Goal: Information Seeking & Learning: Learn about a topic

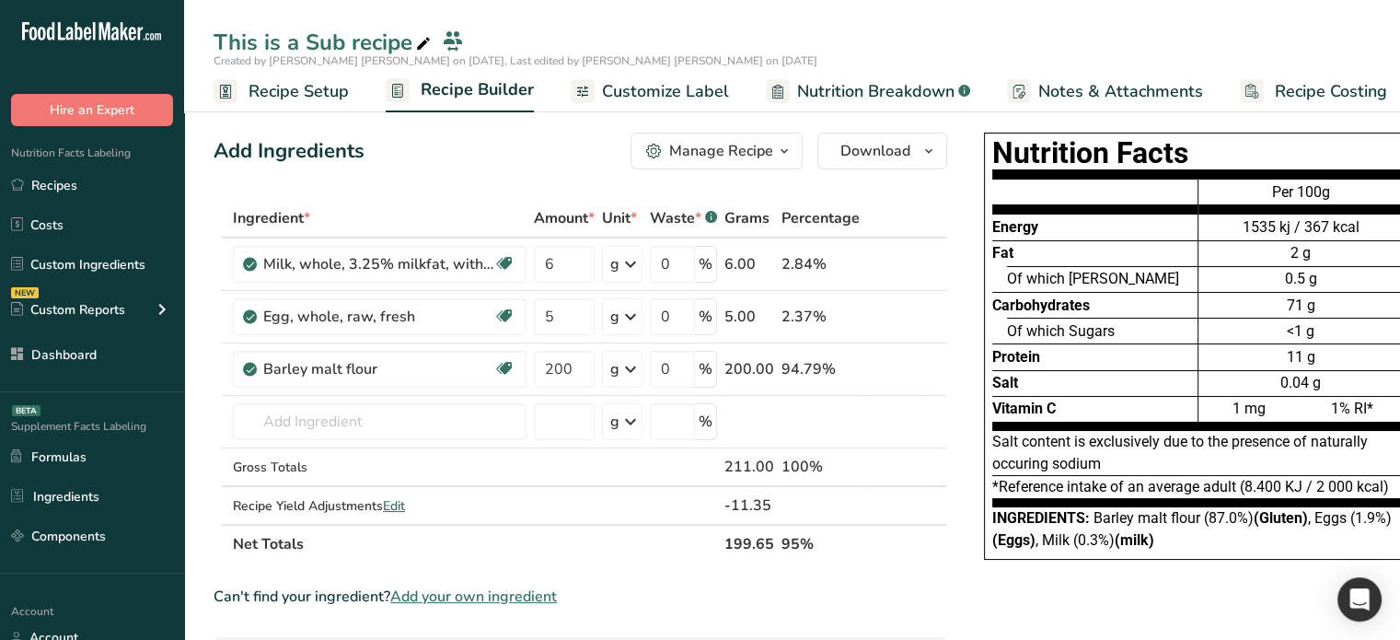
click at [811, 96] on span "Nutrition Breakdown" at bounding box center [875, 91] width 157 height 25
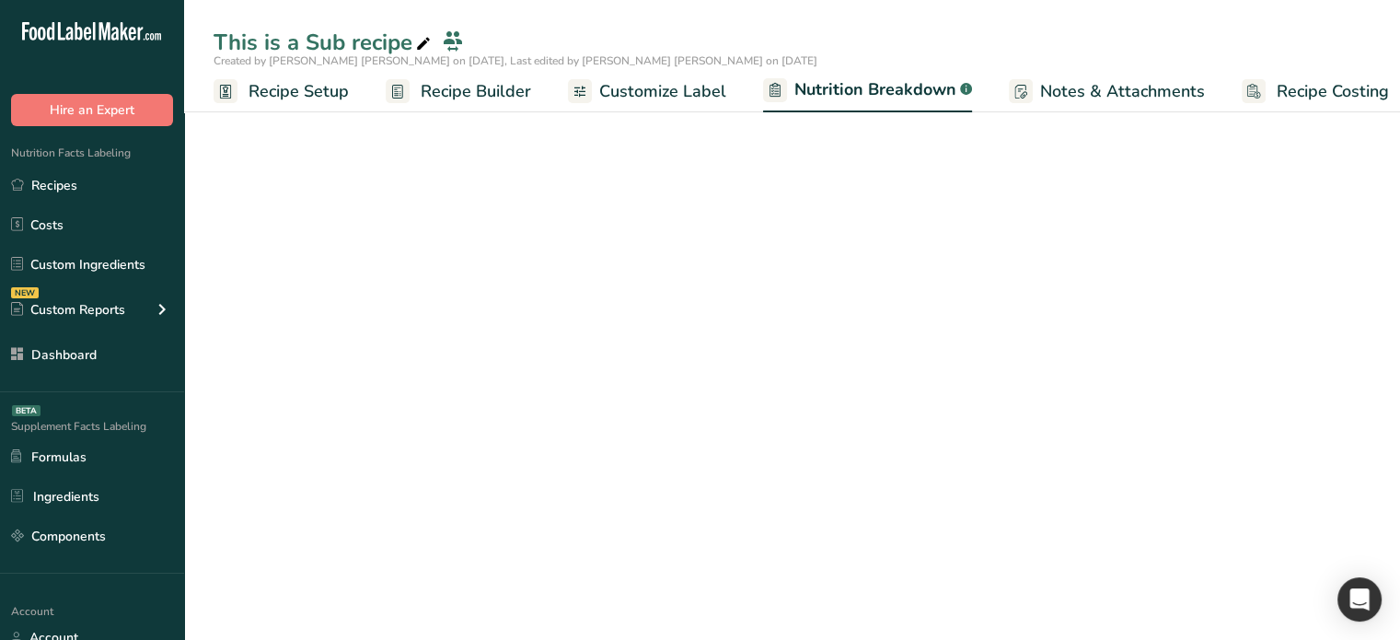
scroll to position [0, 17]
select select "Calories"
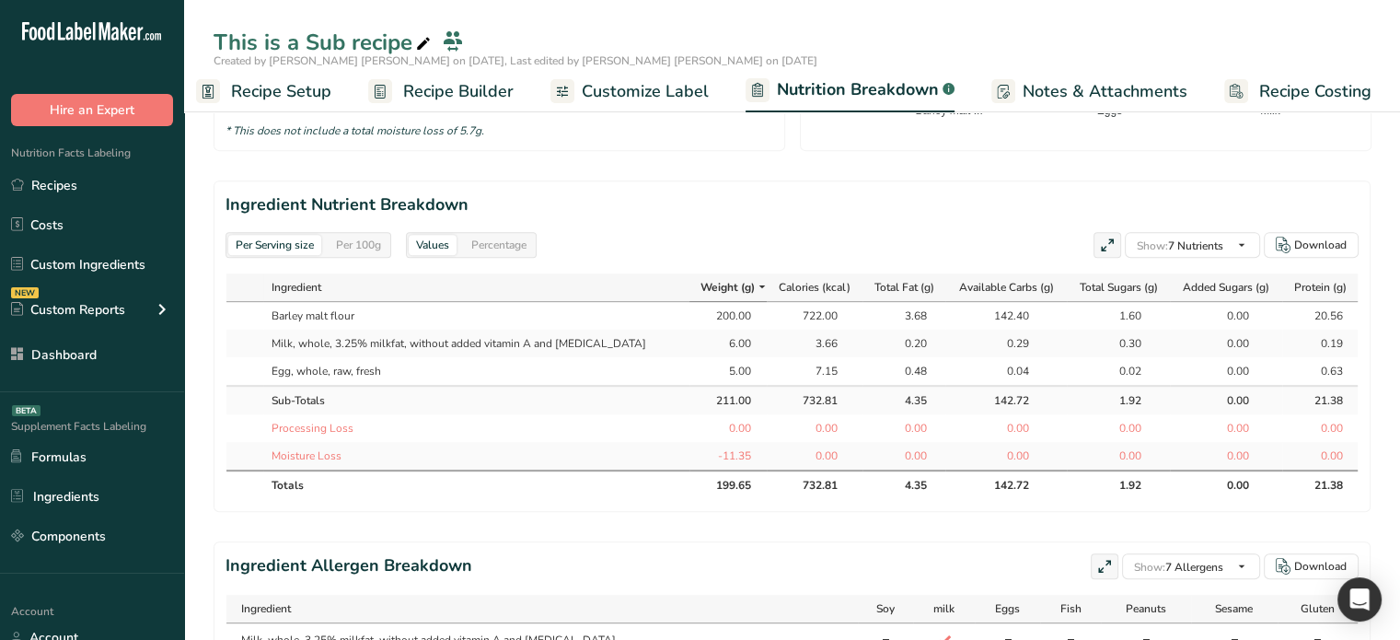
scroll to position [829, 0]
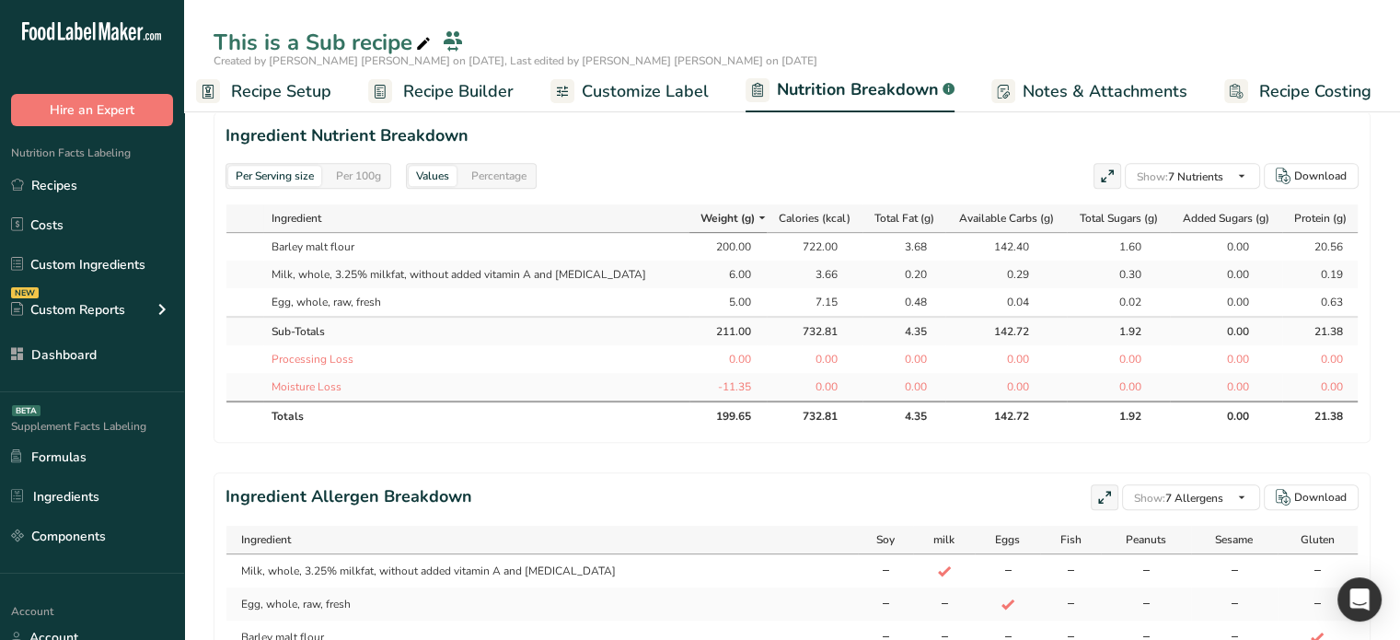
drag, startPoint x: 774, startPoint y: 245, endPoint x: 817, endPoint y: 332, distance: 97.2
click at [817, 332] on tbody "Barley malt flour 200.00 722.00 3.68 142.40 1.60 0.00 20.56 Milk, whole, 3.25% …" at bounding box center [791, 317] width 1131 height 168
click at [795, 327] on div "732.81" at bounding box center [815, 331] width 46 height 17
click at [792, 324] on div "732.81" at bounding box center [815, 331] width 46 height 17
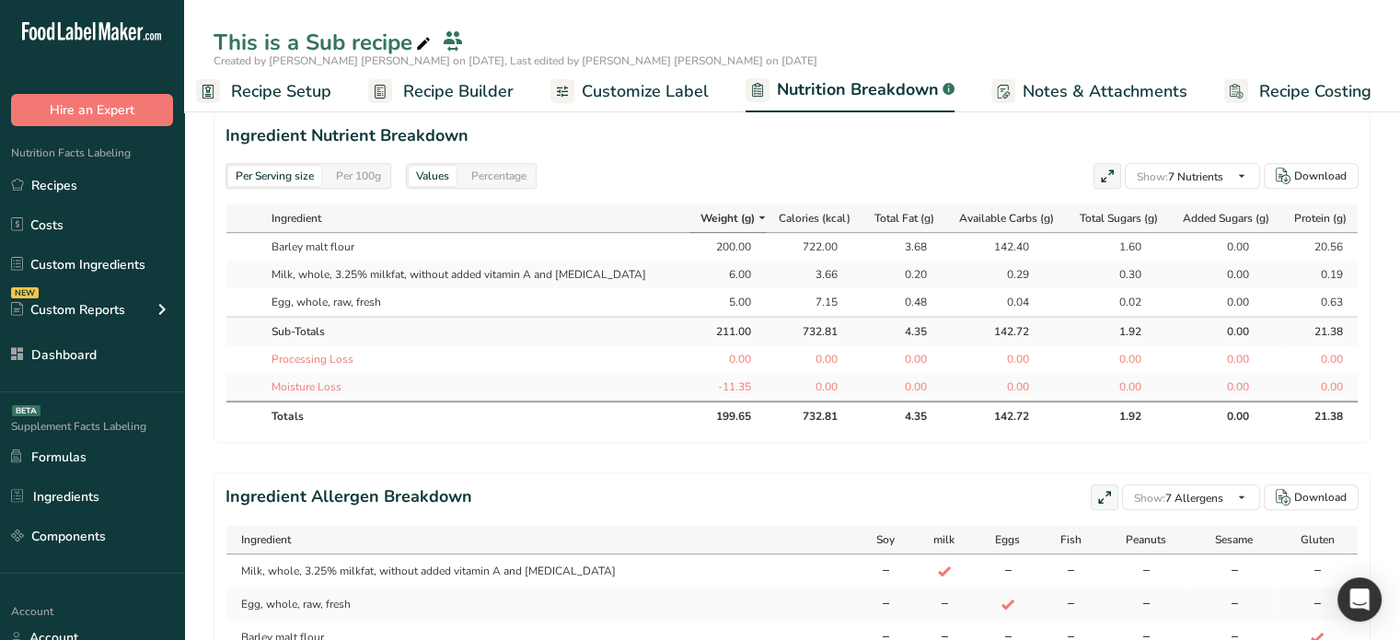
click at [895, 323] on div "4.35" at bounding box center [904, 331] width 46 height 17
click at [986, 325] on div "142.72" at bounding box center [1006, 331] width 46 height 17
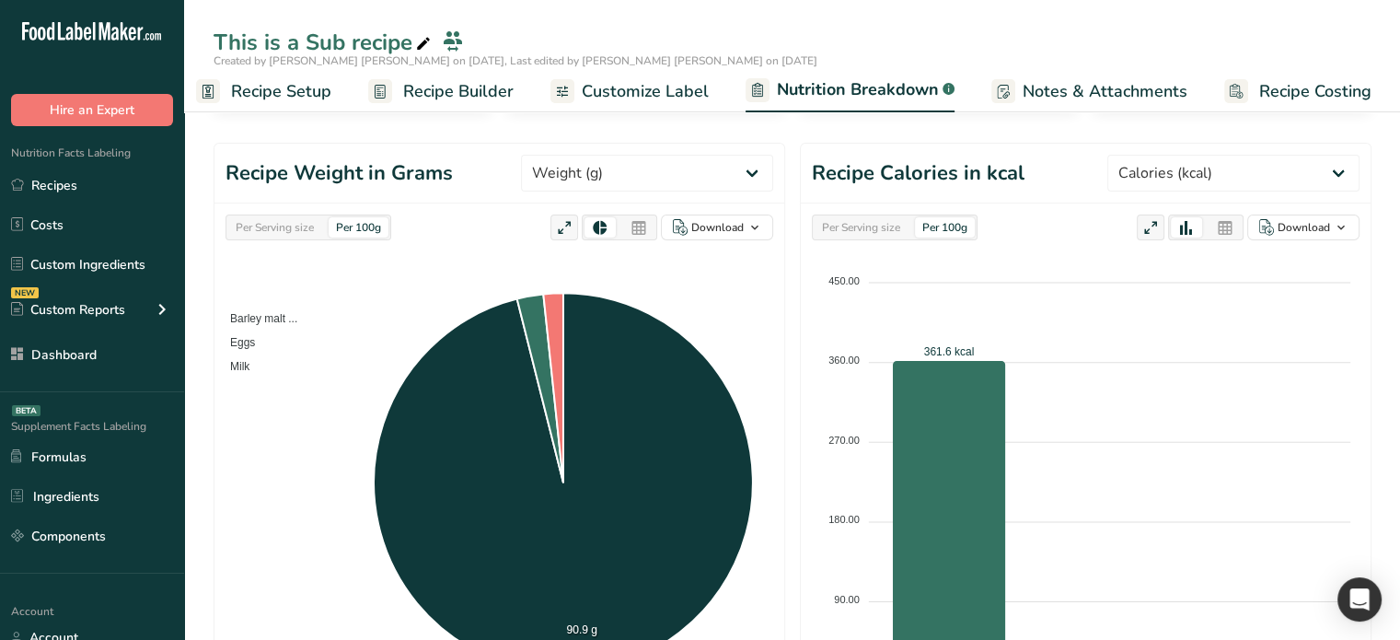
scroll to position [0, 0]
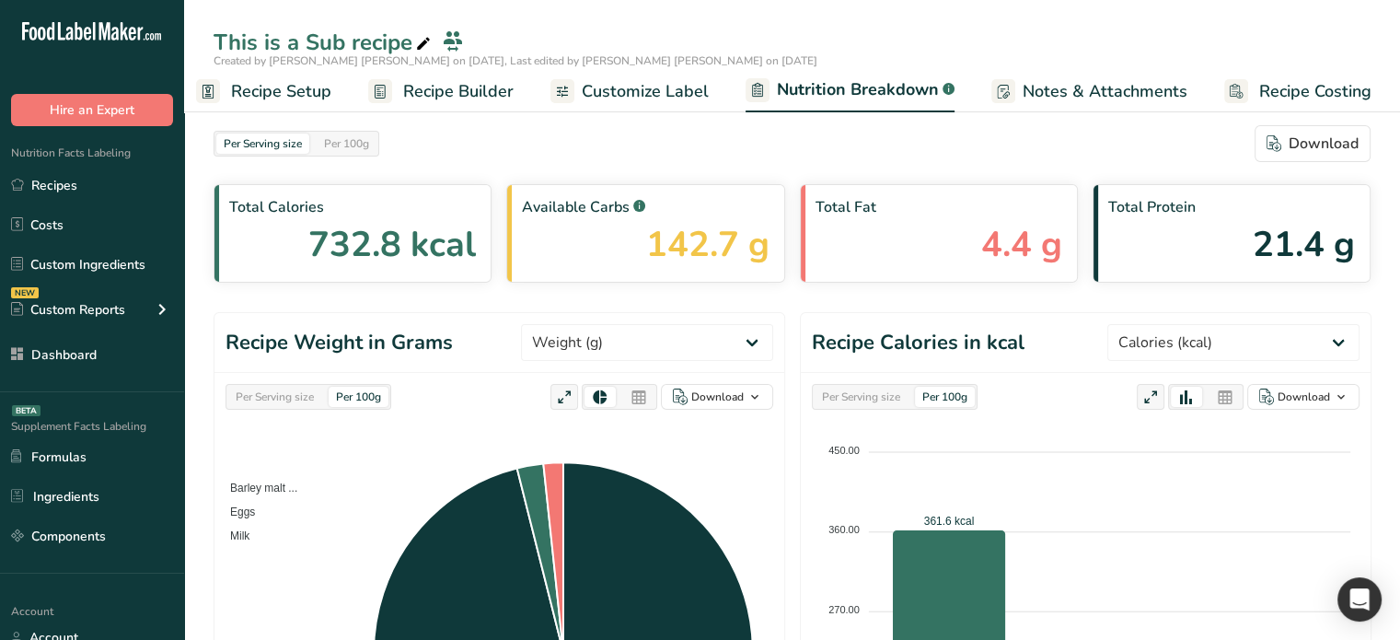
click at [313, 83] on span "Recipe Setup" at bounding box center [281, 91] width 100 height 25
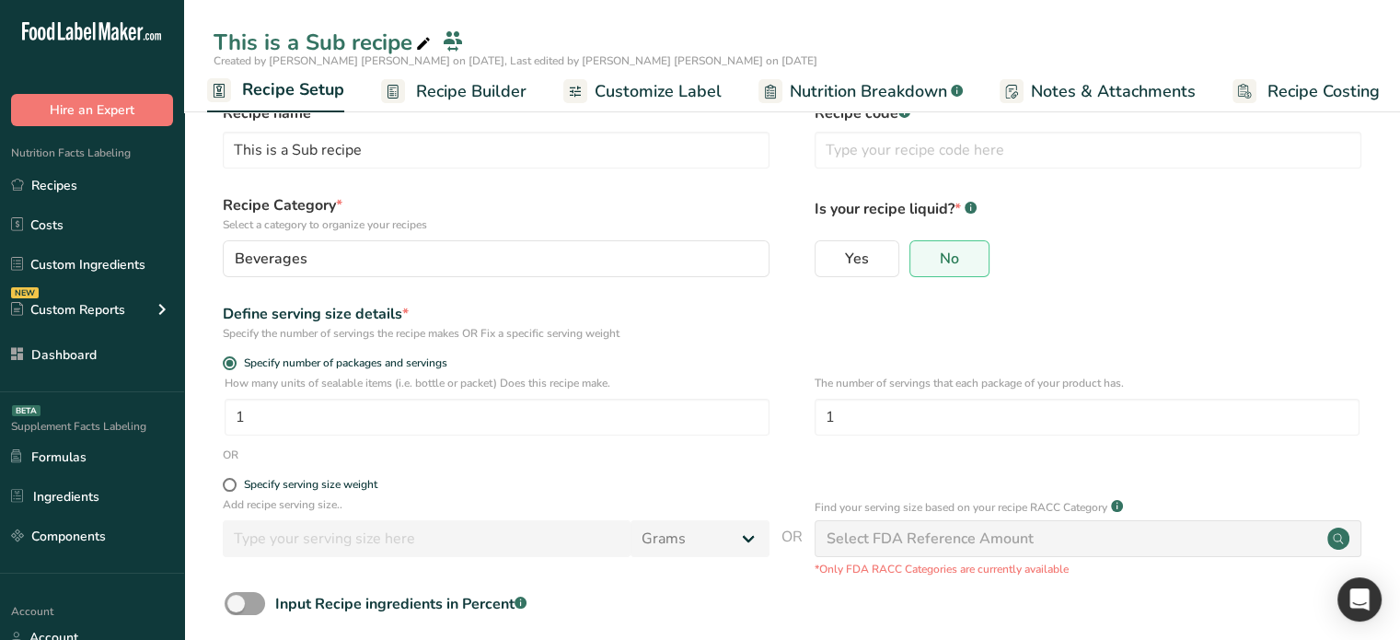
scroll to position [92, 0]
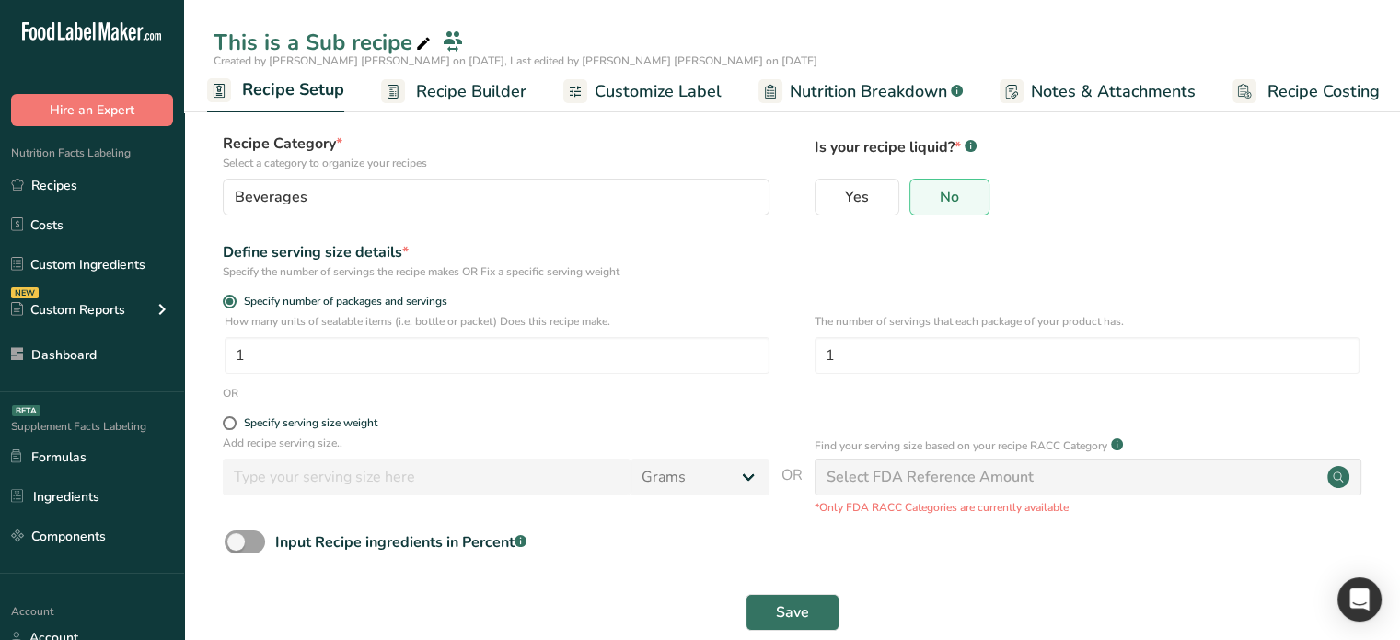
click at [507, 90] on span "Recipe Builder" at bounding box center [471, 91] width 110 height 25
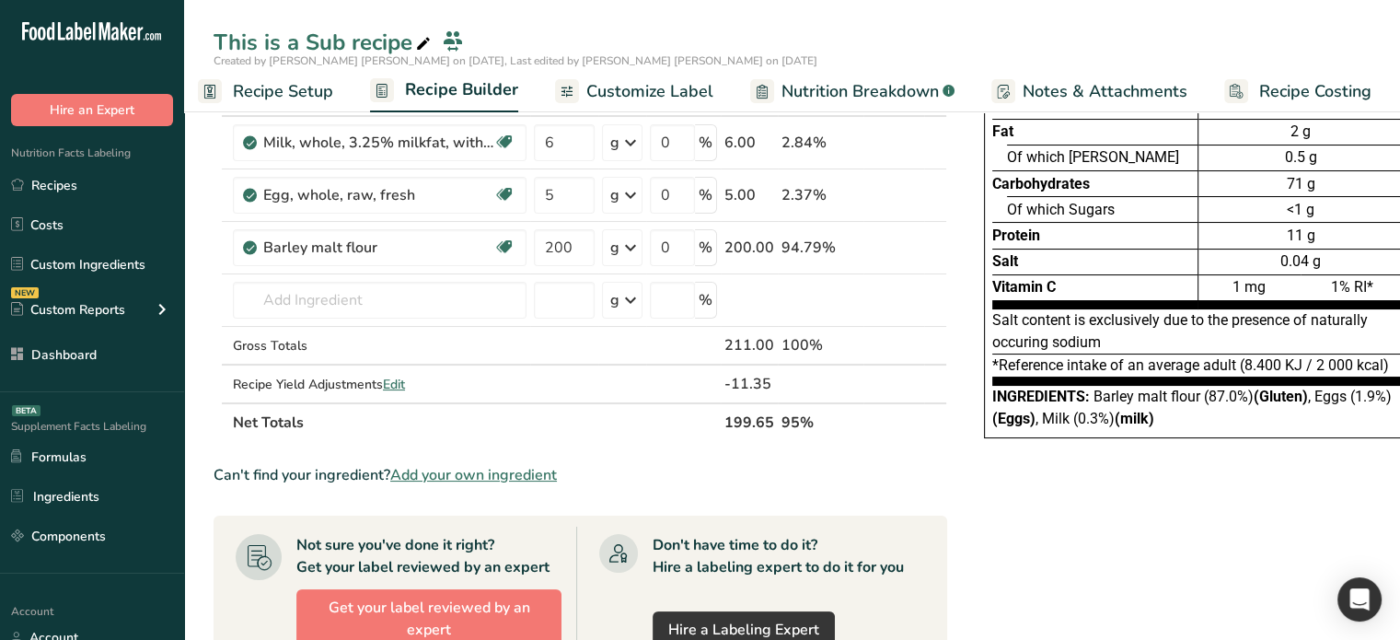
scroll to position [184, 0]
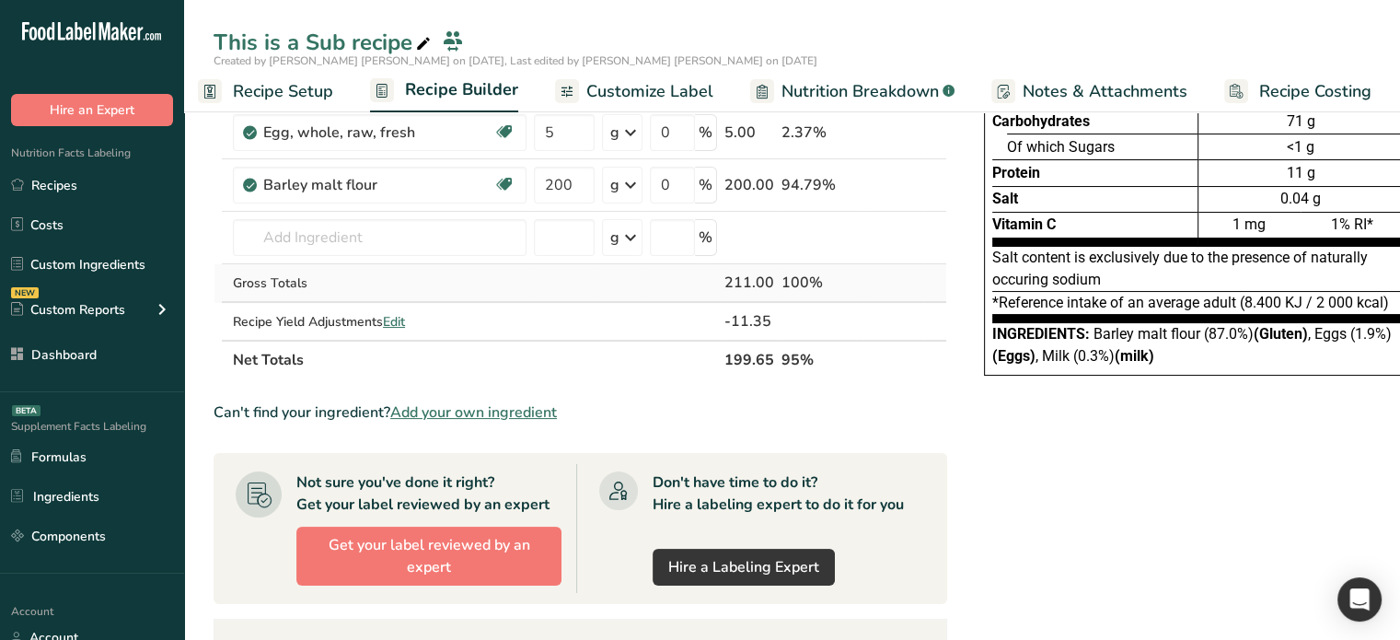
drag, startPoint x: 722, startPoint y: 284, endPoint x: 771, endPoint y: 281, distance: 49.8
click at [771, 281] on td "211.00" at bounding box center [749, 283] width 57 height 39
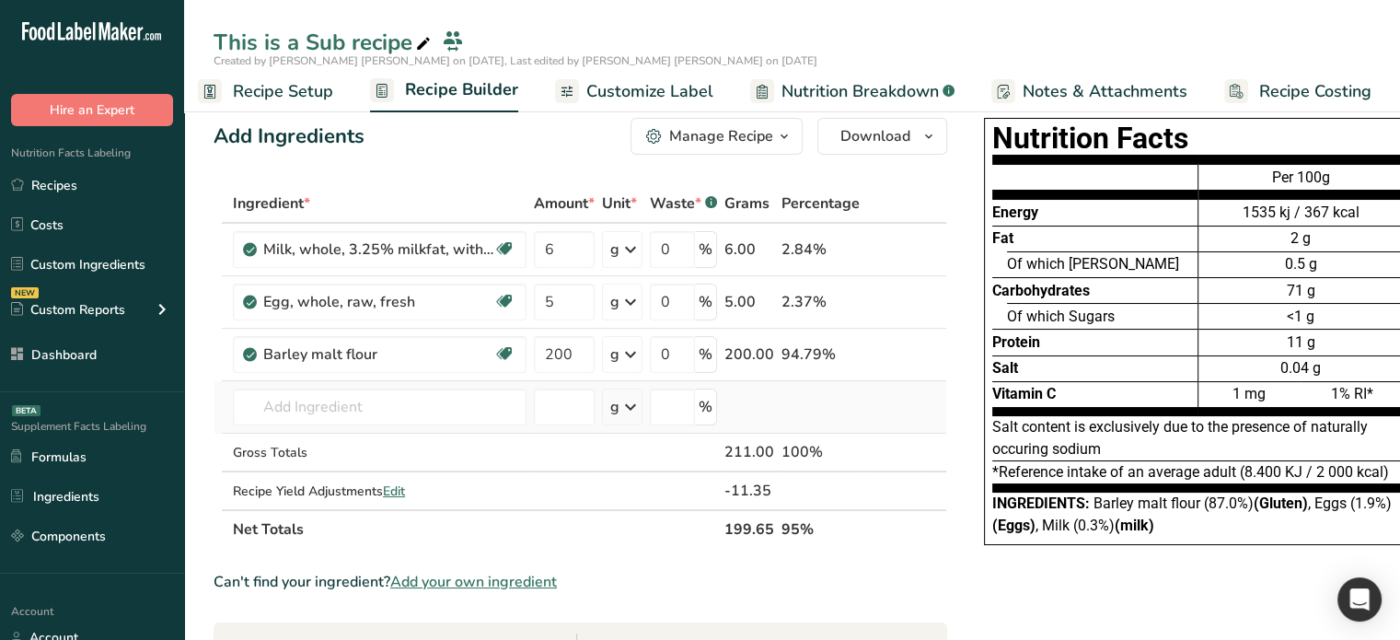
scroll to position [0, 0]
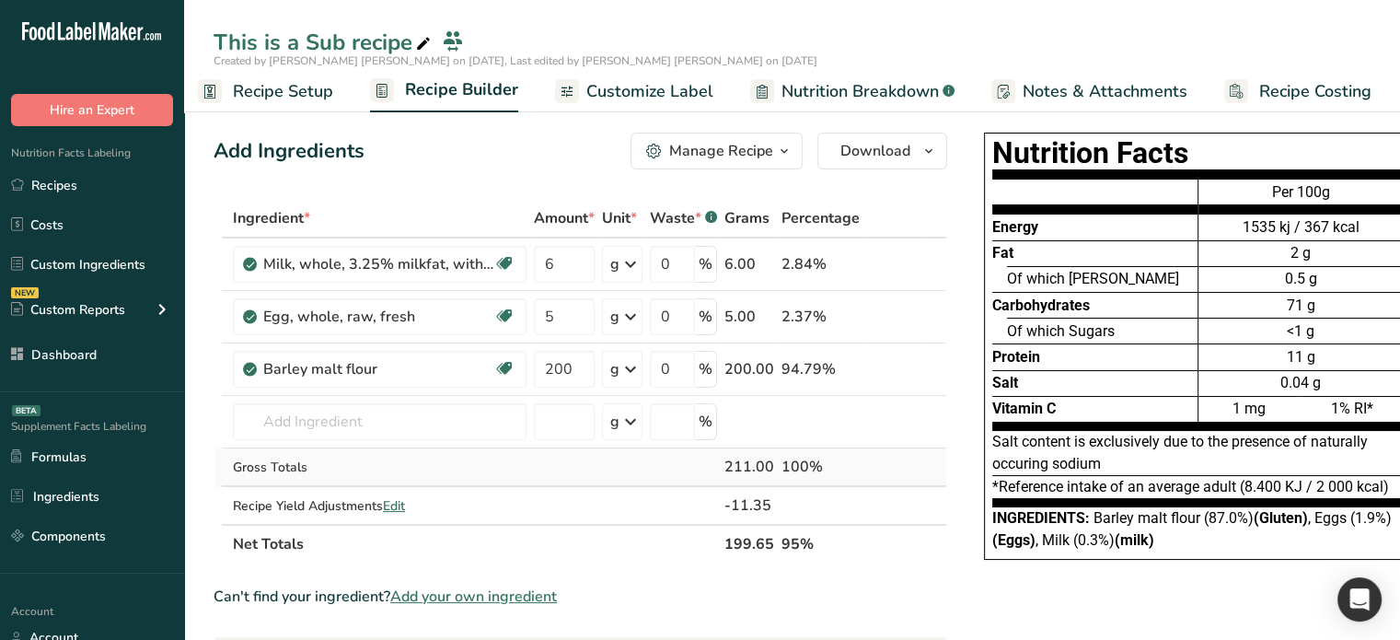
click at [741, 469] on div "211.00" at bounding box center [750, 467] width 50 height 22
click at [755, 465] on div "211.00" at bounding box center [750, 467] width 50 height 22
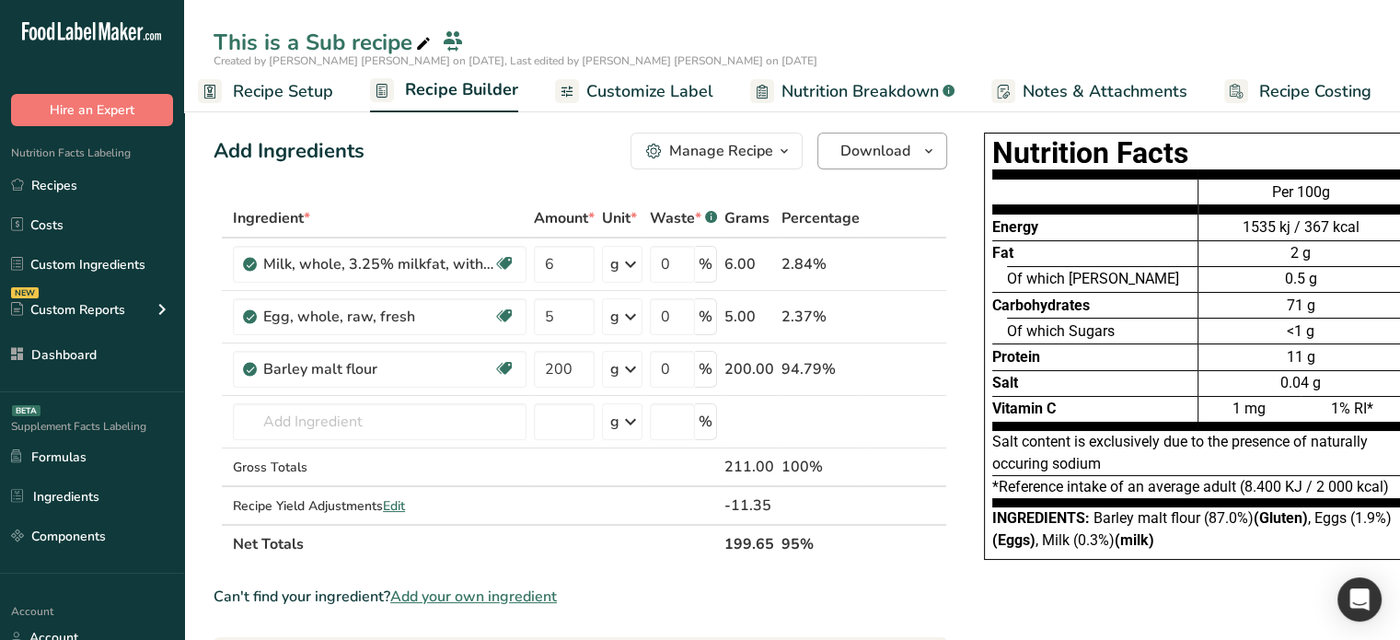
drag, startPoint x: 893, startPoint y: 187, endPoint x: 882, endPoint y: 132, distance: 56.3
click at [404, 500] on span "Edit" at bounding box center [394, 505] width 22 height 17
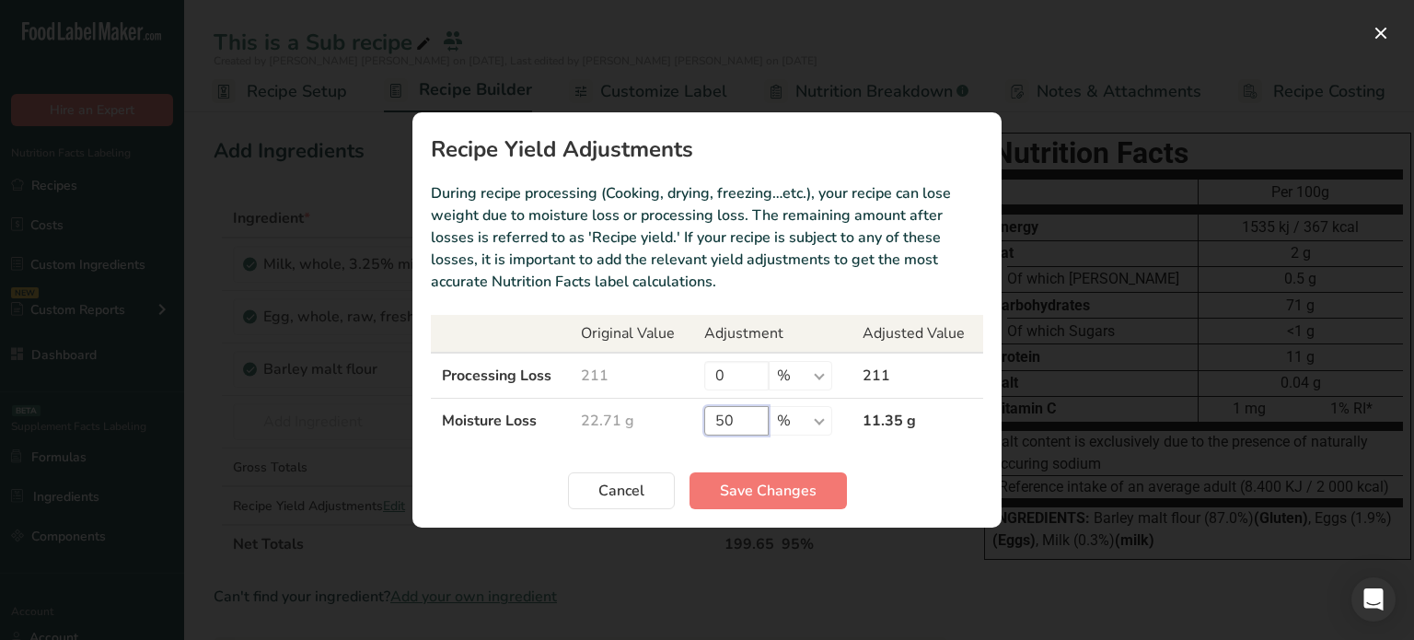
click at [718, 419] on input "50" at bounding box center [736, 420] width 64 height 29
click at [614, 489] on span "Cancel" at bounding box center [621, 491] width 46 height 22
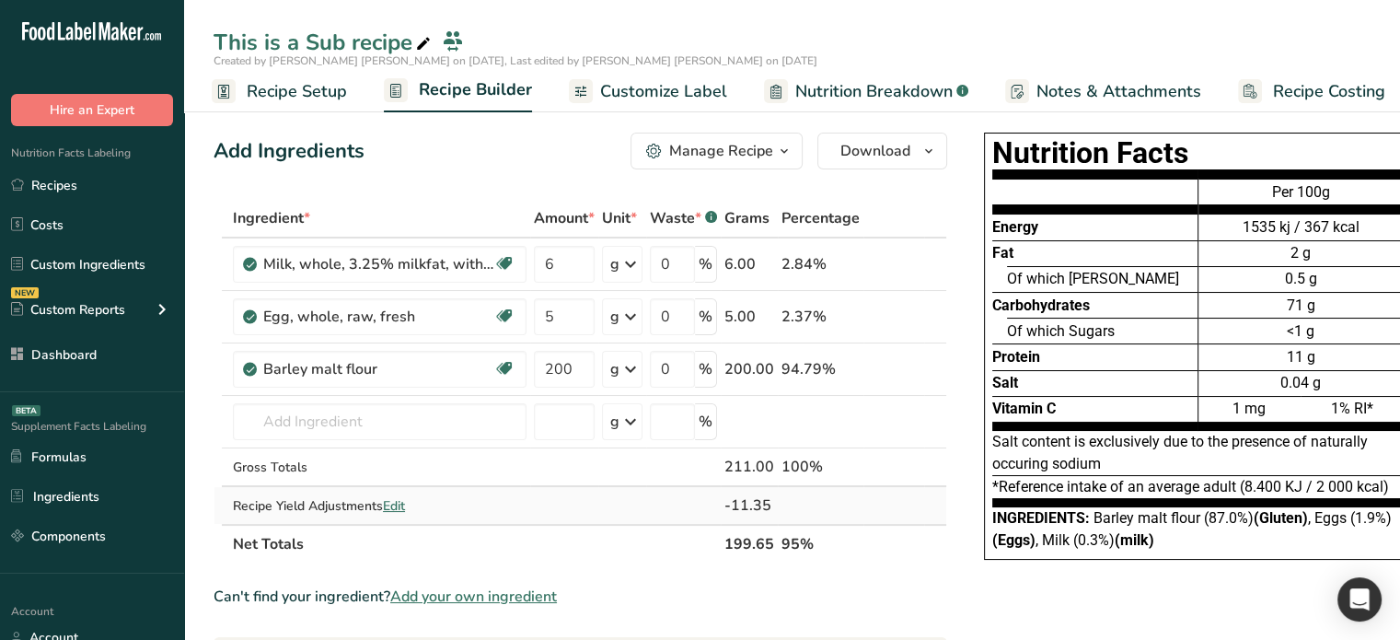
click at [748, 504] on div "-11.35" at bounding box center [750, 505] width 50 height 22
click at [808, 519] on td at bounding box center [821, 505] width 86 height 37
click at [395, 504] on span "Edit" at bounding box center [394, 505] width 22 height 17
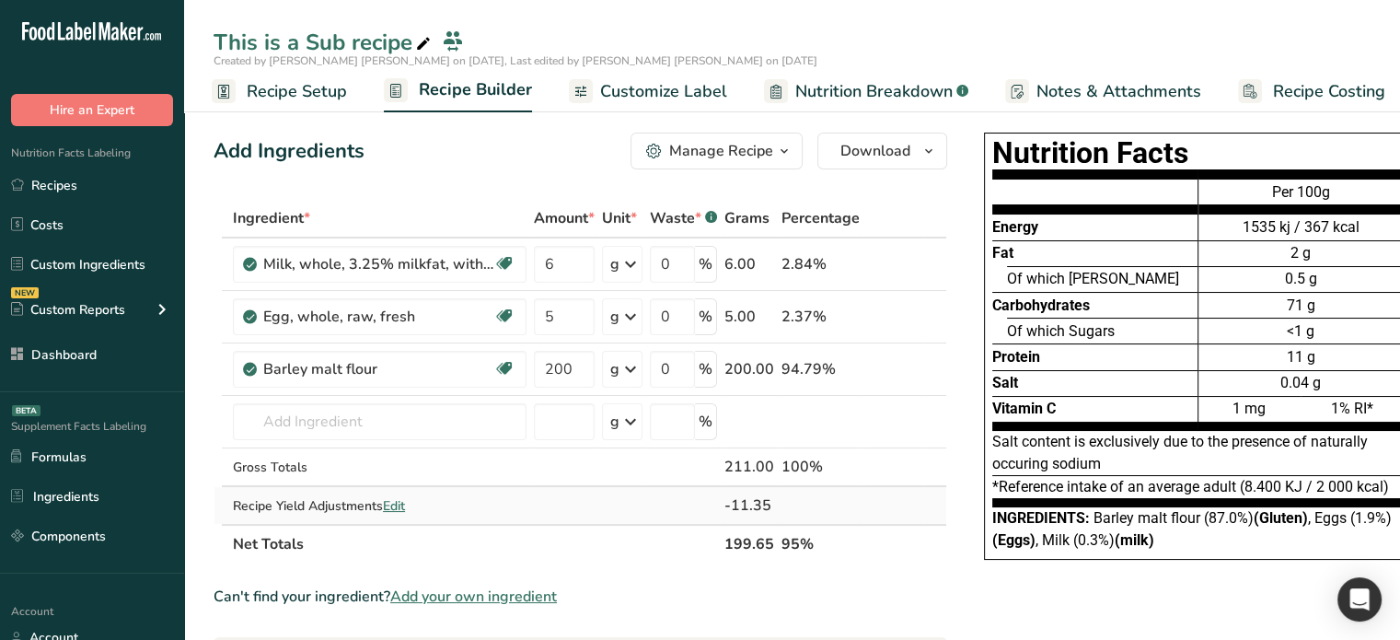
click at [394, 511] on span "Edit" at bounding box center [394, 505] width 22 height 17
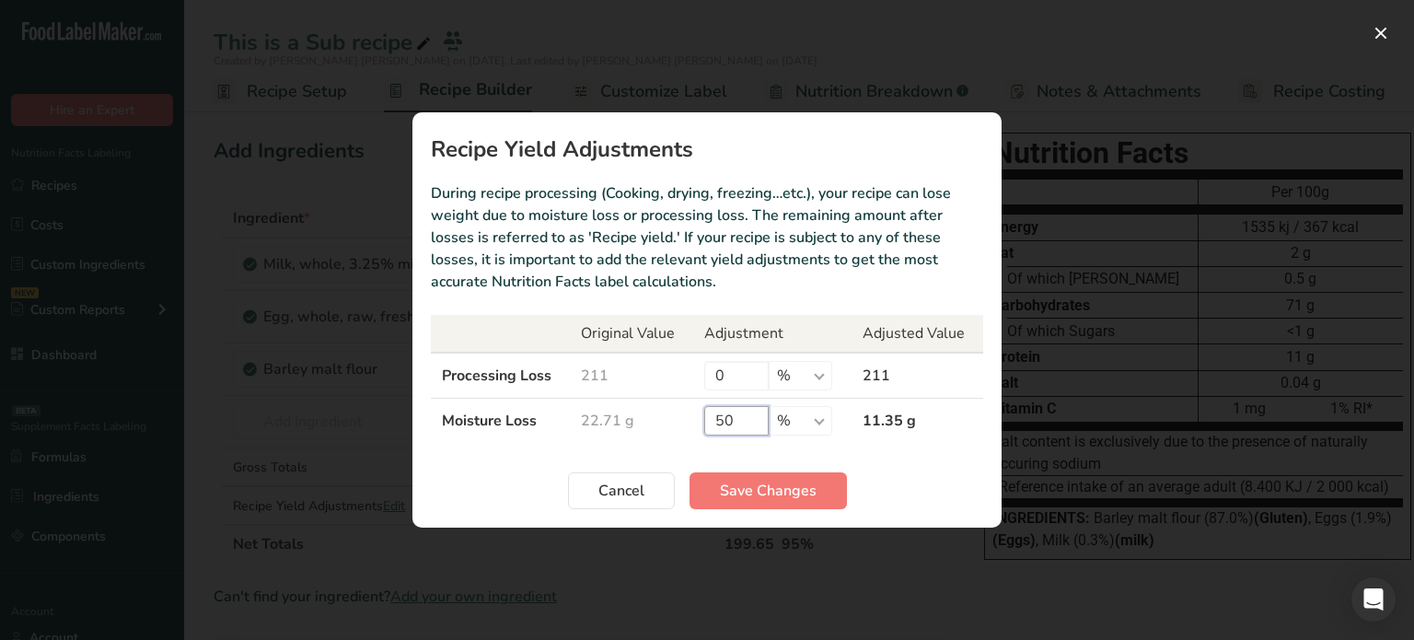
click at [736, 418] on input "50" at bounding box center [736, 420] width 64 height 29
click at [730, 414] on input "50" at bounding box center [736, 420] width 64 height 29
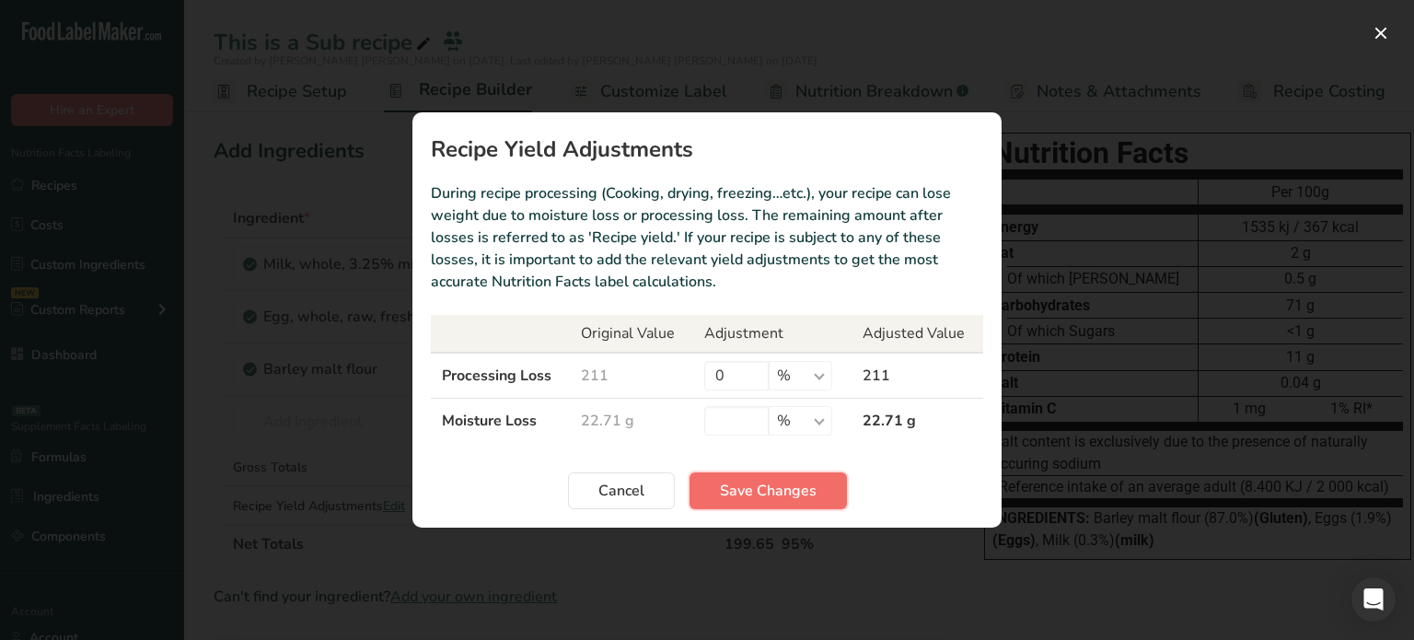
click at [763, 488] on span "Save Changes" at bounding box center [768, 491] width 97 height 22
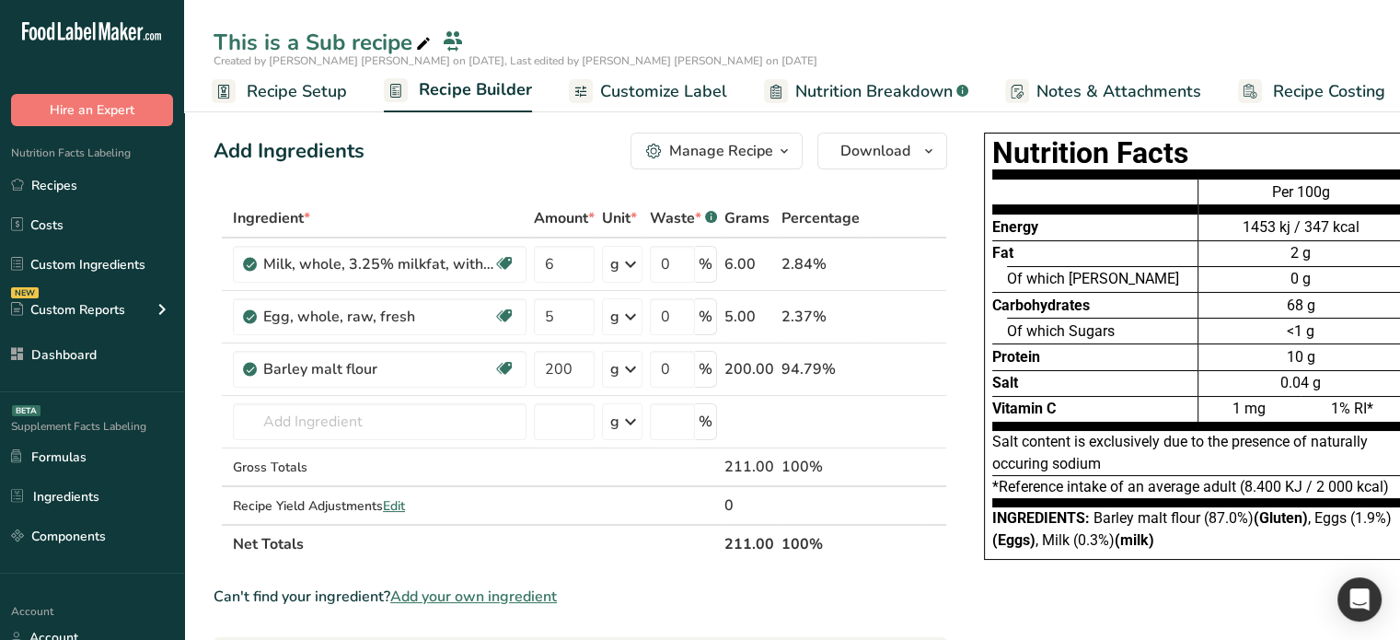
click at [825, 94] on span "Nutrition Breakdown" at bounding box center [873, 91] width 157 height 25
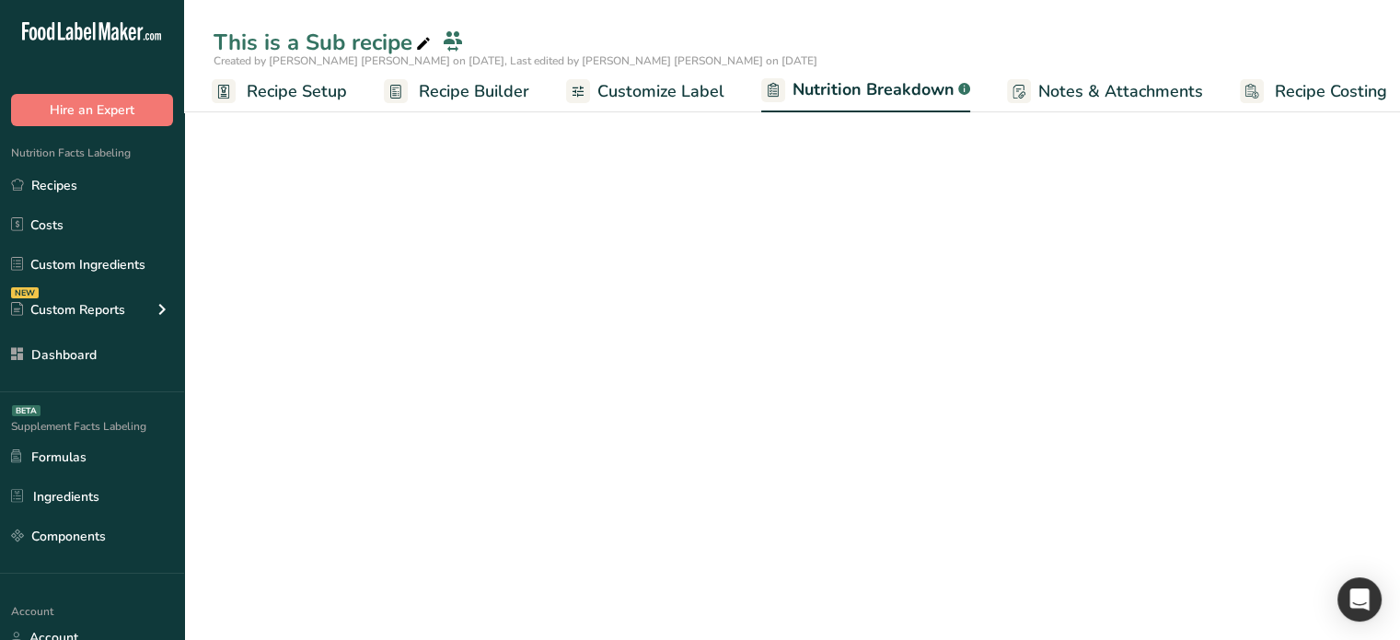
scroll to position [0, 17]
select select "Calories"
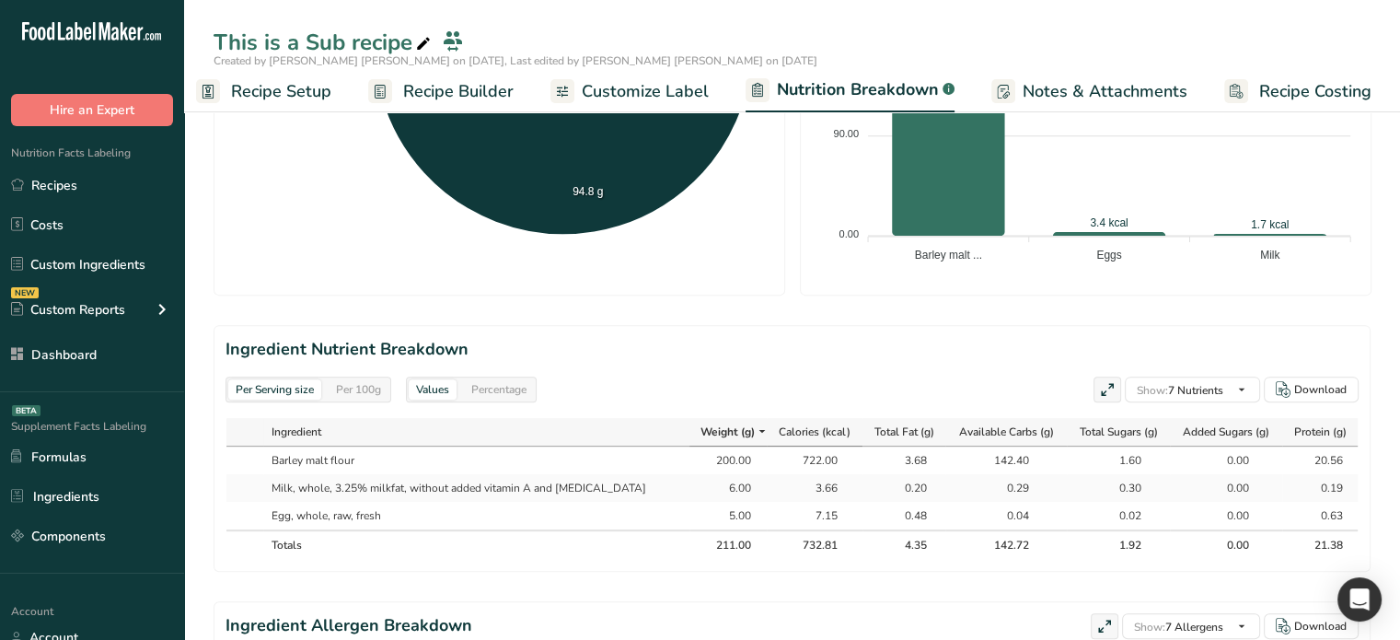
scroll to position [644, 0]
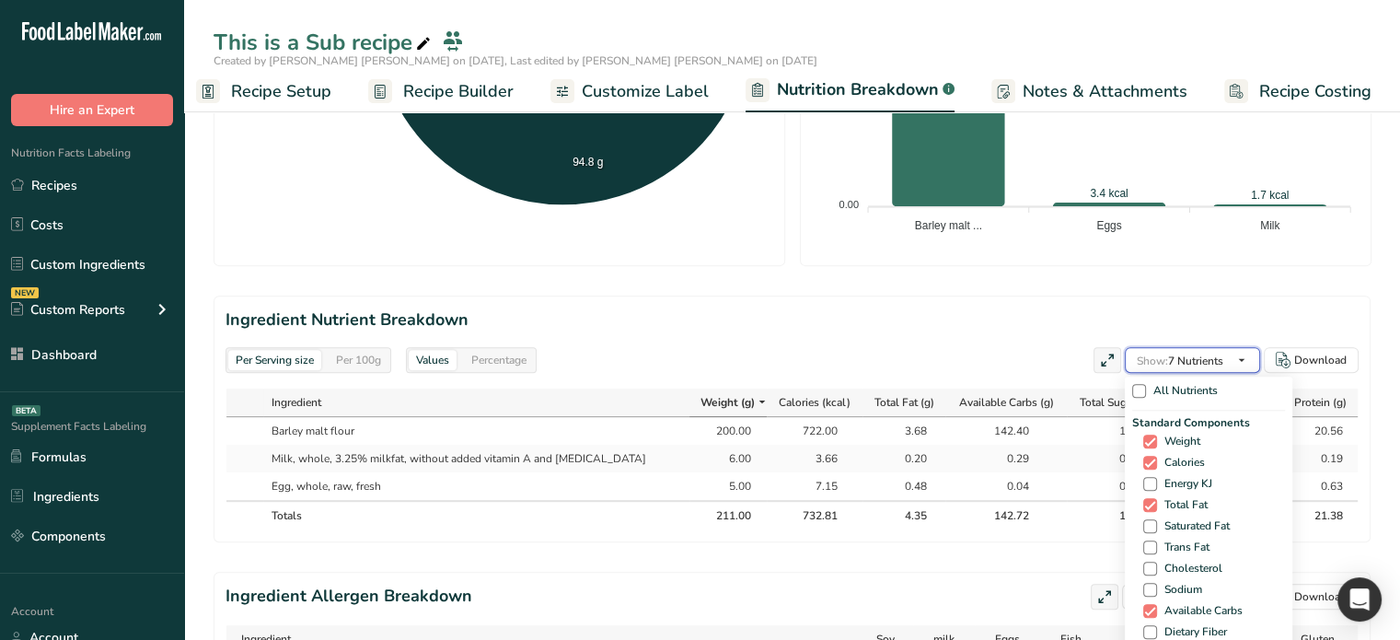
click at [1241, 356] on icon "button" at bounding box center [1242, 360] width 15 height 23
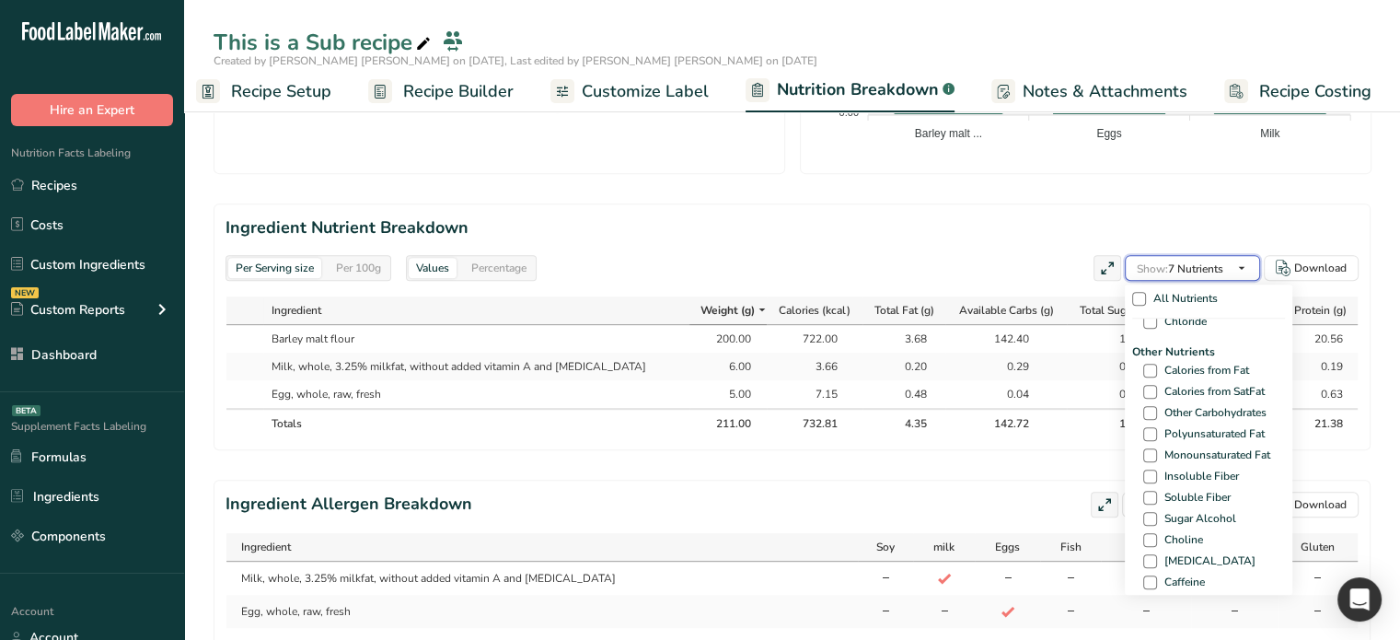
scroll to position [1049, 0]
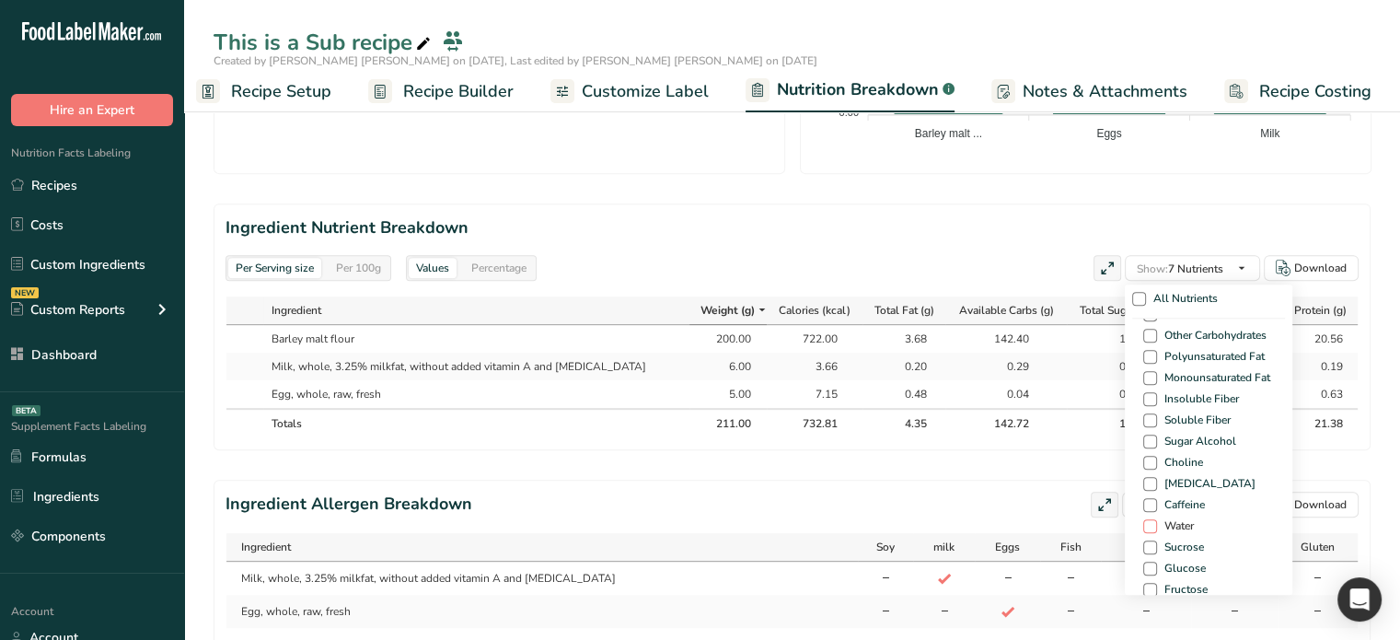
click at [1149, 526] on span at bounding box center [1150, 526] width 14 height 14
click at [1149, 526] on input "Water" at bounding box center [1149, 526] width 12 height 12
checkbox input "true"
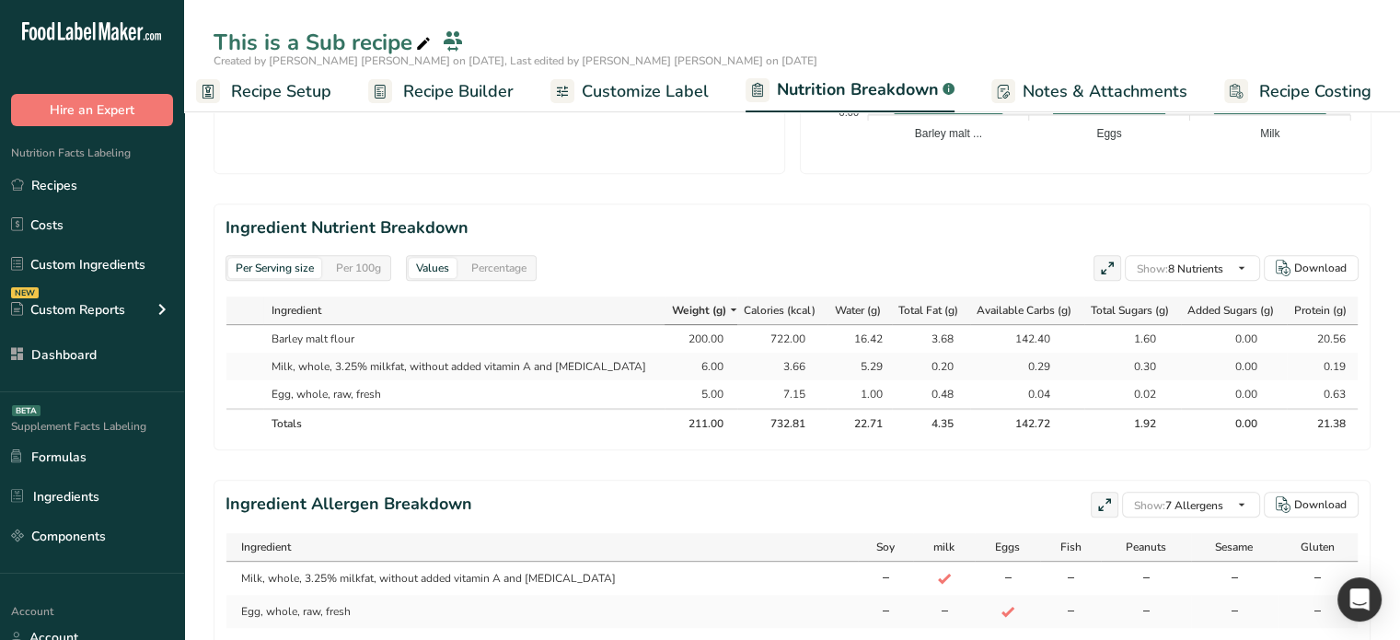
click at [906, 257] on div "Per Serving size Per 100g Values Percentage Show: 8 Nutrients All Nutrients Sta…" at bounding box center [792, 268] width 1133 height 26
drag, startPoint x: 829, startPoint y: 332, endPoint x: 873, endPoint y: 336, distance: 44.3
click at [873, 336] on tr "Barley malt flour 200.00 722.00 16.42 3.68 142.40 1.60 0.00 20.56" at bounding box center [791, 339] width 1131 height 28
click at [848, 359] on div "5.29" at bounding box center [860, 366] width 46 height 17
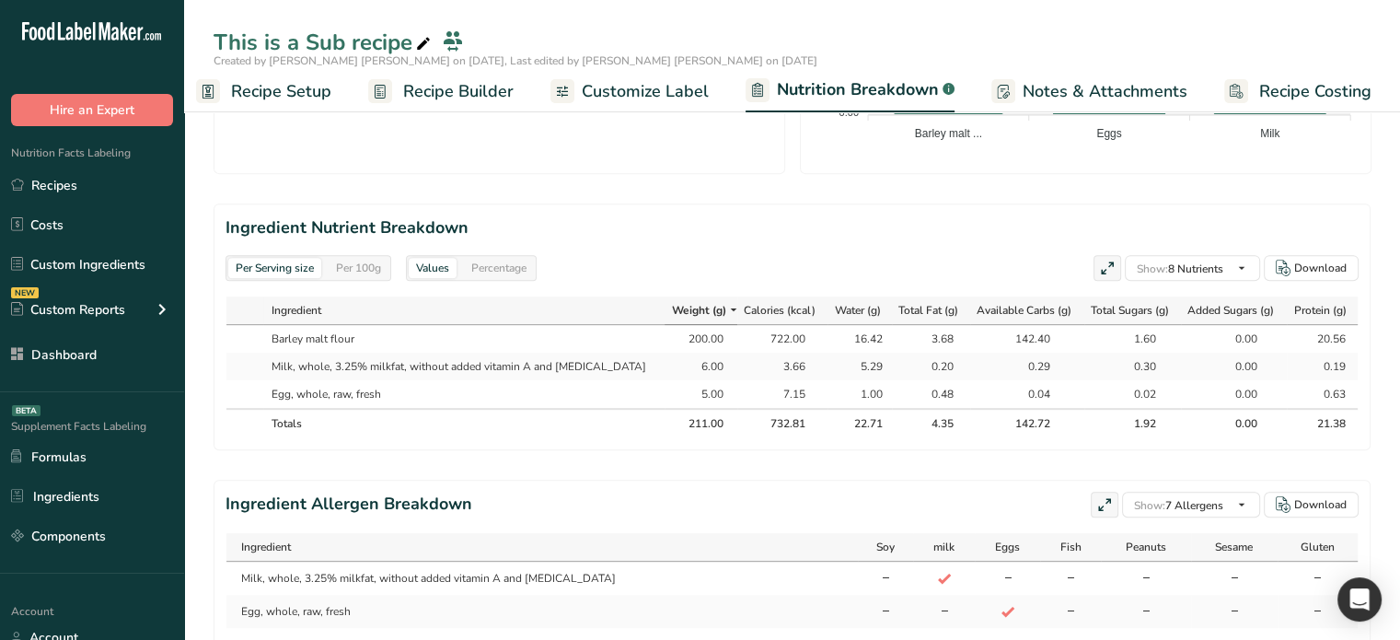
click at [852, 394] on div "1.00" at bounding box center [860, 394] width 46 height 17
click at [840, 339] on div "16.42" at bounding box center [860, 338] width 46 height 17
click at [839, 339] on div "16.42" at bounding box center [860, 338] width 46 height 17
click at [843, 360] on div "5.29" at bounding box center [860, 366] width 46 height 17
click at [848, 331] on div "16.42" at bounding box center [860, 338] width 46 height 17
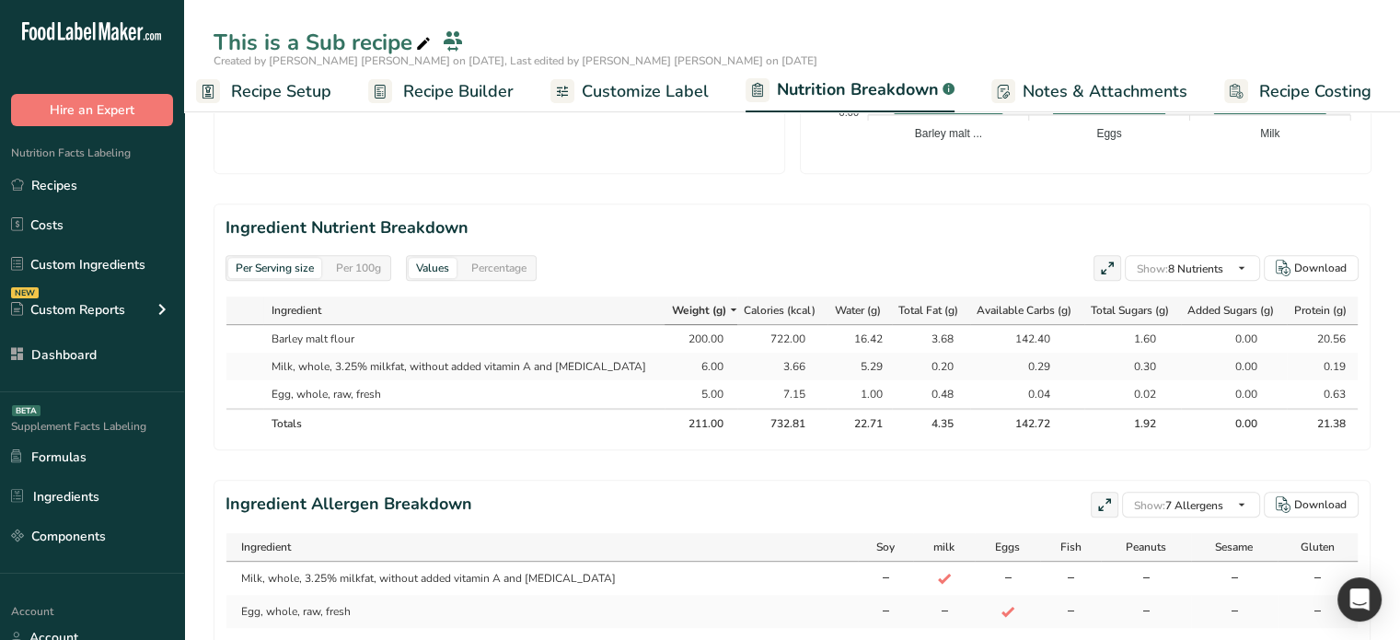
click at [849, 331] on div "16.42" at bounding box center [860, 338] width 46 height 17
click at [849, 340] on div "16.42" at bounding box center [860, 338] width 46 height 17
click at [852, 367] on div "5.29" at bounding box center [860, 366] width 46 height 17
click at [354, 270] on div "Per 100g" at bounding box center [359, 268] width 60 height 20
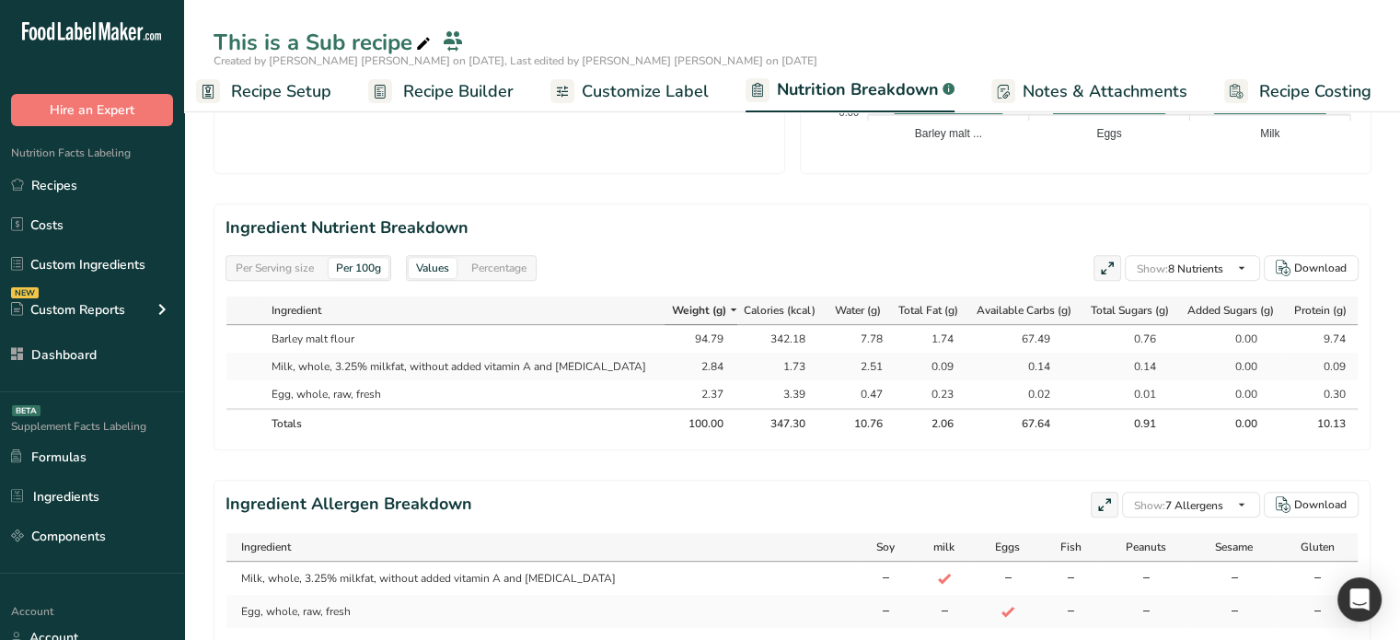
click at [842, 339] on div "7.78" at bounding box center [860, 338] width 46 height 17
click at [858, 380] on td "0.47" at bounding box center [860, 394] width 64 height 28
click at [849, 341] on div "7.78" at bounding box center [860, 338] width 46 height 17
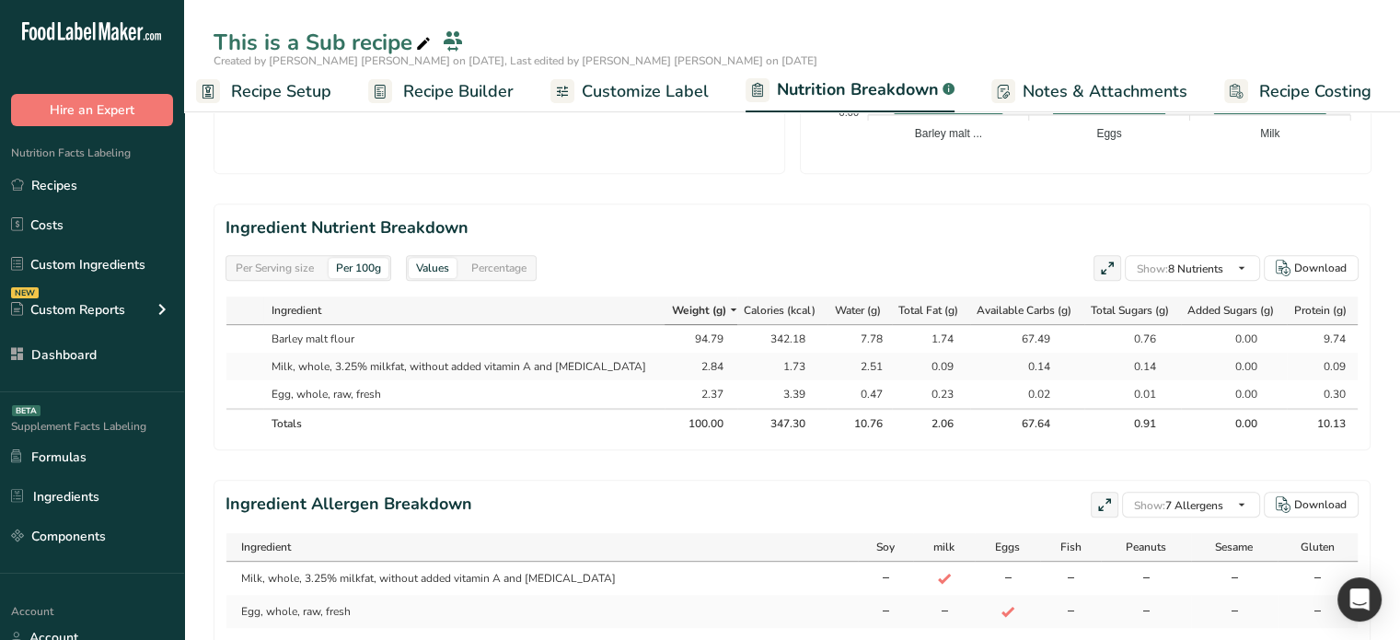
click at [849, 341] on div "7.78" at bounding box center [860, 338] width 46 height 17
click at [844, 364] on div "2.51" at bounding box center [860, 366] width 46 height 17
click at [838, 423] on div "10.76" at bounding box center [860, 423] width 46 height 17
copy div "10.76"
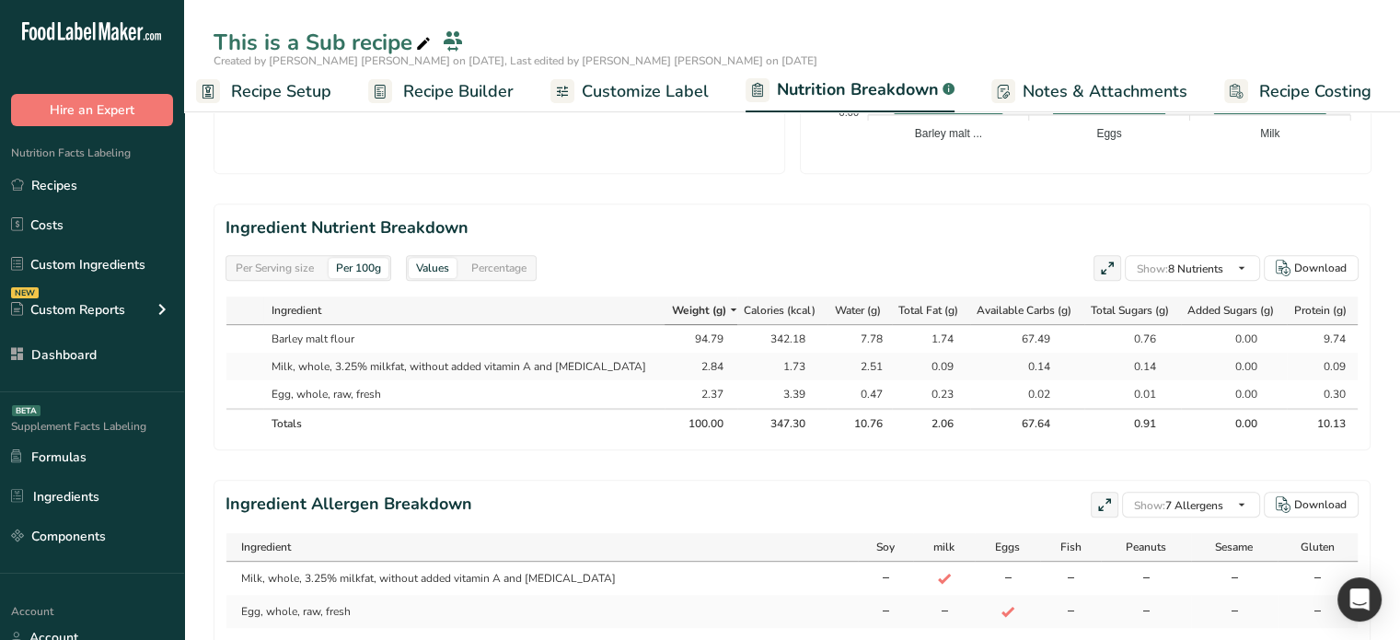
click at [850, 412] on th "10.76" at bounding box center [860, 422] width 64 height 29
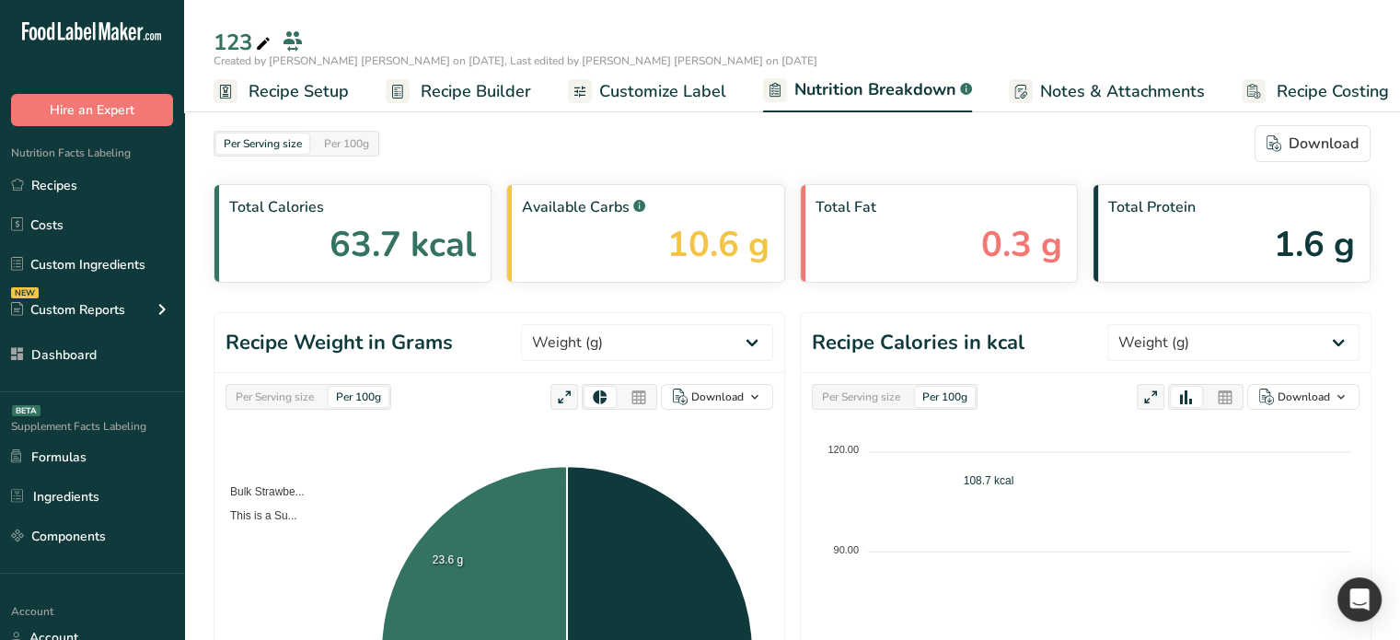
select select "Calories"
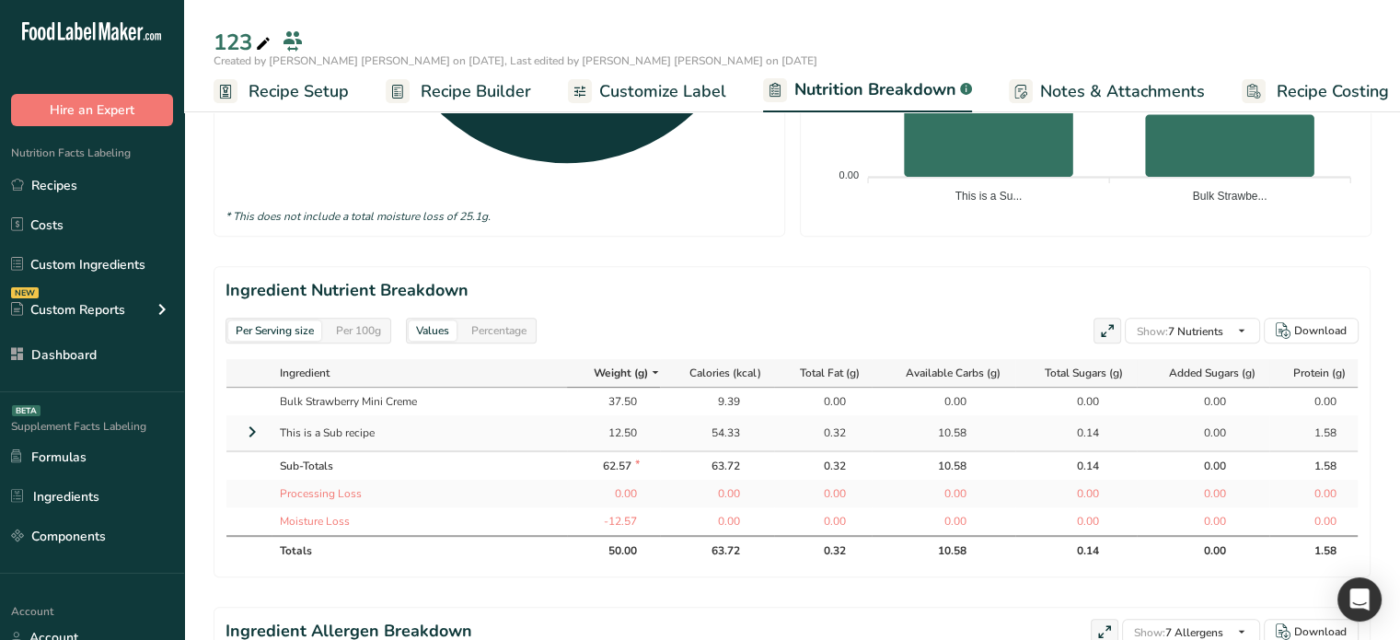
scroll to position [736, 0]
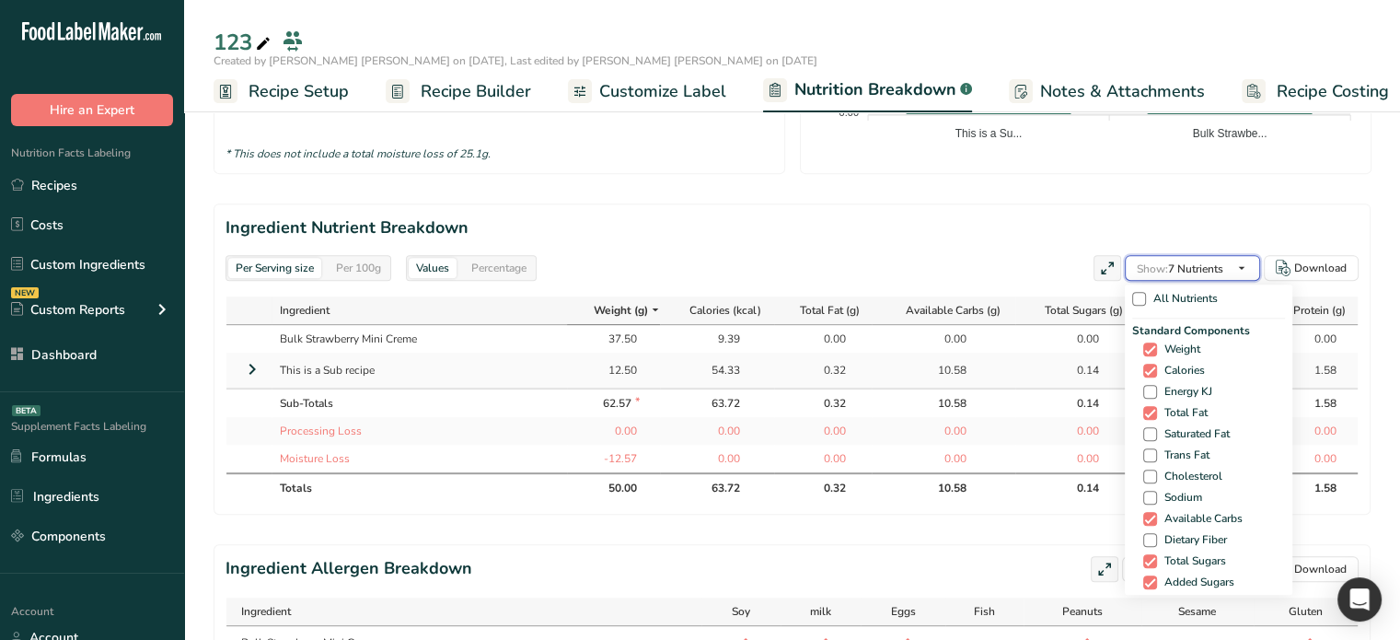
click at [1236, 264] on icon "button" at bounding box center [1242, 268] width 15 height 23
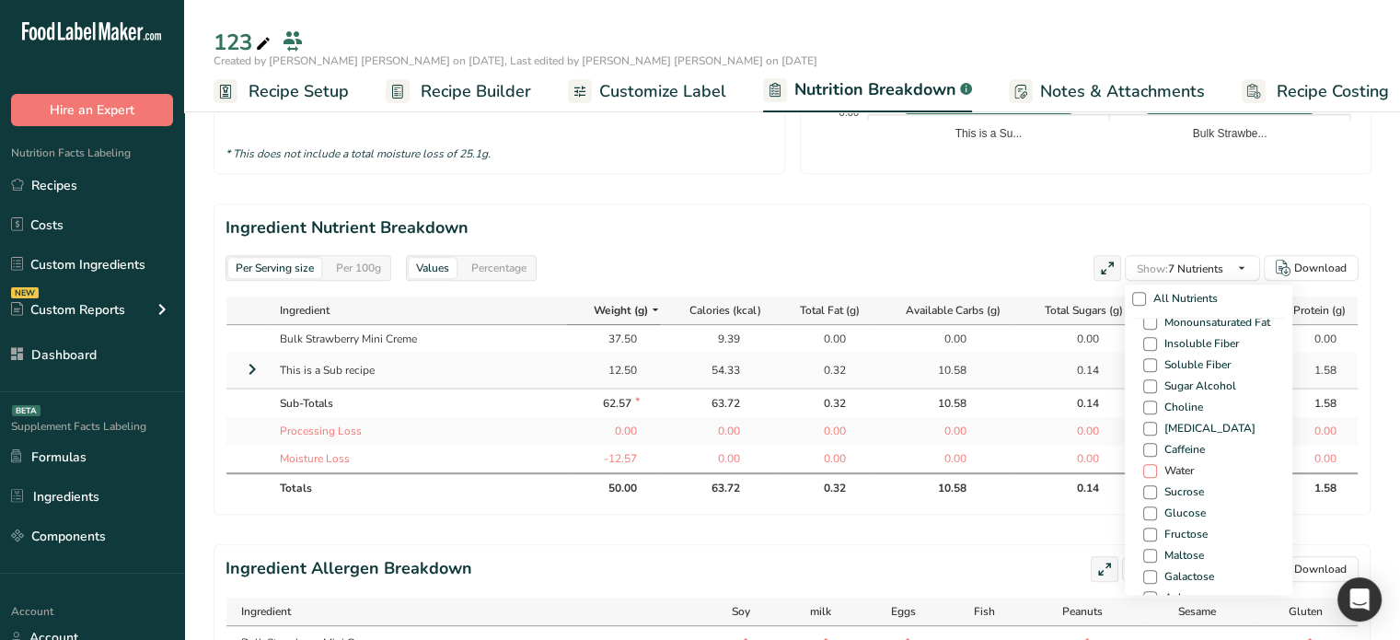
click at [1147, 475] on span at bounding box center [1150, 471] width 14 height 14
click at [1147, 475] on input "Water" at bounding box center [1149, 471] width 12 height 12
checkbox input "true"
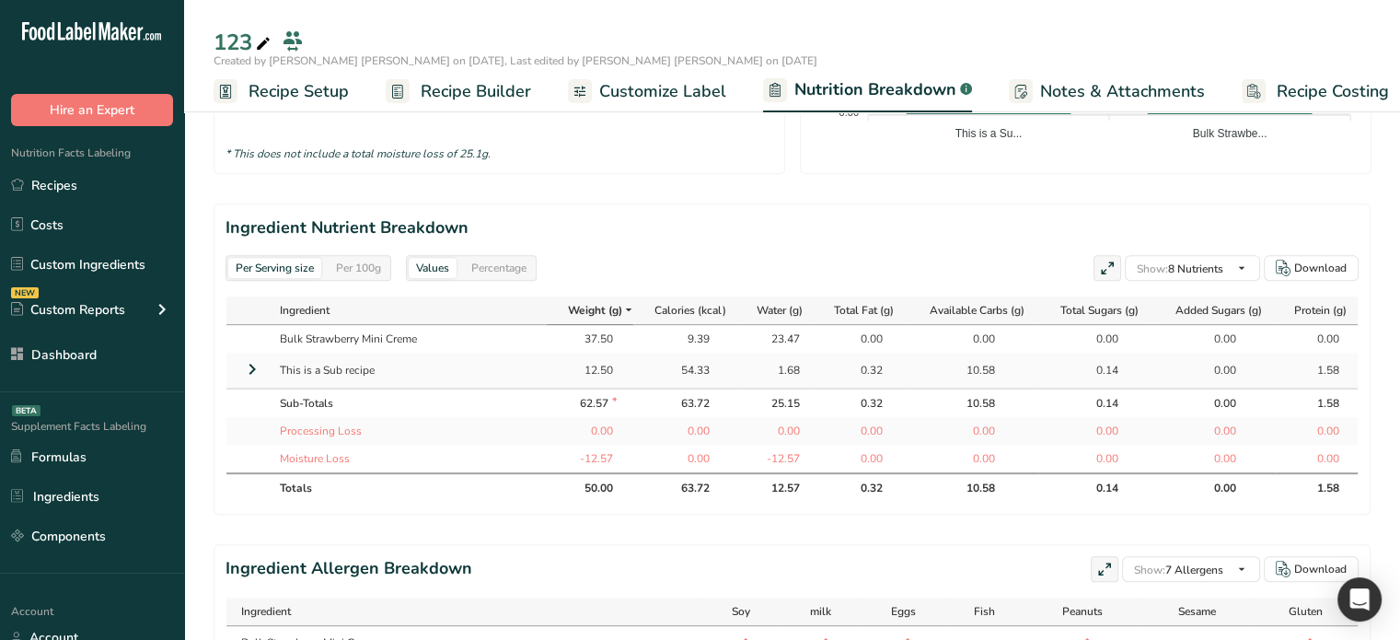
click at [485, 388] on td "Sub-Totals" at bounding box center [409, 402] width 275 height 29
click at [254, 367] on icon at bounding box center [252, 369] width 22 height 33
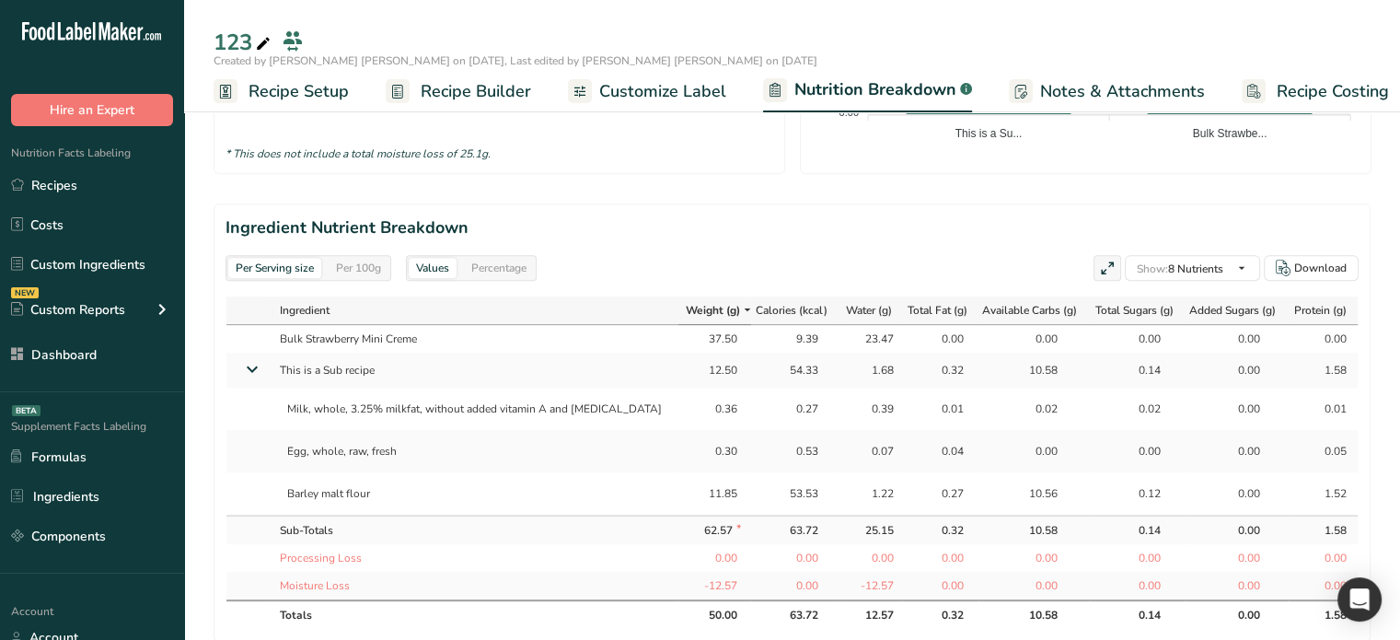
click at [862, 373] on div "1.68" at bounding box center [871, 370] width 46 height 17
click at [858, 407] on div "0.39" at bounding box center [871, 408] width 46 height 17
click at [863, 413] on div "0.39" at bounding box center [871, 408] width 46 height 17
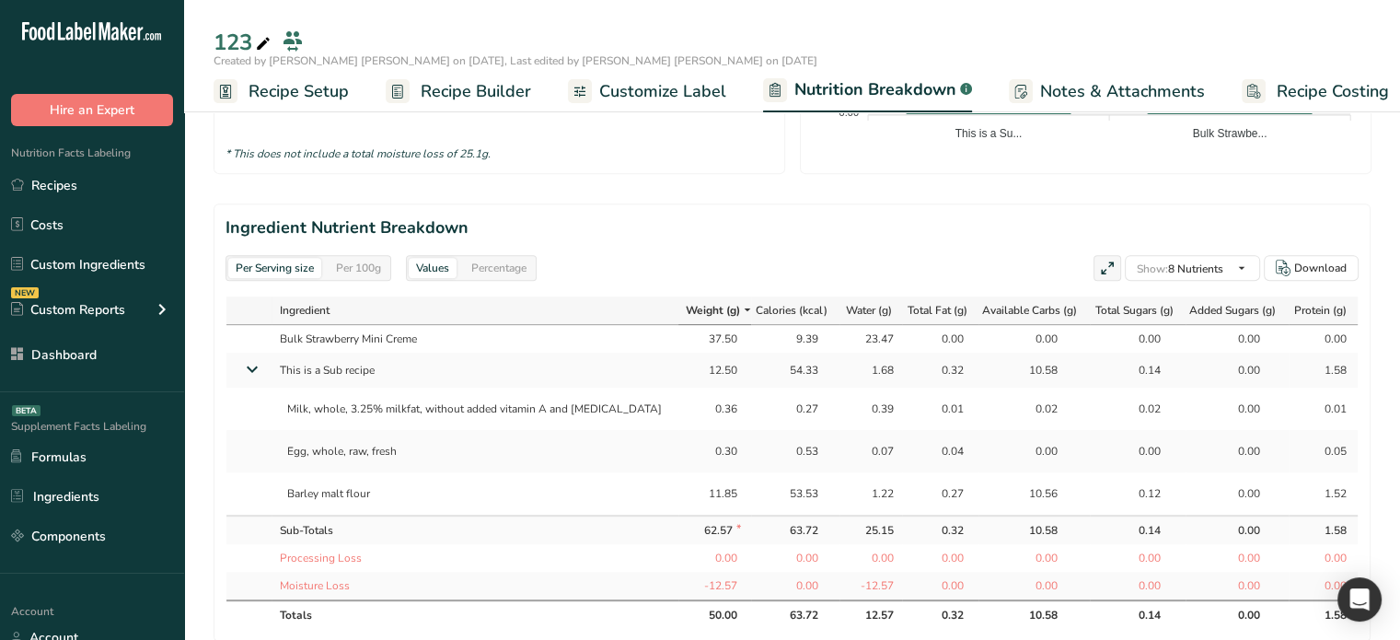
click at [863, 413] on div "0.39" at bounding box center [871, 408] width 46 height 17
click at [468, 93] on span "Recipe Builder" at bounding box center [476, 91] width 110 height 25
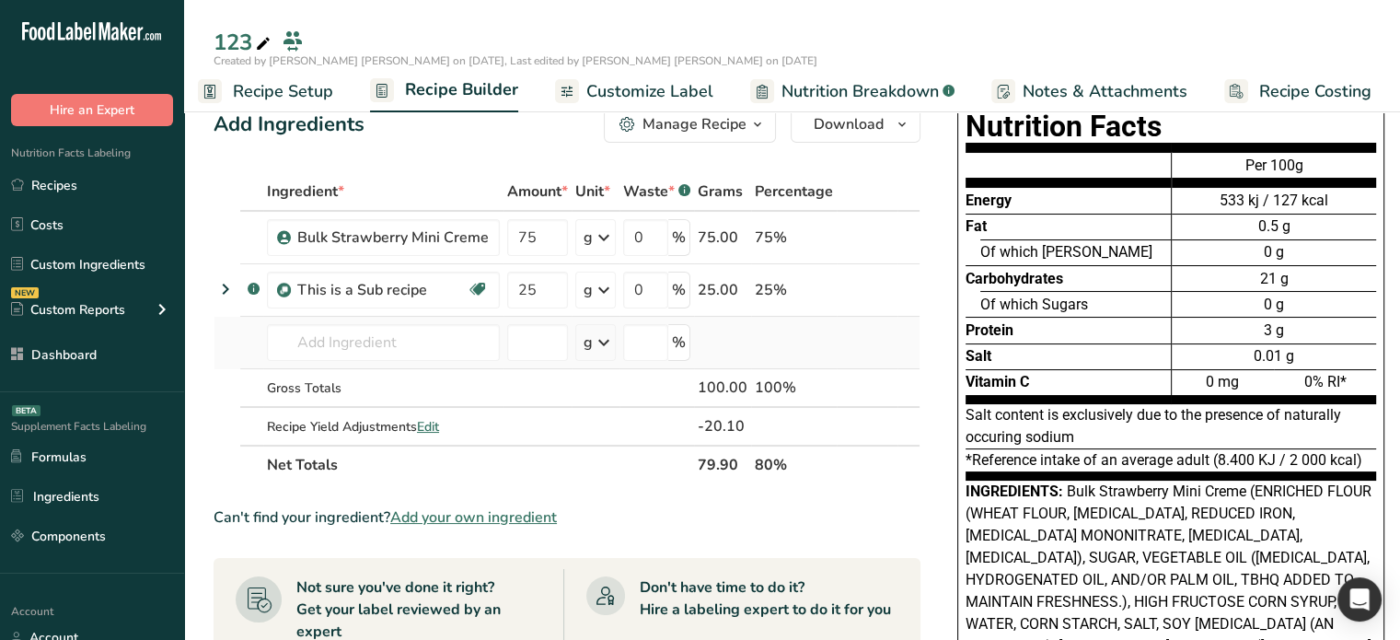
scroll to position [2, 0]
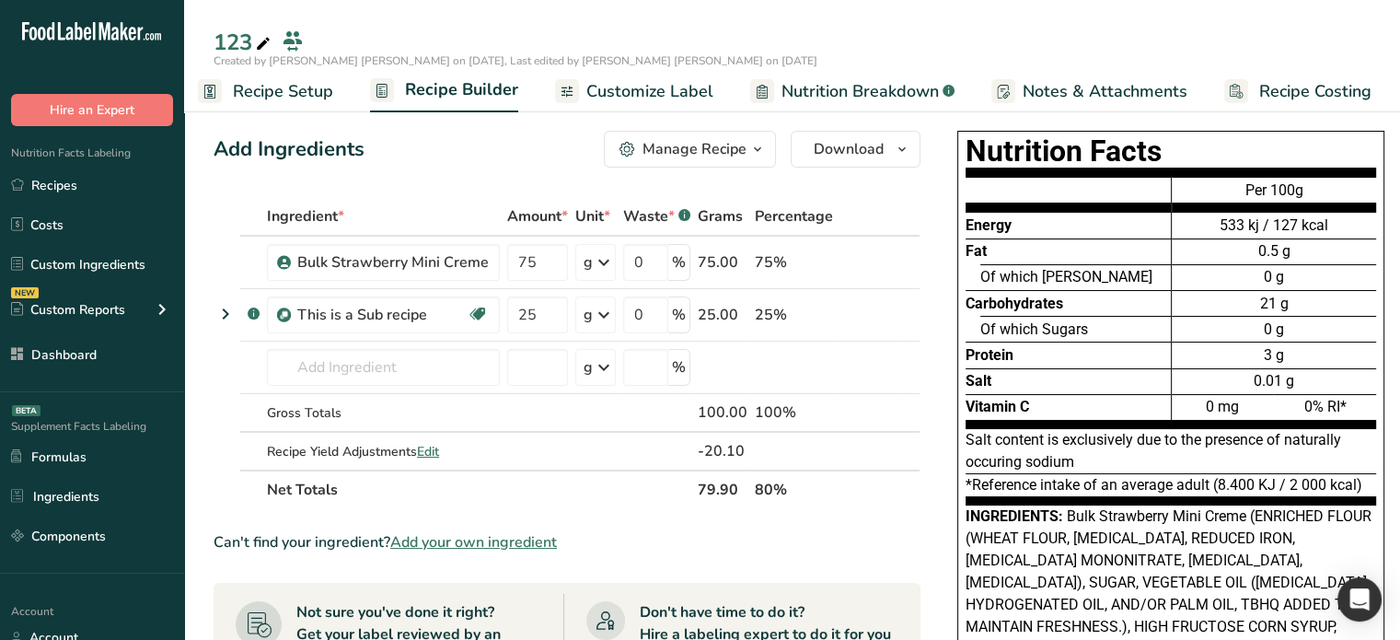
click at [873, 88] on span "Nutrition Breakdown" at bounding box center [860, 91] width 157 height 25
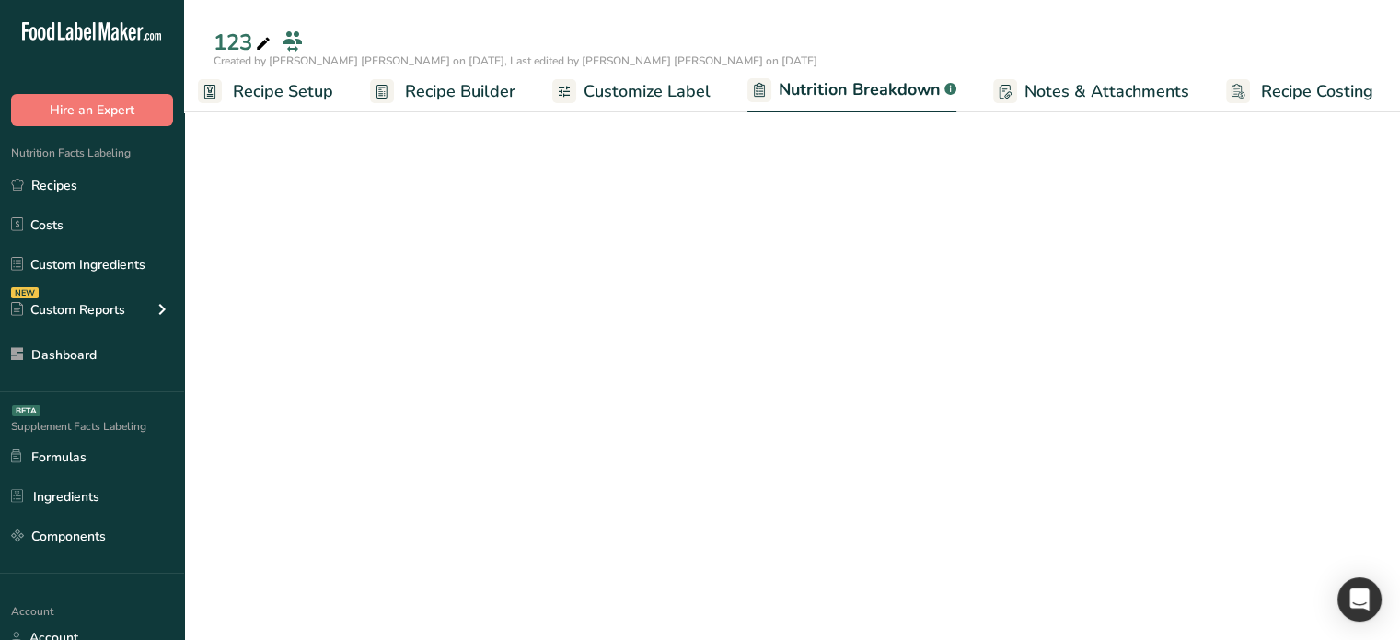
scroll to position [0, 17]
select select "Calories"
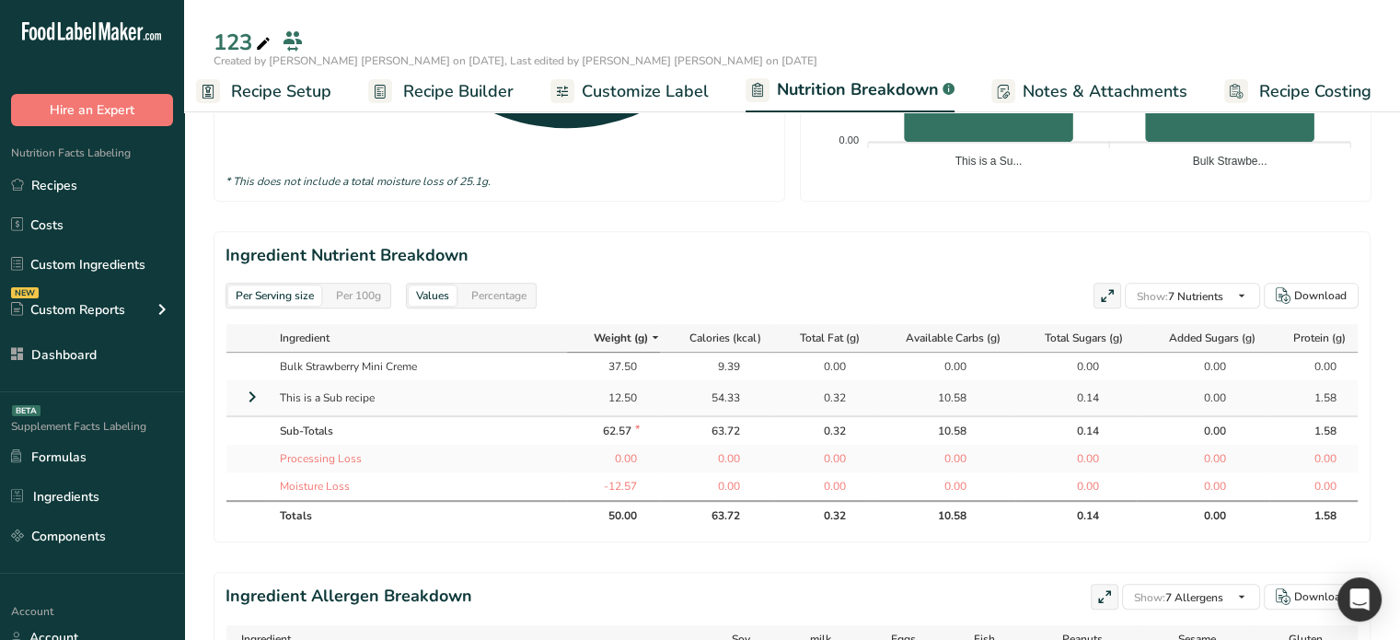
scroll to position [738, 0]
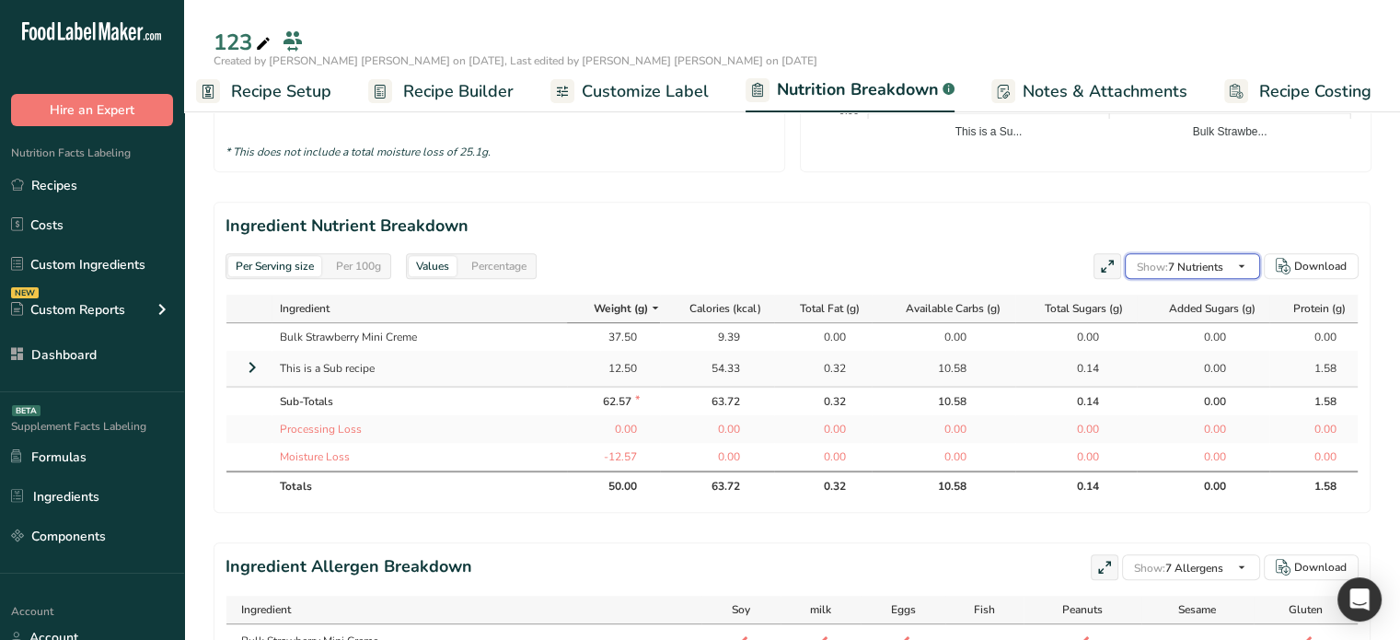
click at [1240, 273] on icon "button" at bounding box center [1242, 266] width 15 height 23
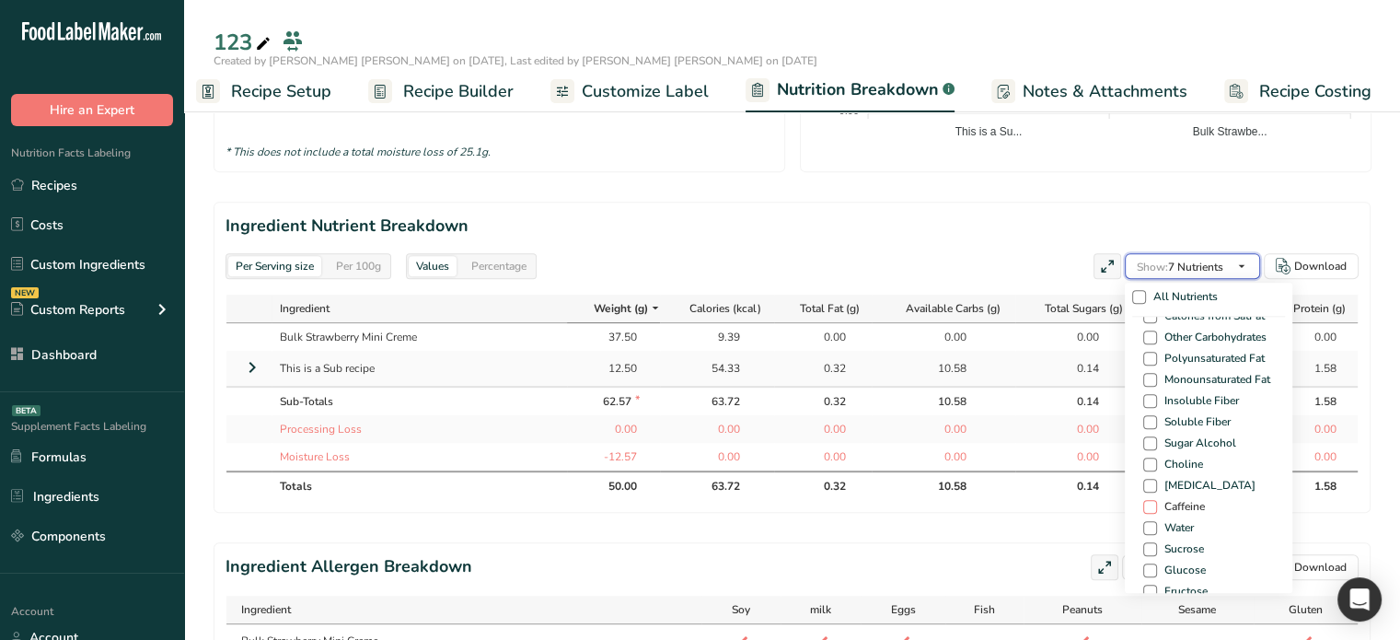
scroll to position [1105, 0]
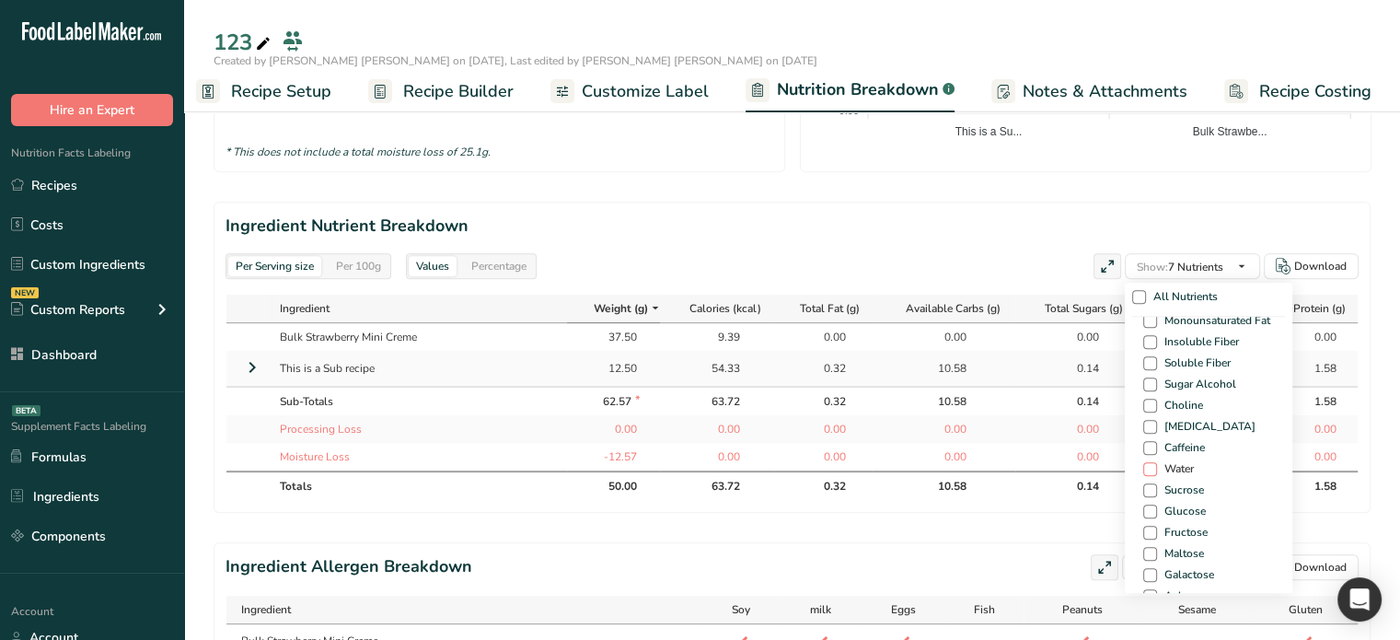
click at [1147, 466] on span at bounding box center [1150, 469] width 14 height 14
click at [1147, 466] on input "Water" at bounding box center [1149, 469] width 12 height 12
checkbox input "true"
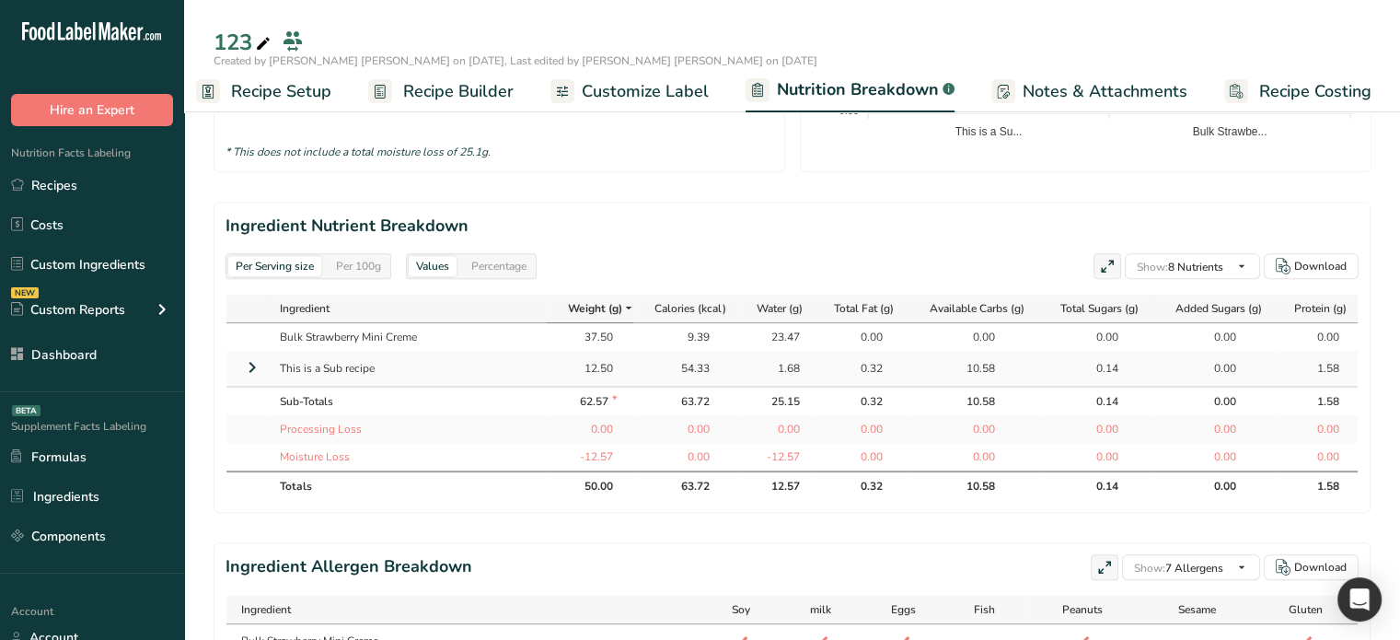
drag, startPoint x: 254, startPoint y: 371, endPoint x: 272, endPoint y: 381, distance: 20.2
click at [256, 371] on icon at bounding box center [252, 367] width 22 height 33
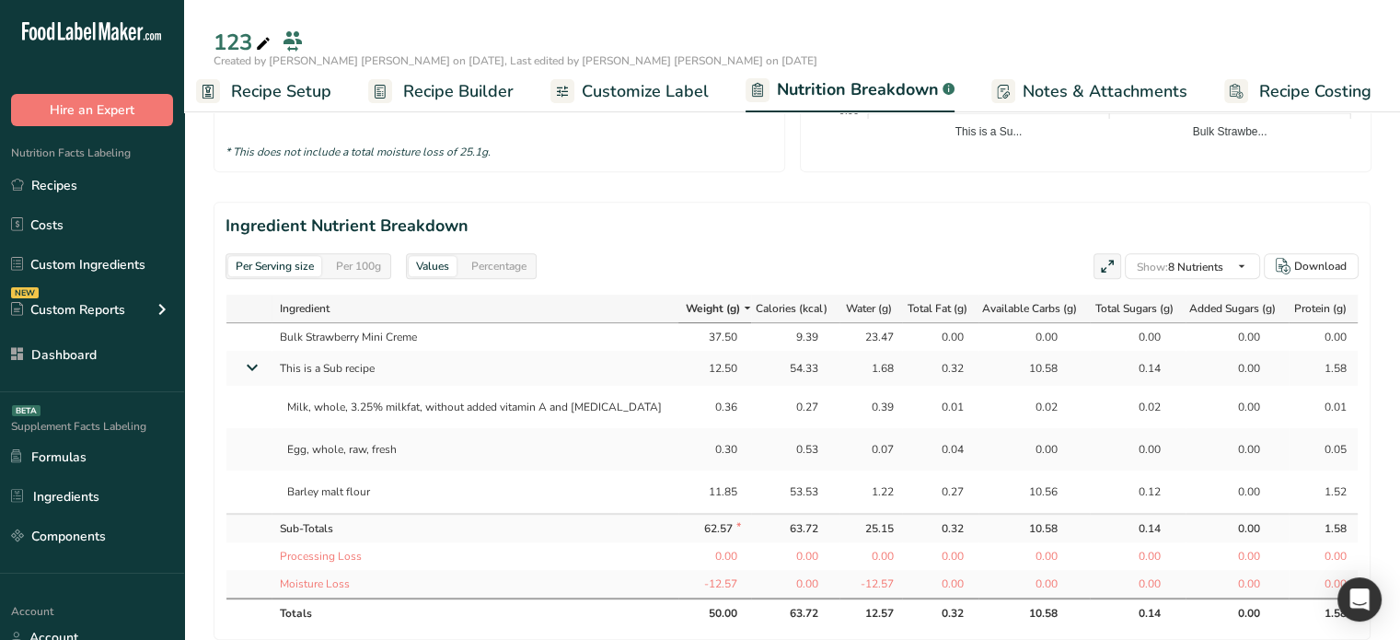
click at [861, 407] on div "0.39" at bounding box center [871, 407] width 46 height 17
click at [860, 399] on div "0.39" at bounding box center [871, 407] width 46 height 17
click at [852, 354] on td "1.68" at bounding box center [871, 368] width 63 height 35
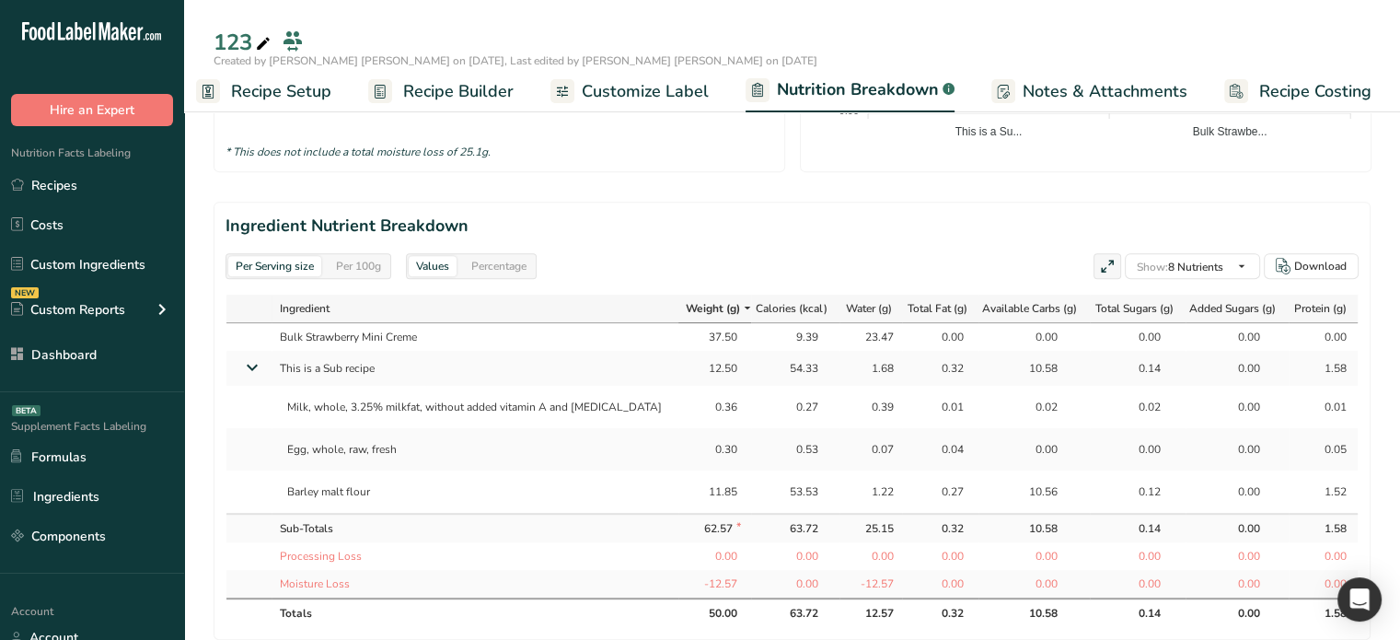
click at [862, 369] on div "1.68" at bounding box center [871, 368] width 46 height 17
click at [869, 373] on div "1.68" at bounding box center [871, 368] width 46 height 17
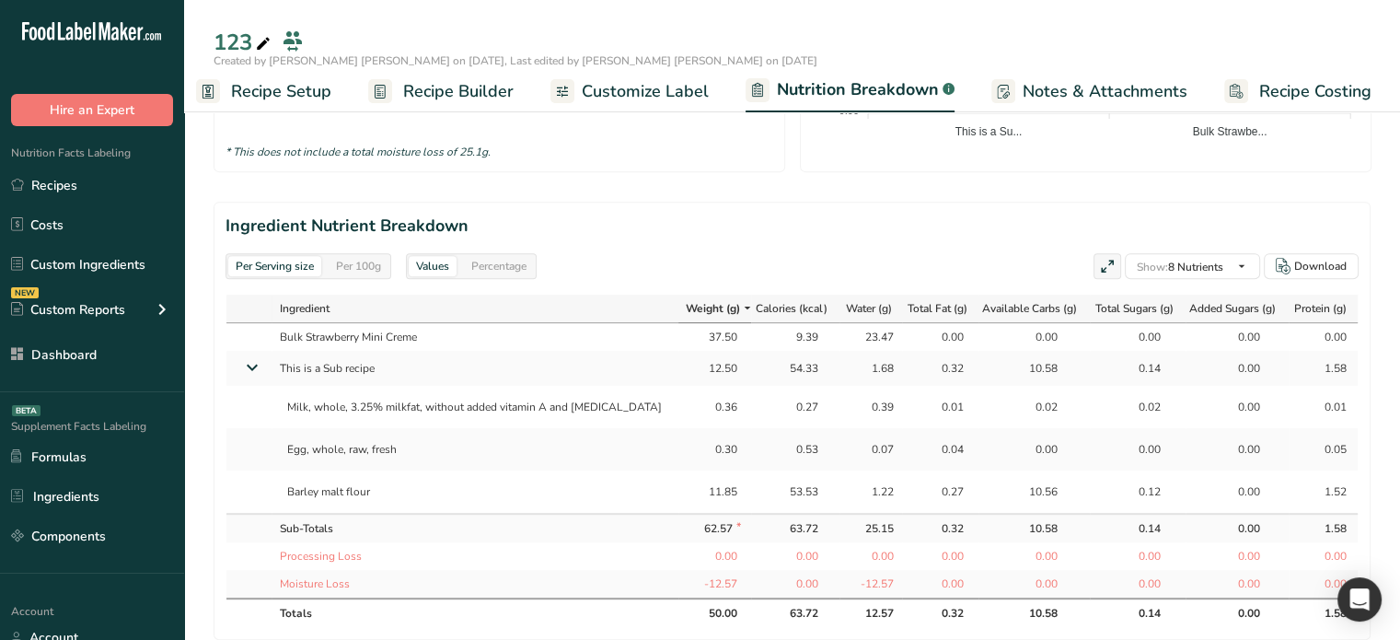
click at [368, 262] on div "Per 100g" at bounding box center [359, 266] width 60 height 20
click at [691, 366] on div "25.00" at bounding box center [714, 368] width 46 height 17
click at [864, 369] on div "3.37" at bounding box center [871, 368] width 46 height 17
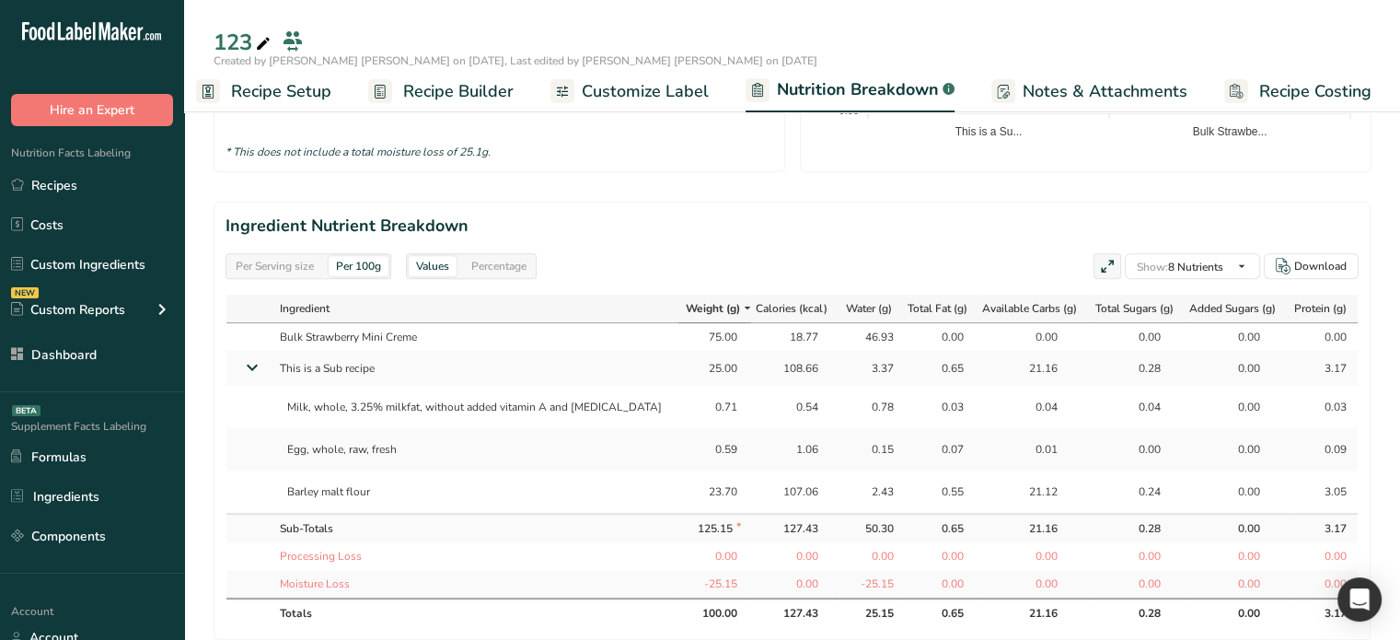
click at [852, 377] on td "3.37" at bounding box center [871, 368] width 63 height 35
click at [853, 374] on div "3.37" at bounding box center [871, 368] width 46 height 17
click at [862, 364] on div "3.37" at bounding box center [871, 368] width 46 height 17
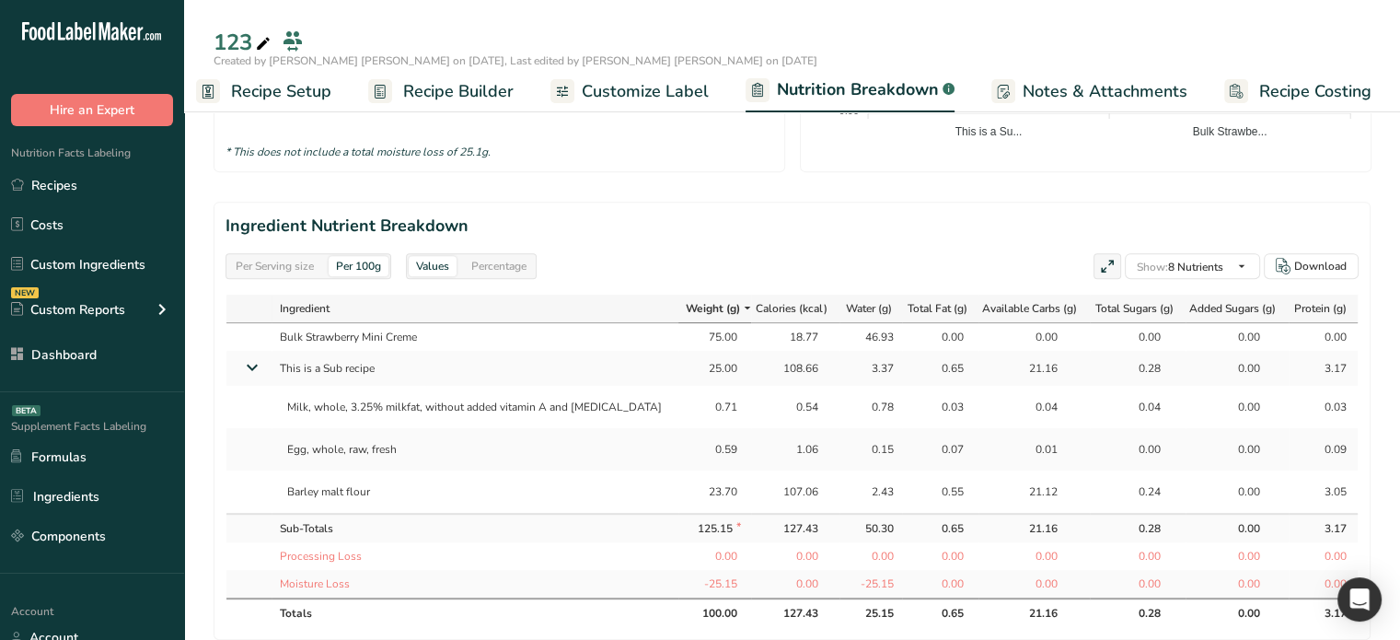
click at [862, 364] on div "3.37" at bounding box center [871, 368] width 46 height 17
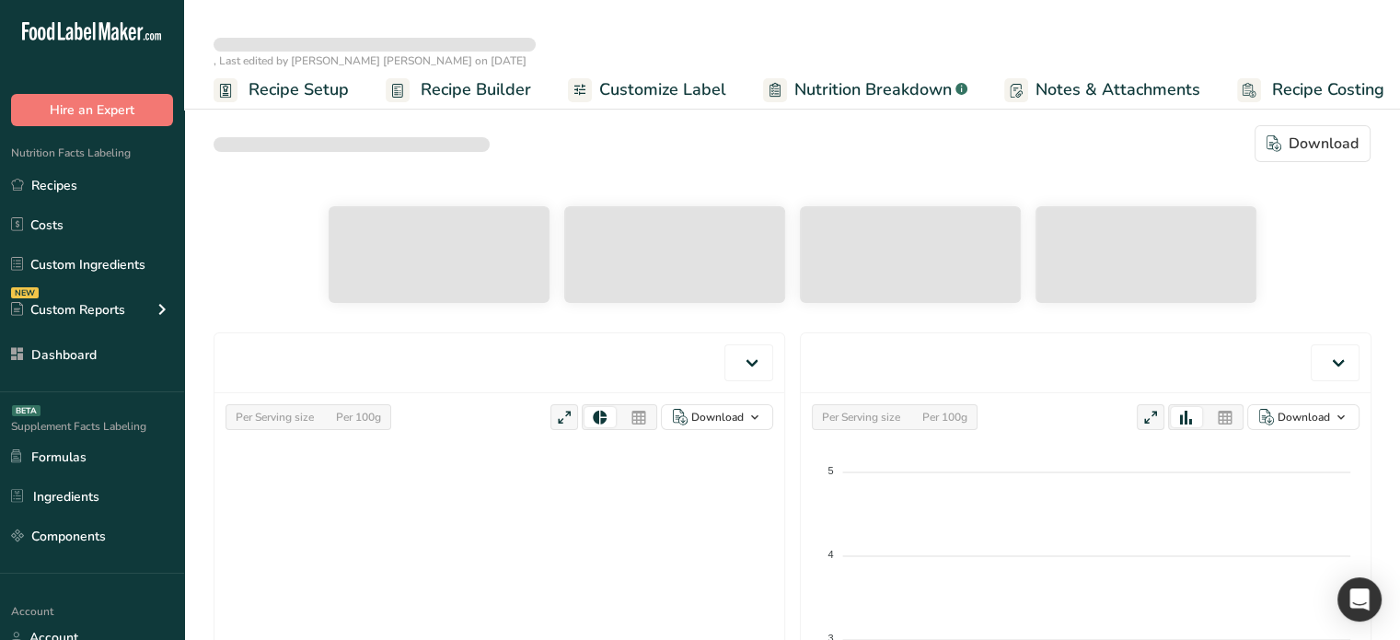
select select "Calories"
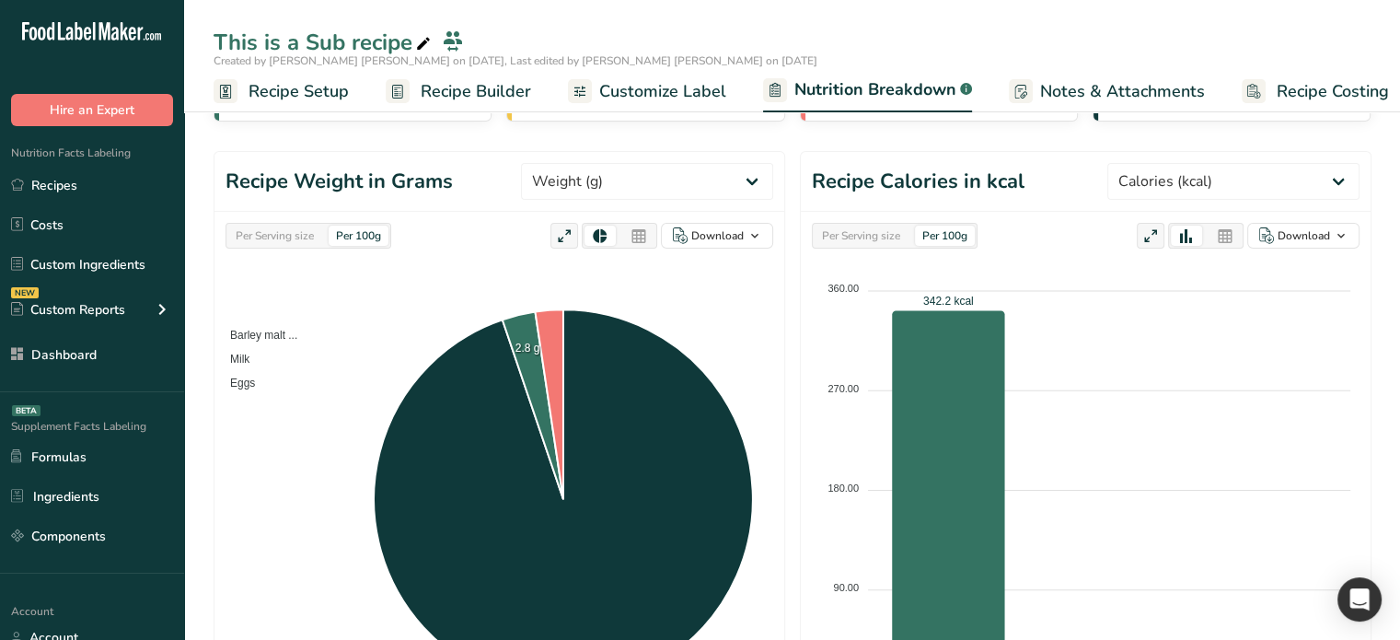
scroll to position [644, 0]
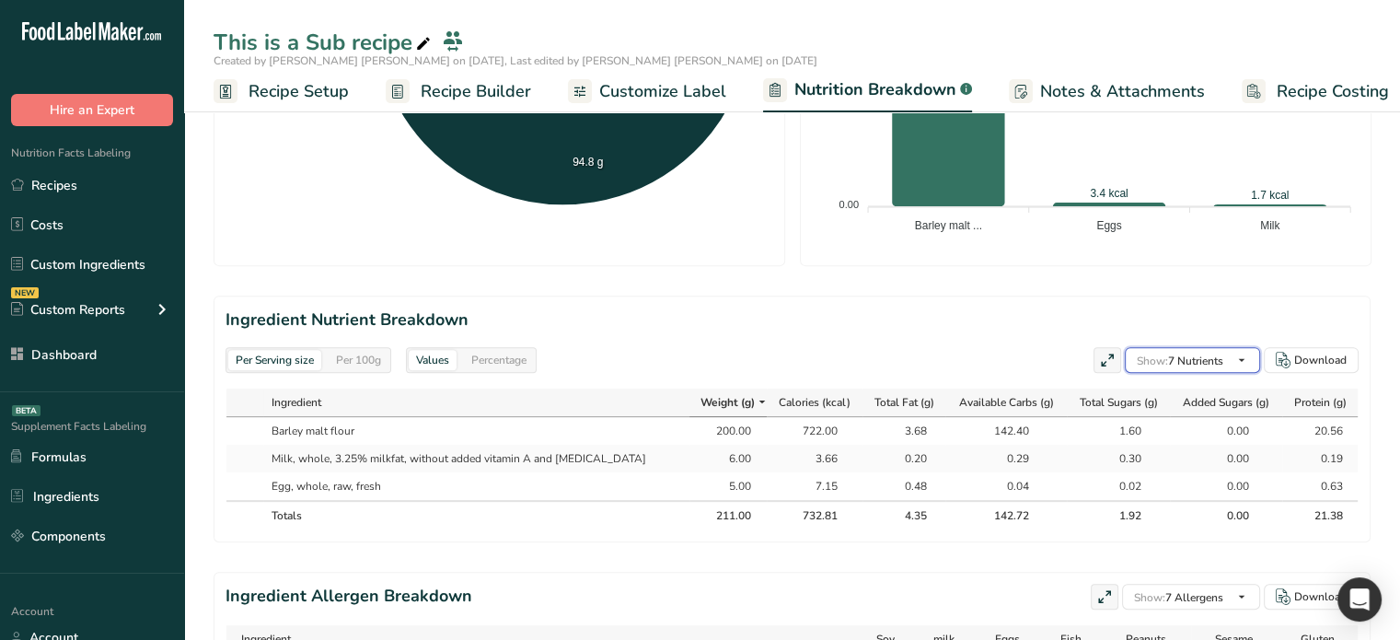
click at [1219, 355] on span "Show: 7 Nutrients" at bounding box center [1180, 361] width 87 height 15
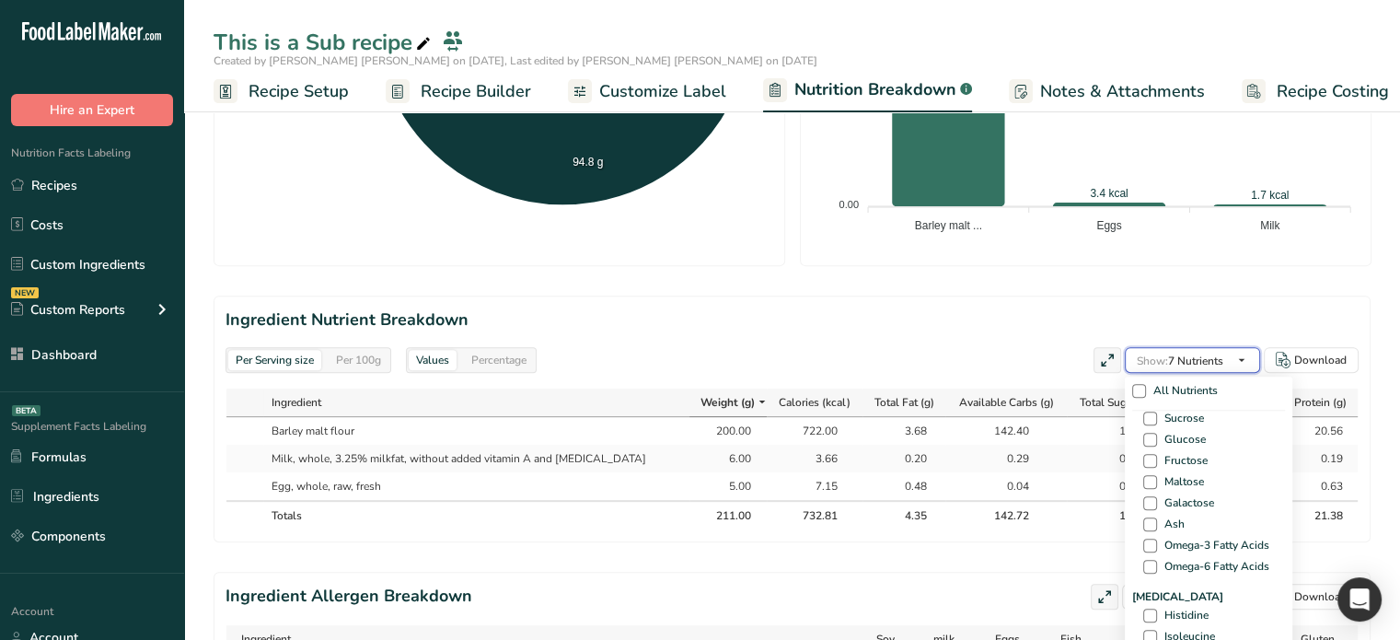
scroll to position [1234, 0]
click at [1149, 437] on span at bounding box center [1150, 434] width 14 height 14
click at [1149, 437] on input "Water" at bounding box center [1149, 434] width 12 height 12
checkbox input "true"
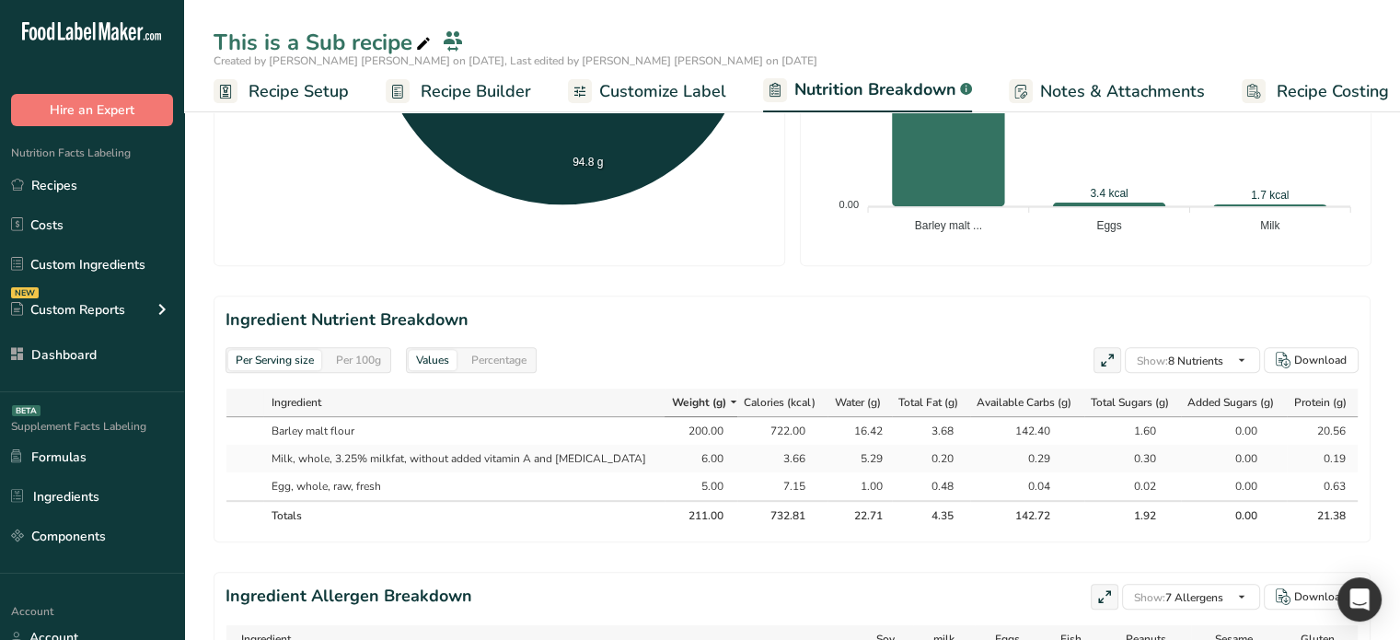
click at [854, 461] on div "5.29" at bounding box center [860, 458] width 46 height 17
click at [349, 353] on div "Per 100g" at bounding box center [359, 360] width 60 height 20
click at [273, 368] on div "Per Serving size" at bounding box center [274, 360] width 93 height 20
click at [350, 367] on div "Per 100g" at bounding box center [359, 360] width 60 height 20
click at [275, 372] on section "Ingredient Nutrient Breakdown Per Serving size Per 100g Values Percentage Show:…" at bounding box center [792, 419] width 1157 height 247
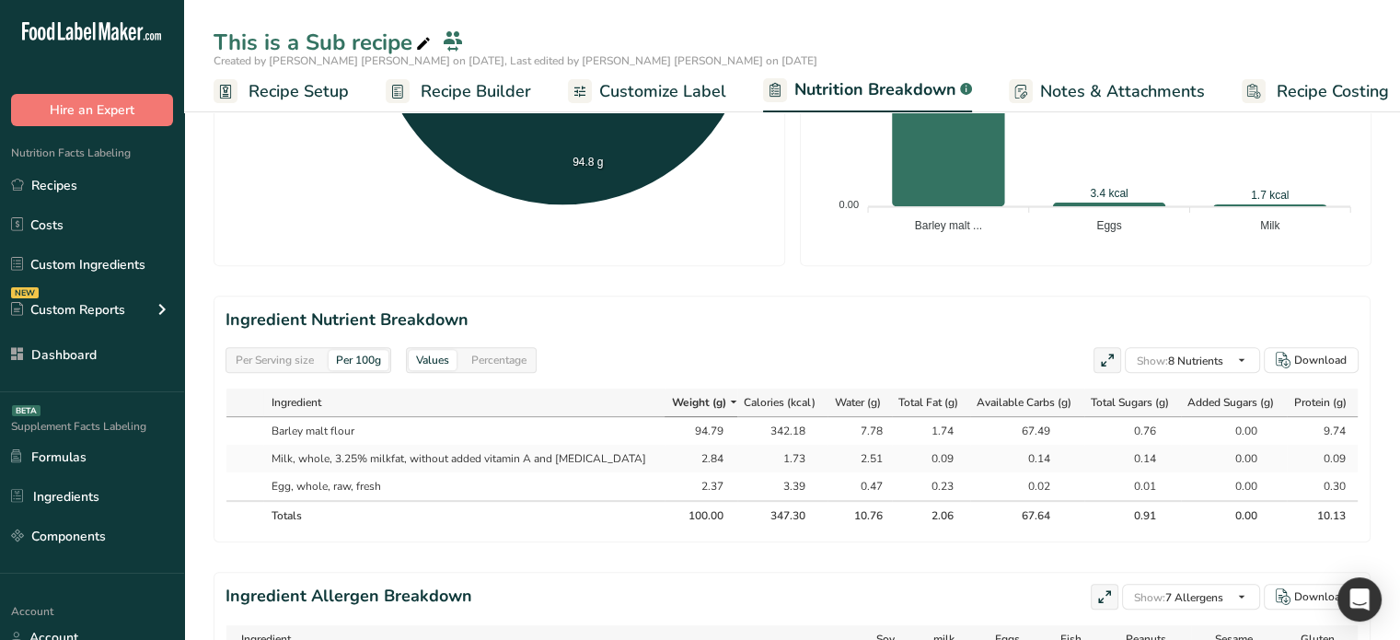
click at [341, 375] on section "Ingredient Nutrient Breakdown Per Serving size Per 100g Values Percentage Show:…" at bounding box center [792, 419] width 1157 height 247
click at [269, 350] on div "Per Serving size" at bounding box center [274, 360] width 93 height 20
click at [337, 360] on div "Per 100g" at bounding box center [359, 360] width 60 height 20
click at [840, 516] on div "10.76" at bounding box center [860, 515] width 46 height 17
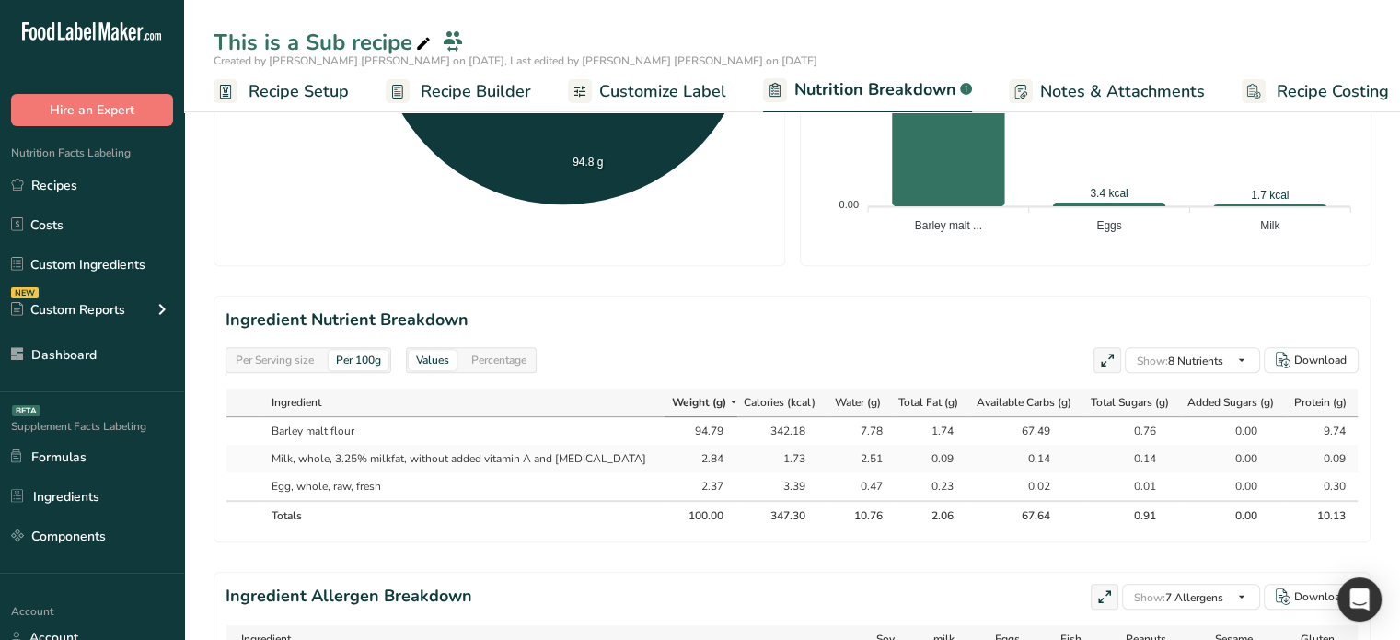
click at [261, 356] on div "Per Serving size" at bounding box center [274, 360] width 93 height 20
click at [366, 356] on div "Per 100g" at bounding box center [359, 360] width 60 height 20
click at [286, 361] on div "Per Serving size" at bounding box center [274, 360] width 93 height 20
click at [352, 360] on div "Per 100g" at bounding box center [359, 360] width 60 height 20
click at [241, 363] on div "Per Serving size" at bounding box center [274, 360] width 93 height 20
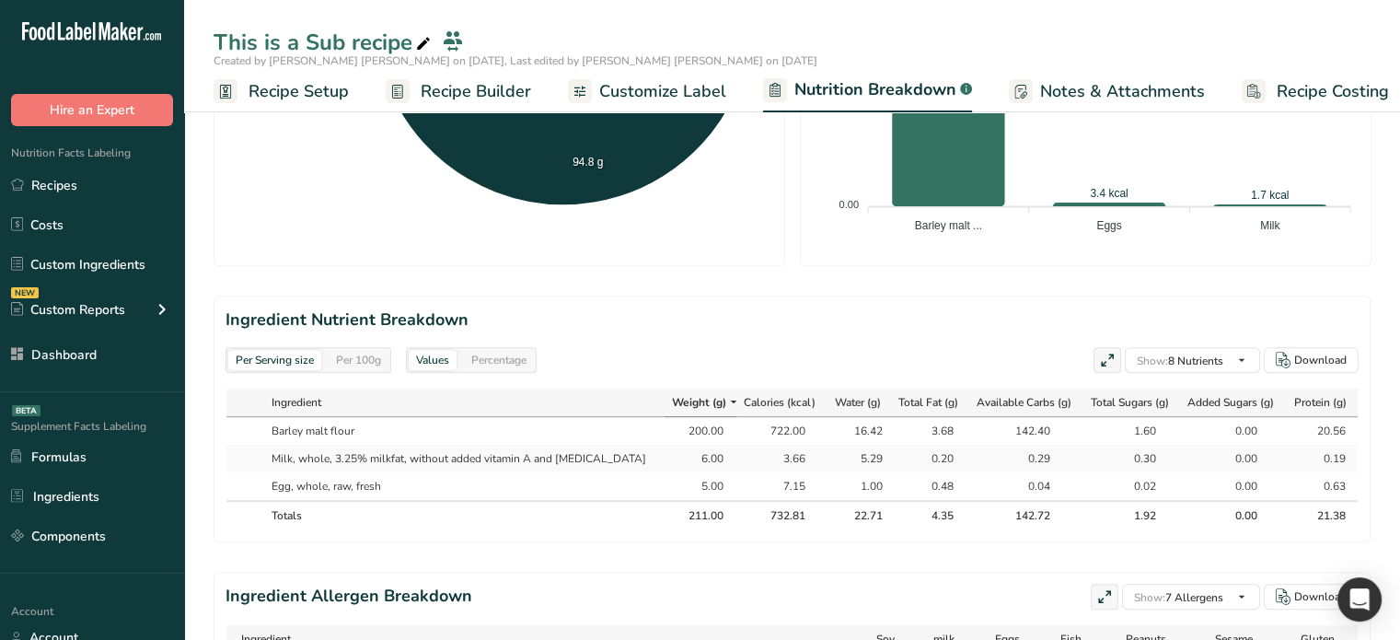
click at [361, 366] on div "Per 100g" at bounding box center [359, 360] width 60 height 20
click at [845, 456] on div "2.51" at bounding box center [860, 458] width 46 height 17
click at [846, 508] on div "10.76" at bounding box center [860, 515] width 46 height 17
click at [477, 87] on span "Recipe Builder" at bounding box center [476, 91] width 110 height 25
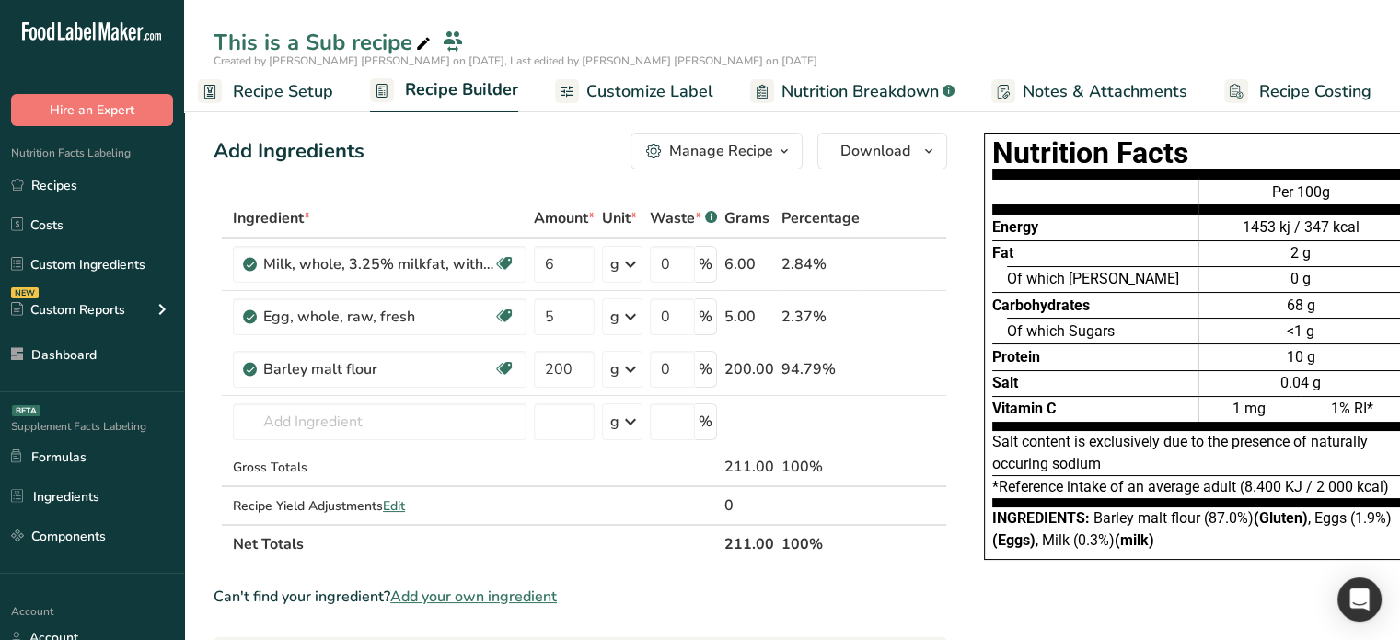
click at [837, 84] on span "Nutrition Breakdown" at bounding box center [860, 91] width 157 height 25
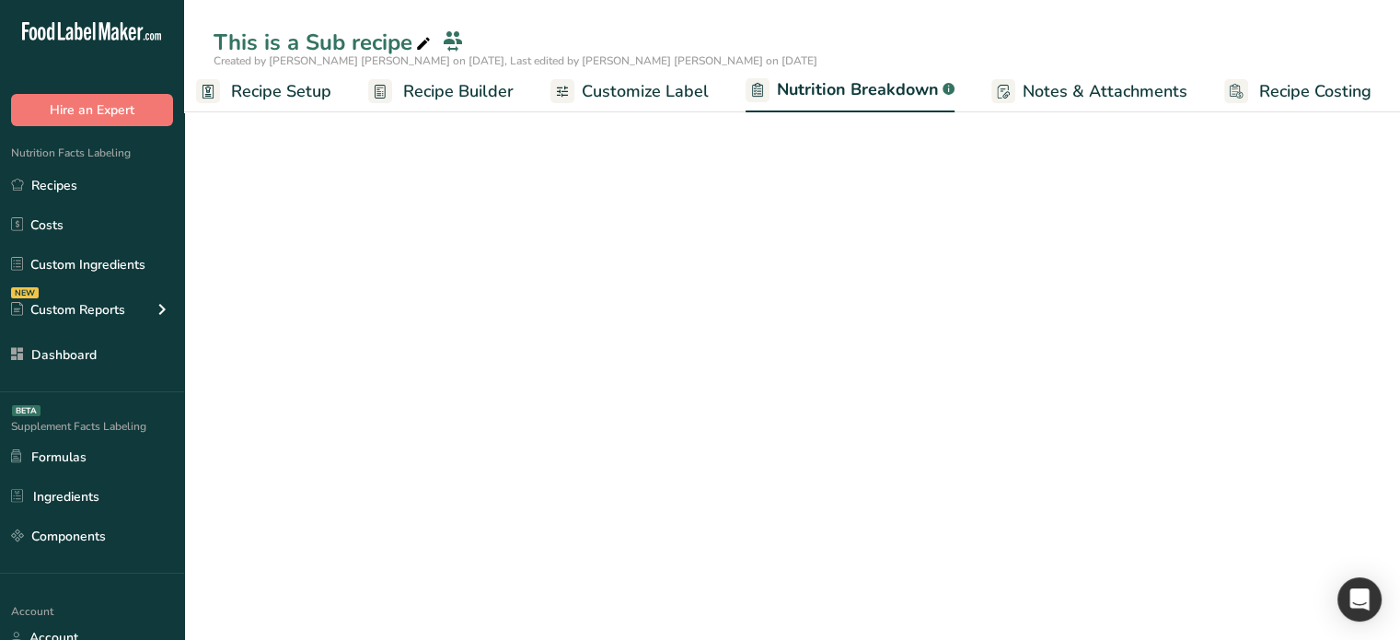
select select "Calories"
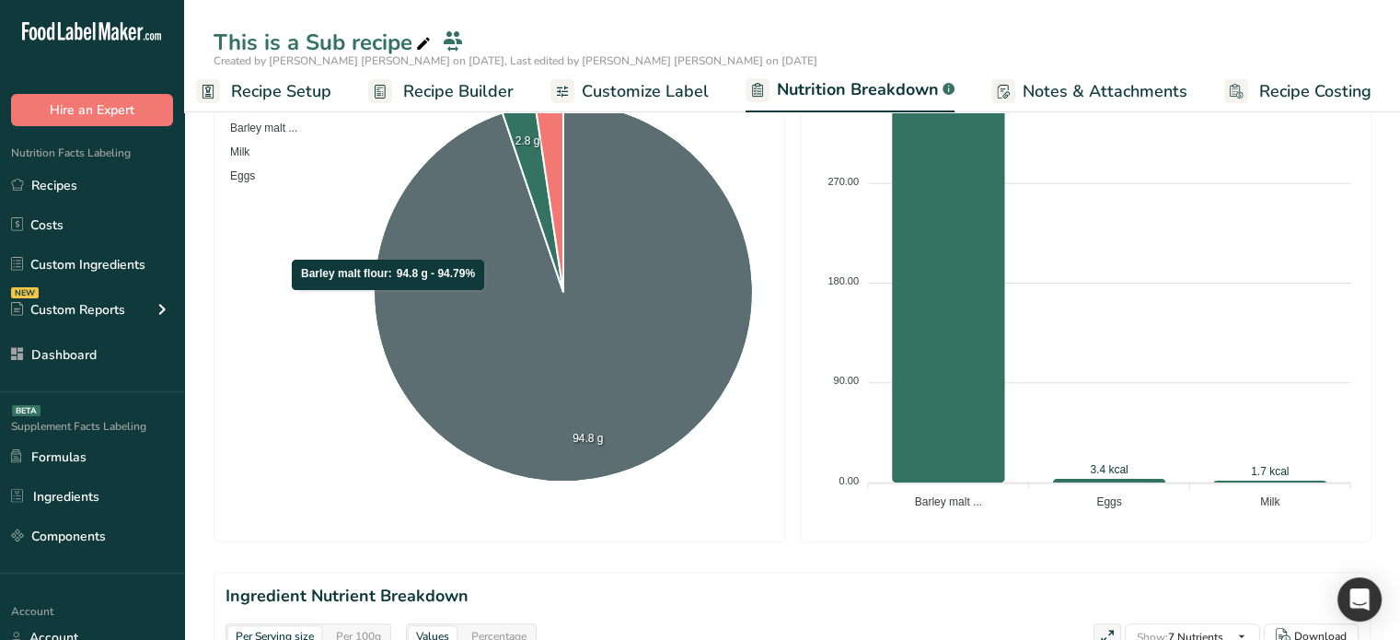
scroll to position [0, 0]
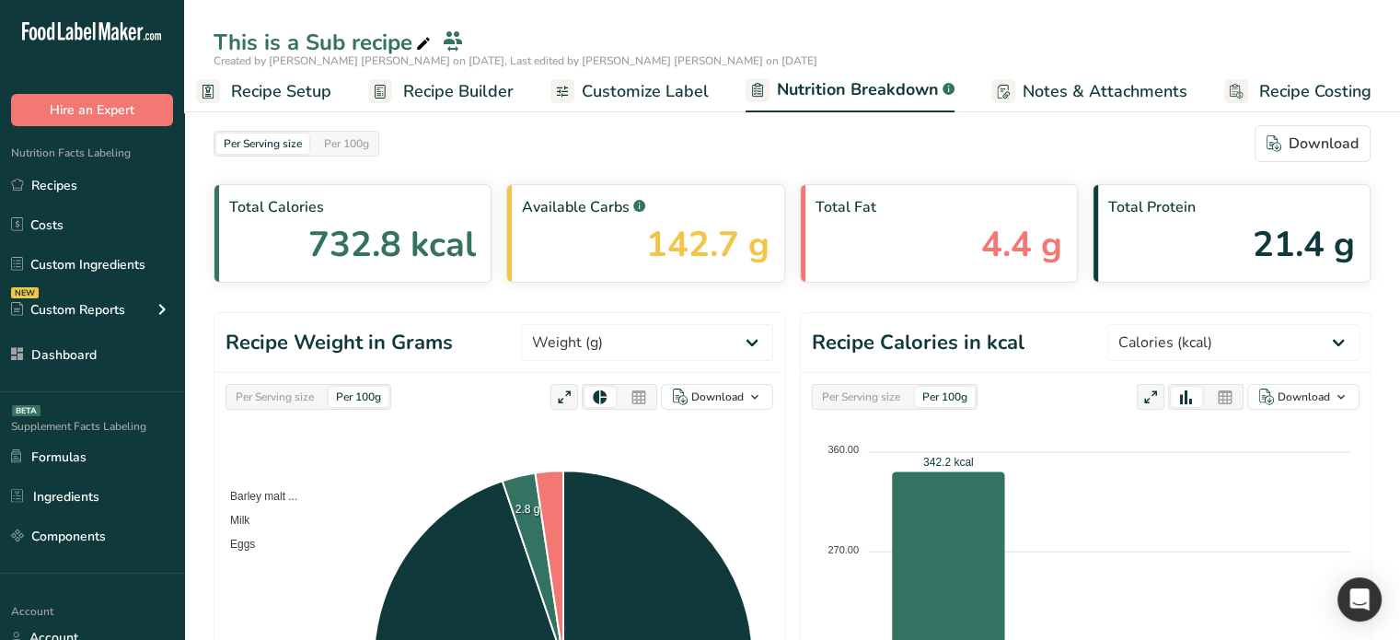
click at [489, 80] on span "Recipe Builder" at bounding box center [458, 91] width 110 height 25
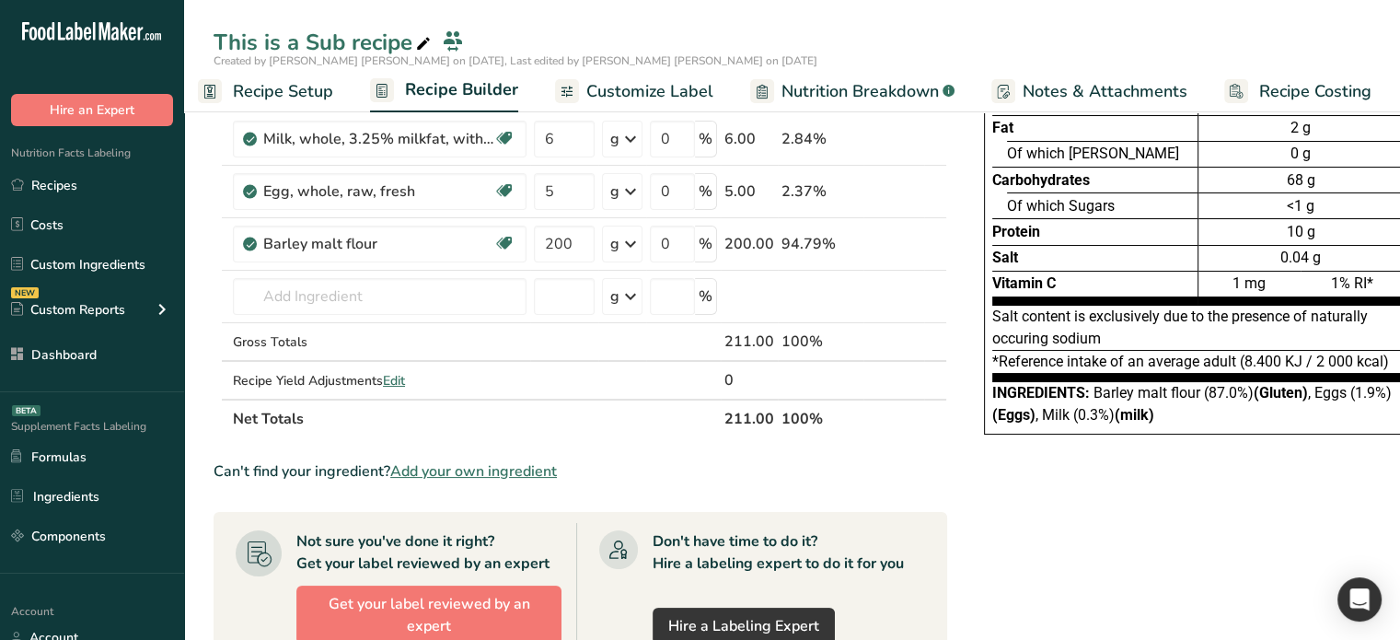
scroll to position [184, 0]
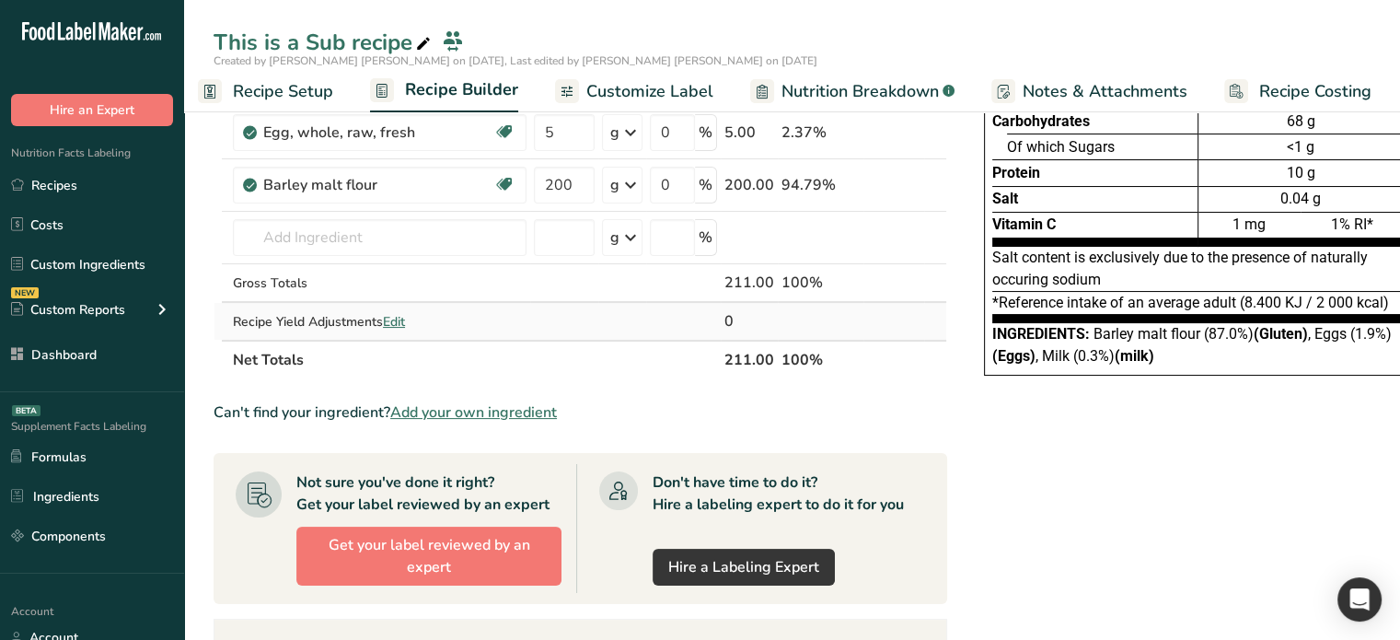
click at [401, 315] on span "Edit" at bounding box center [394, 321] width 22 height 17
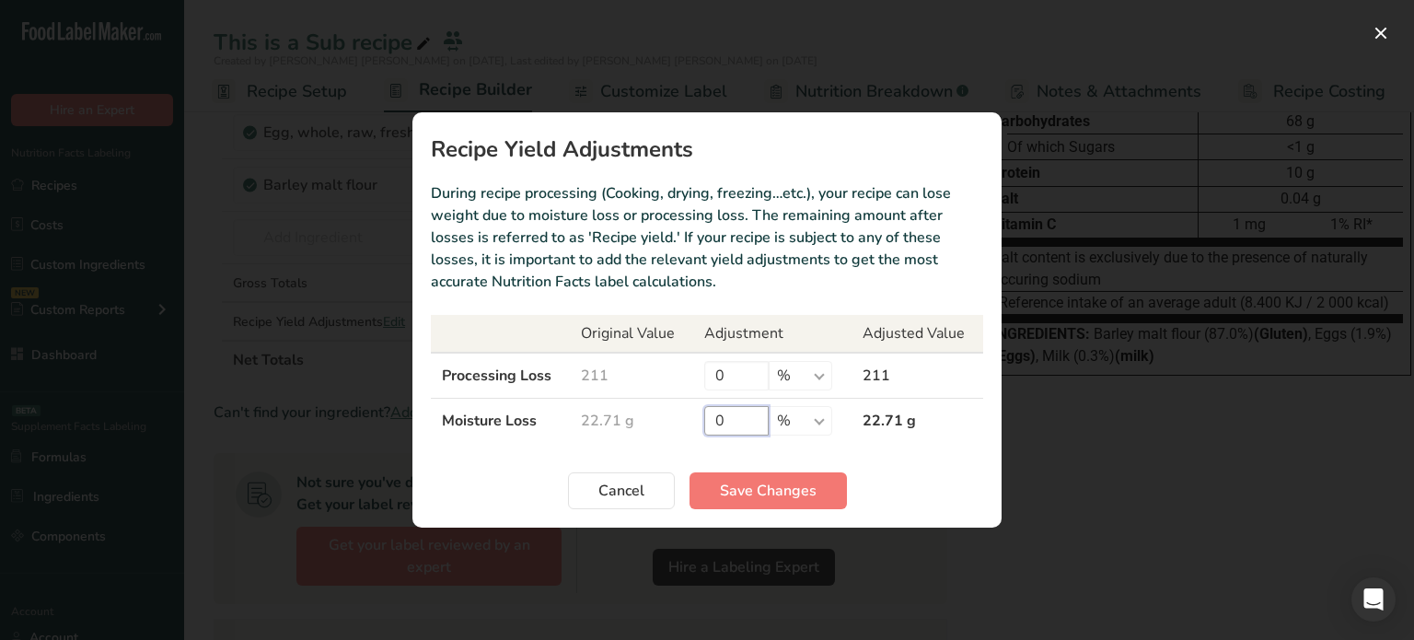
click at [744, 413] on input "0" at bounding box center [736, 420] width 64 height 29
type input "100"
click at [759, 489] on span "Save Changes" at bounding box center [768, 491] width 97 height 22
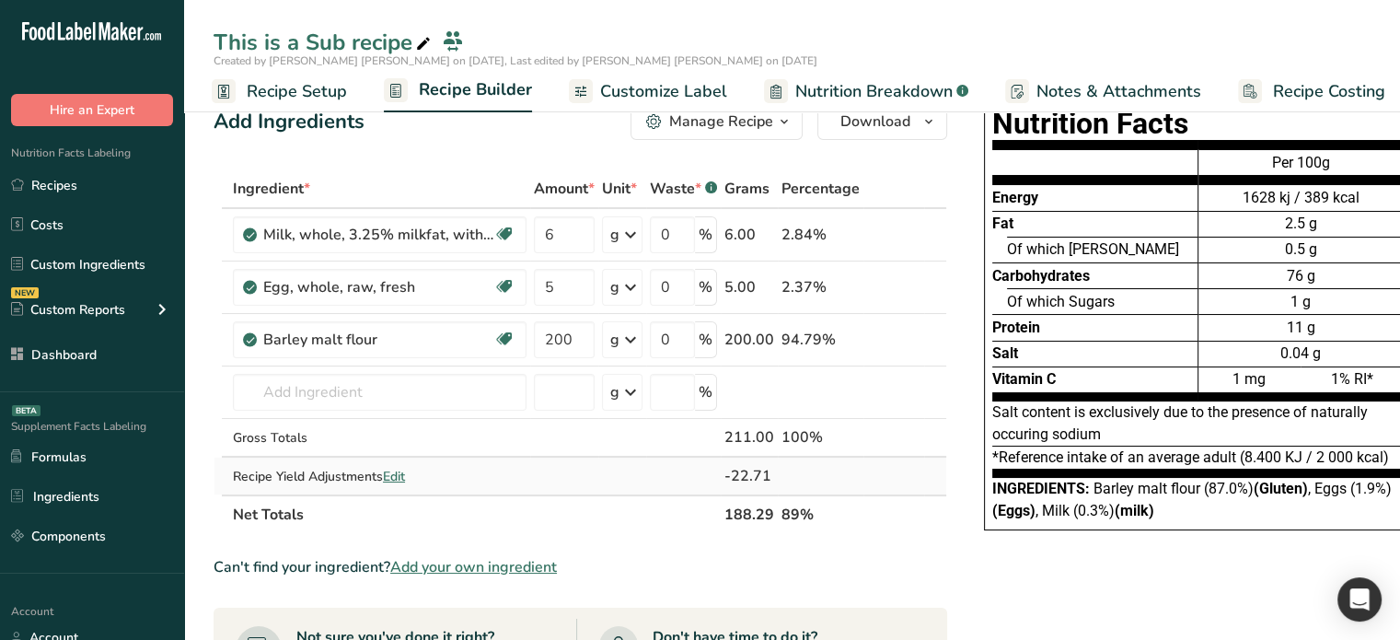
scroll to position [0, 0]
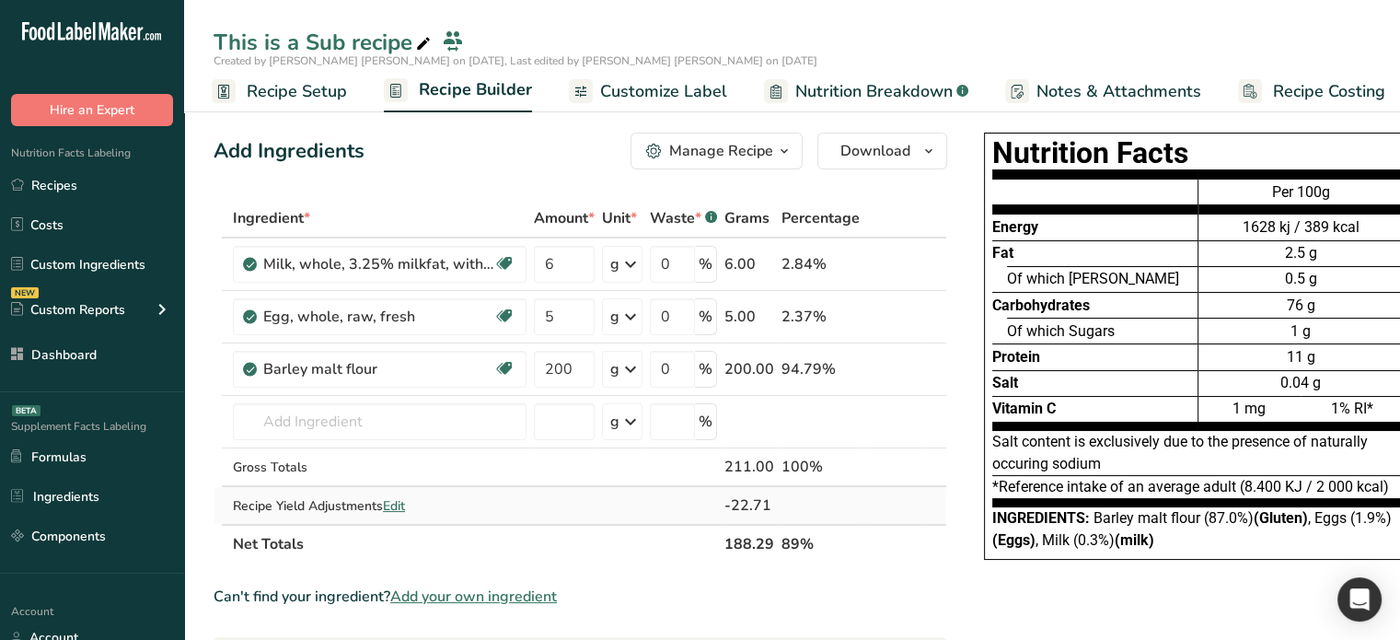
click at [398, 498] on span "Edit" at bounding box center [394, 505] width 22 height 17
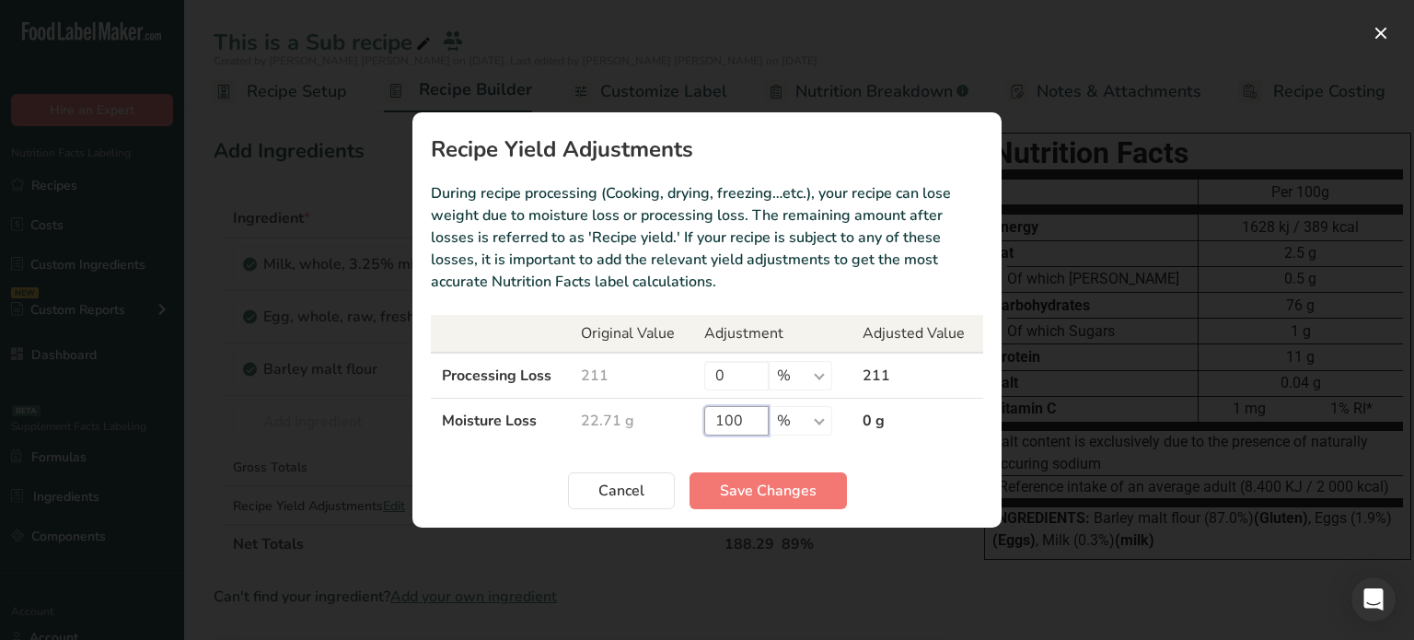
click at [749, 416] on input "100" at bounding box center [736, 420] width 64 height 29
click at [755, 419] on input "100" at bounding box center [736, 420] width 64 height 29
click at [723, 367] on input "0" at bounding box center [736, 375] width 64 height 29
type input "100"
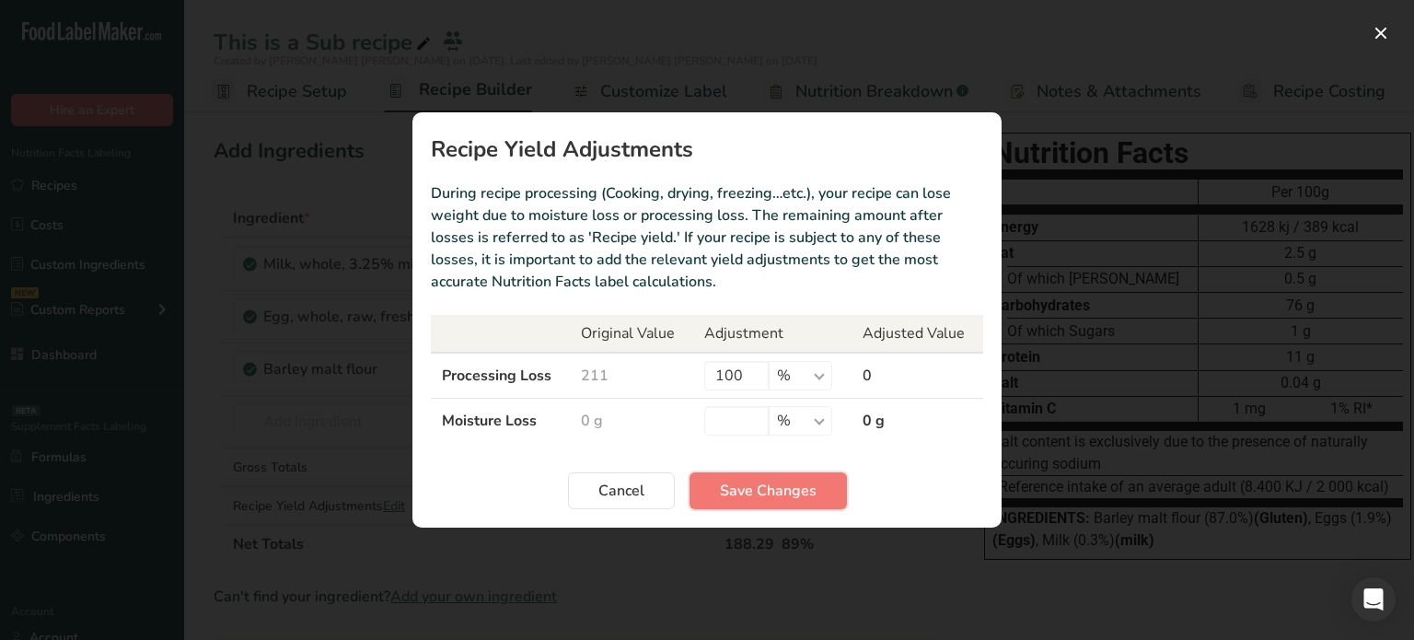
click at [740, 495] on span "Save Changes" at bounding box center [768, 491] width 97 height 22
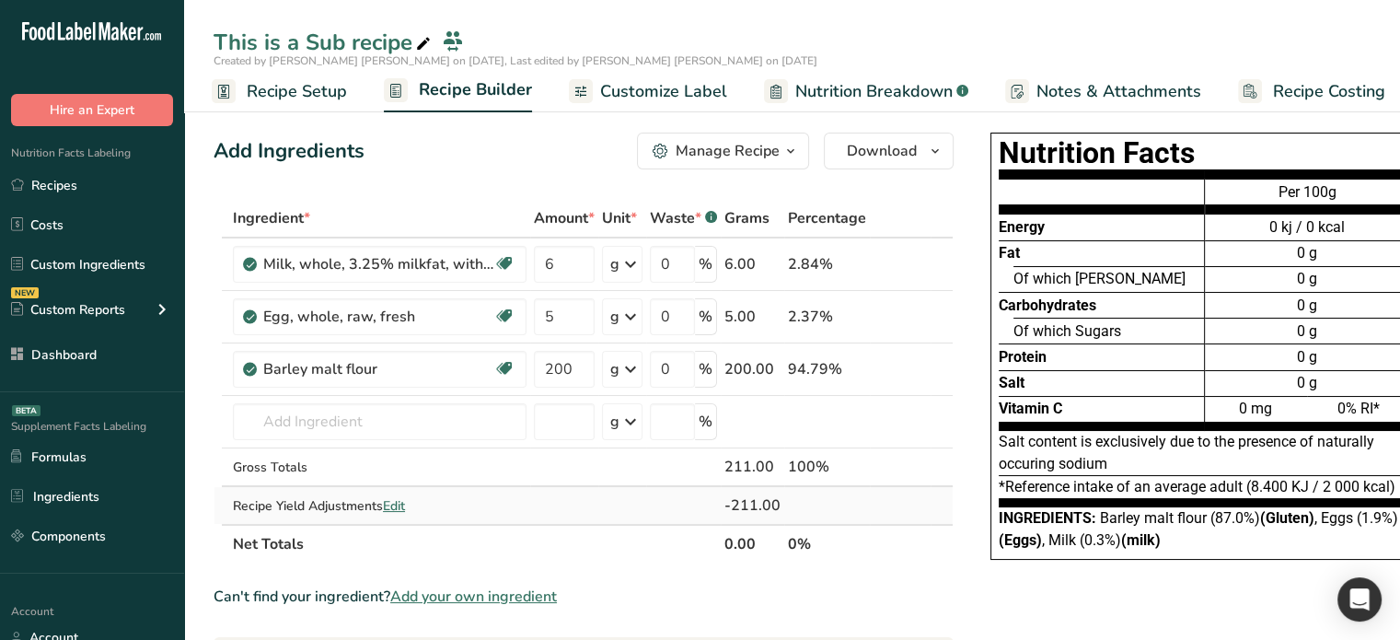
click at [391, 506] on span "Edit" at bounding box center [394, 505] width 22 height 17
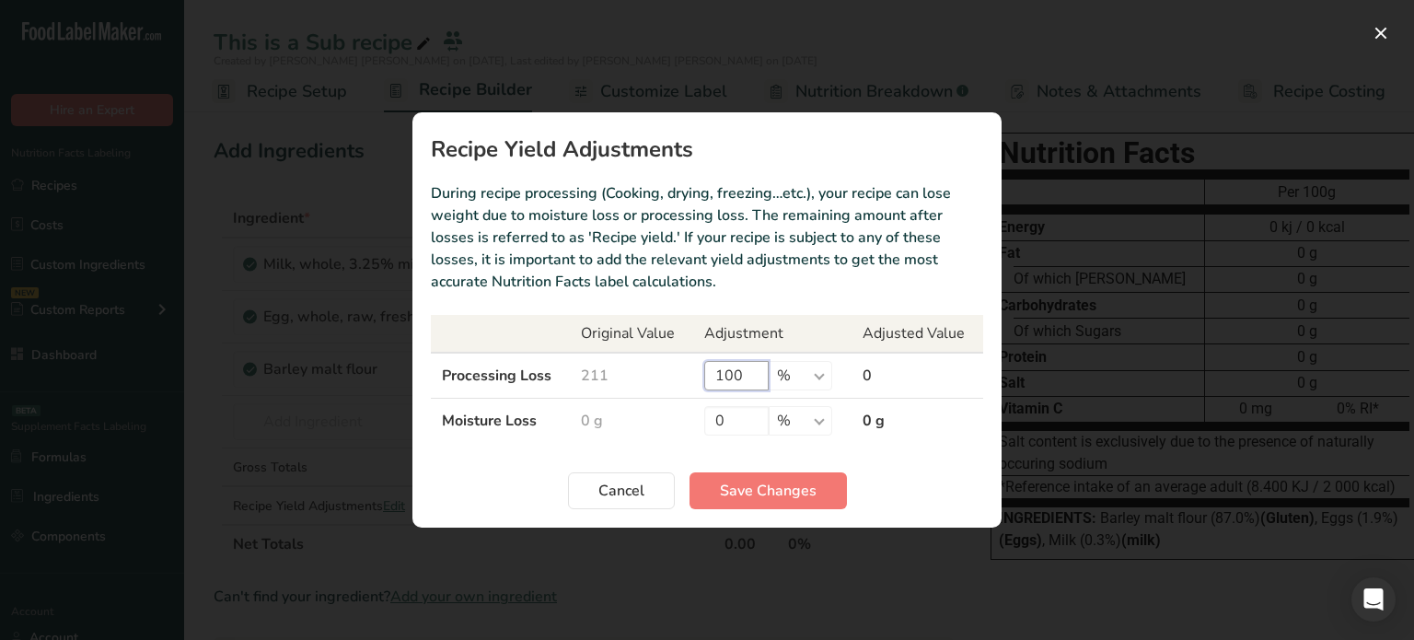
click at [738, 367] on input "100" at bounding box center [736, 375] width 64 height 29
click at [740, 367] on input "100" at bounding box center [736, 375] width 64 height 29
click at [753, 482] on span "Save Changes" at bounding box center [768, 491] width 97 height 22
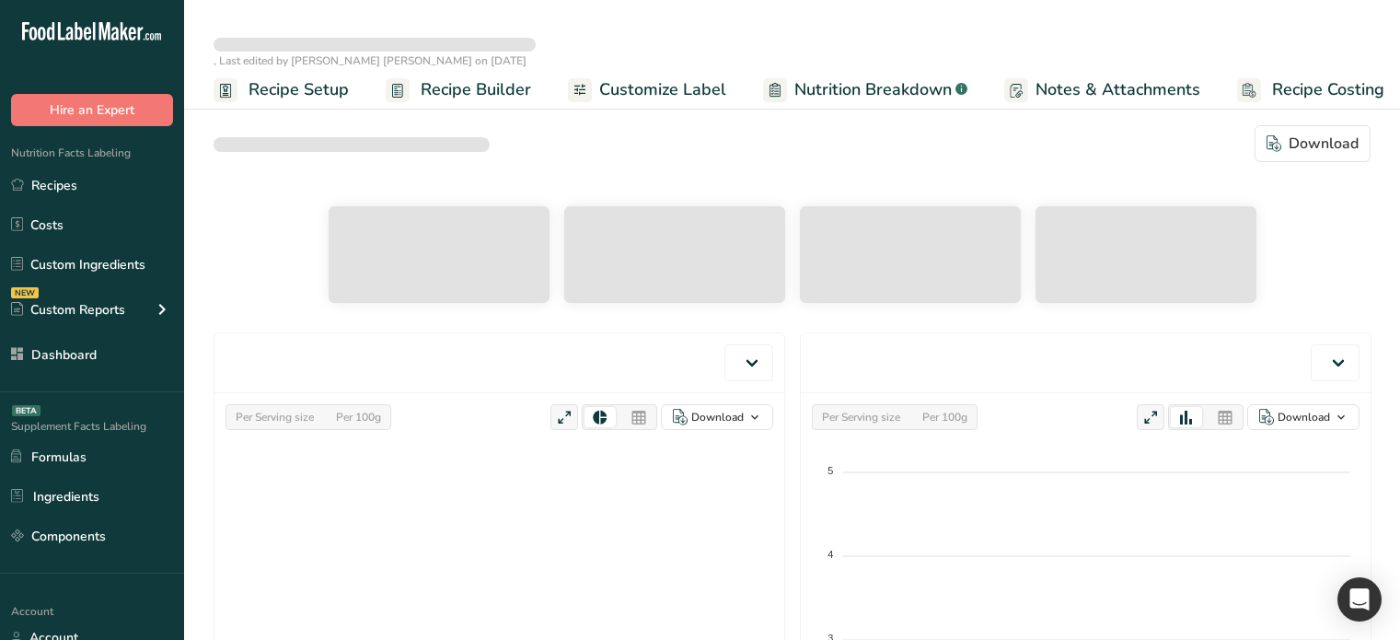
select select "Calories"
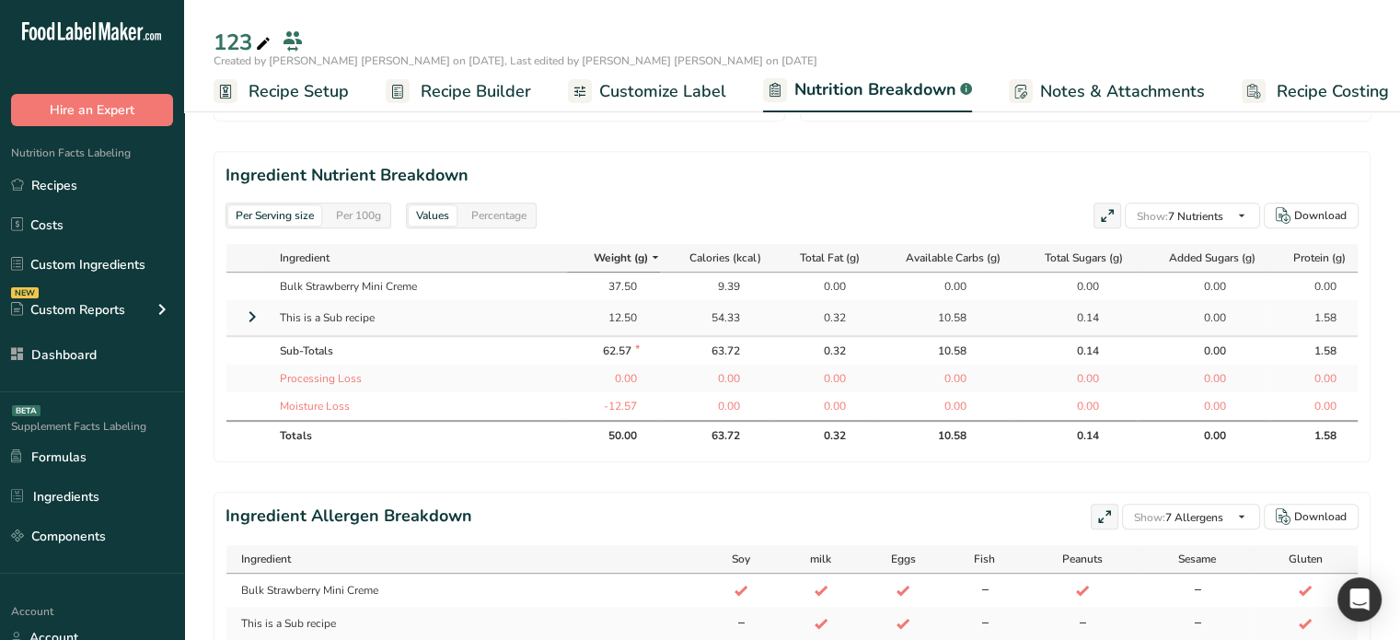
scroll to position [779, 0]
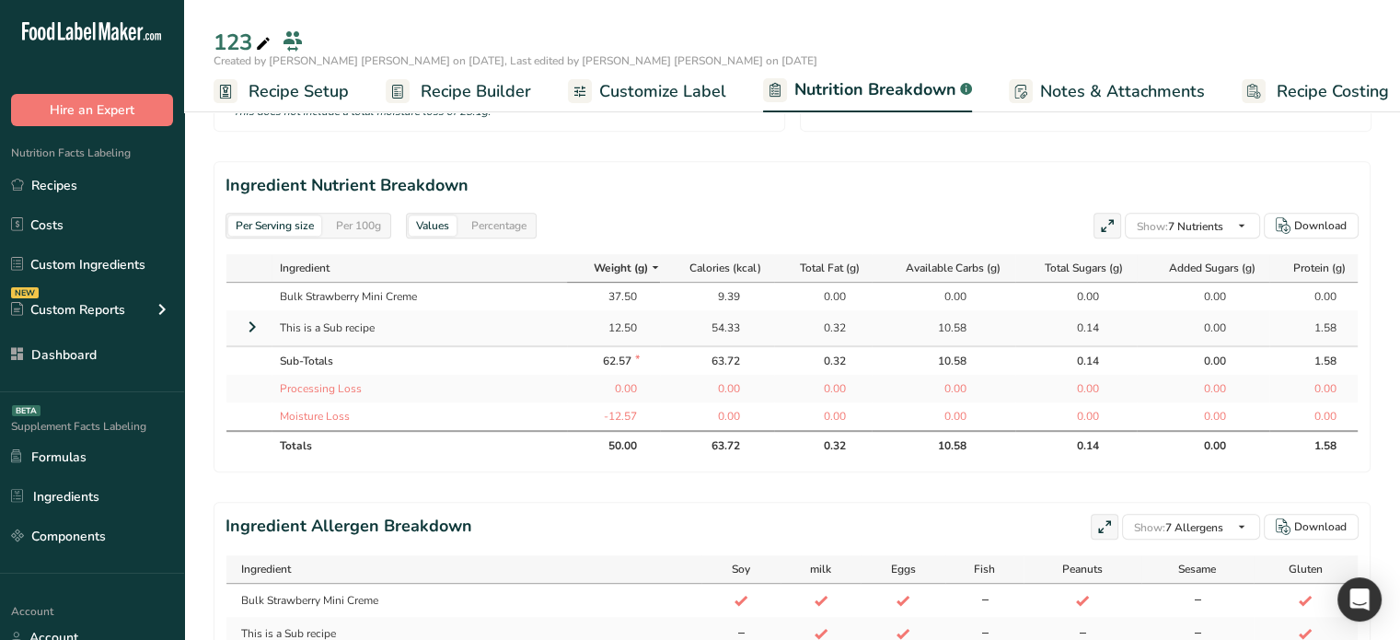
click at [845, 329] on div "0.32" at bounding box center [823, 327] width 82 height 17
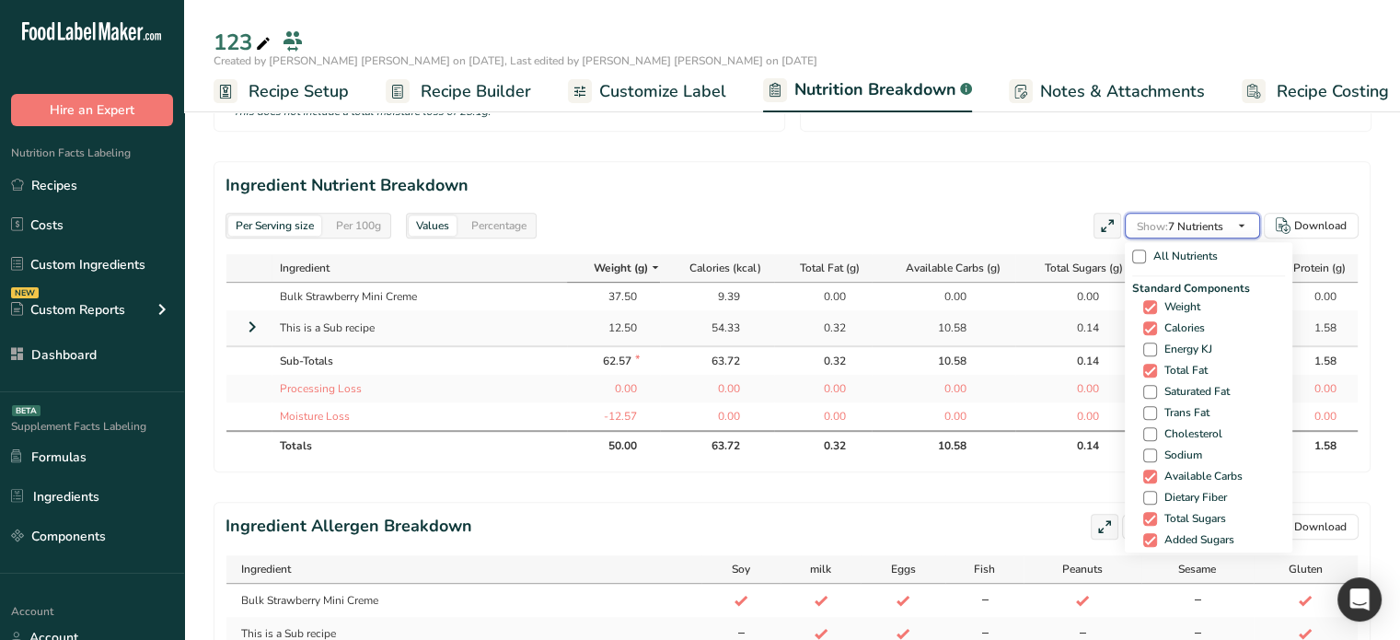
click at [1185, 220] on span "Show: 7 Nutrients" at bounding box center [1180, 226] width 87 height 15
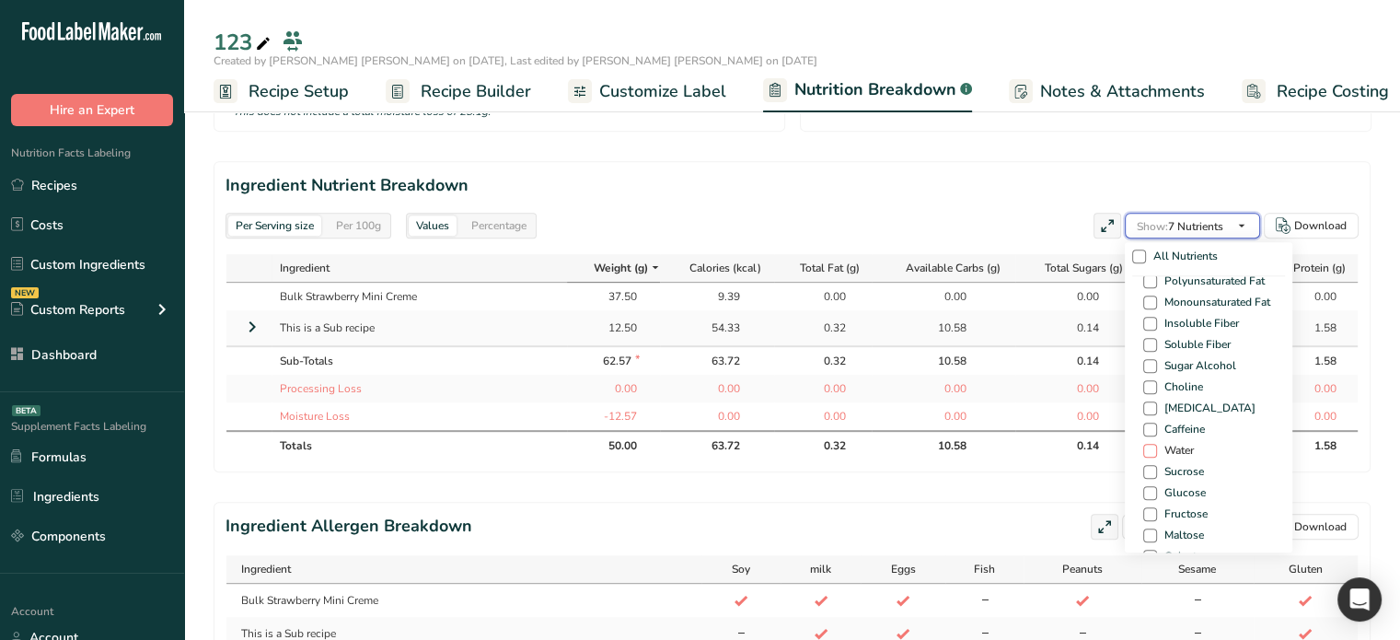
scroll to position [1105, 0]
click at [1149, 425] on span at bounding box center [1150, 429] width 14 height 14
click at [1149, 425] on input "Water" at bounding box center [1149, 429] width 12 height 12
checkbox input "true"
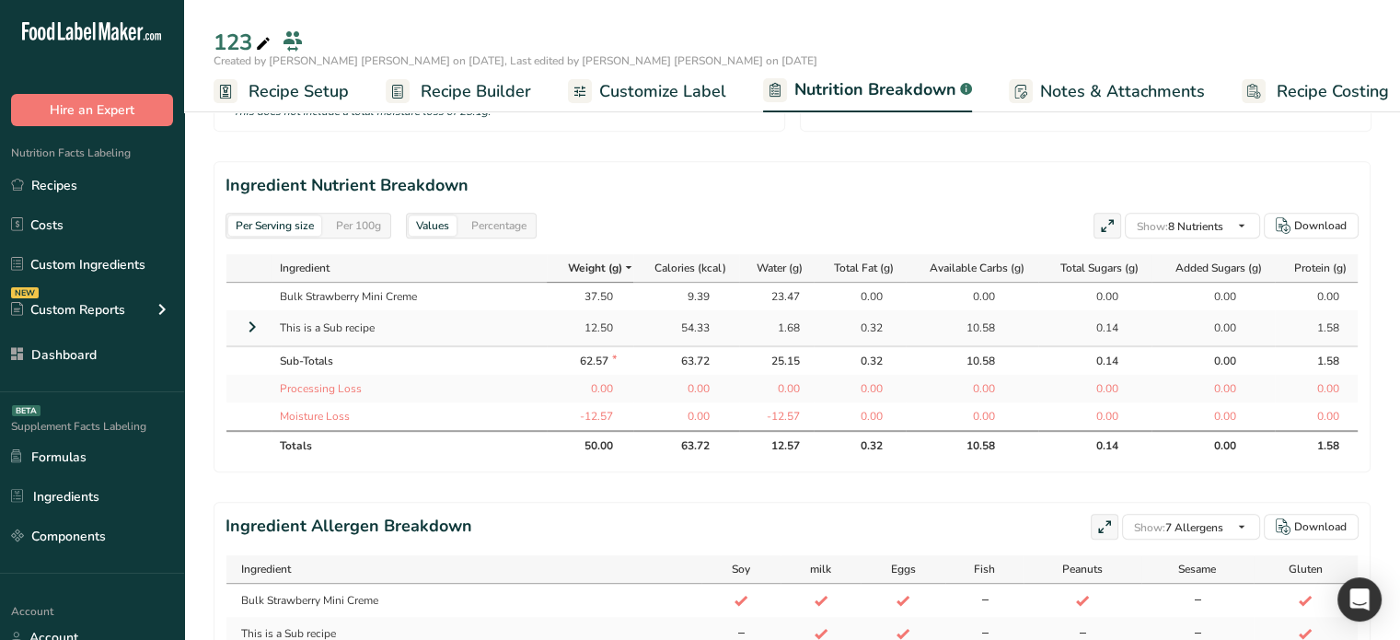
click at [860, 375] on td "0.00" at bounding box center [859, 389] width 91 height 28
click at [787, 319] on div "1.68" at bounding box center [777, 327] width 46 height 17
click at [801, 327] on div "1.68" at bounding box center [777, 327] width 58 height 17
click at [261, 327] on icon at bounding box center [252, 326] width 22 height 33
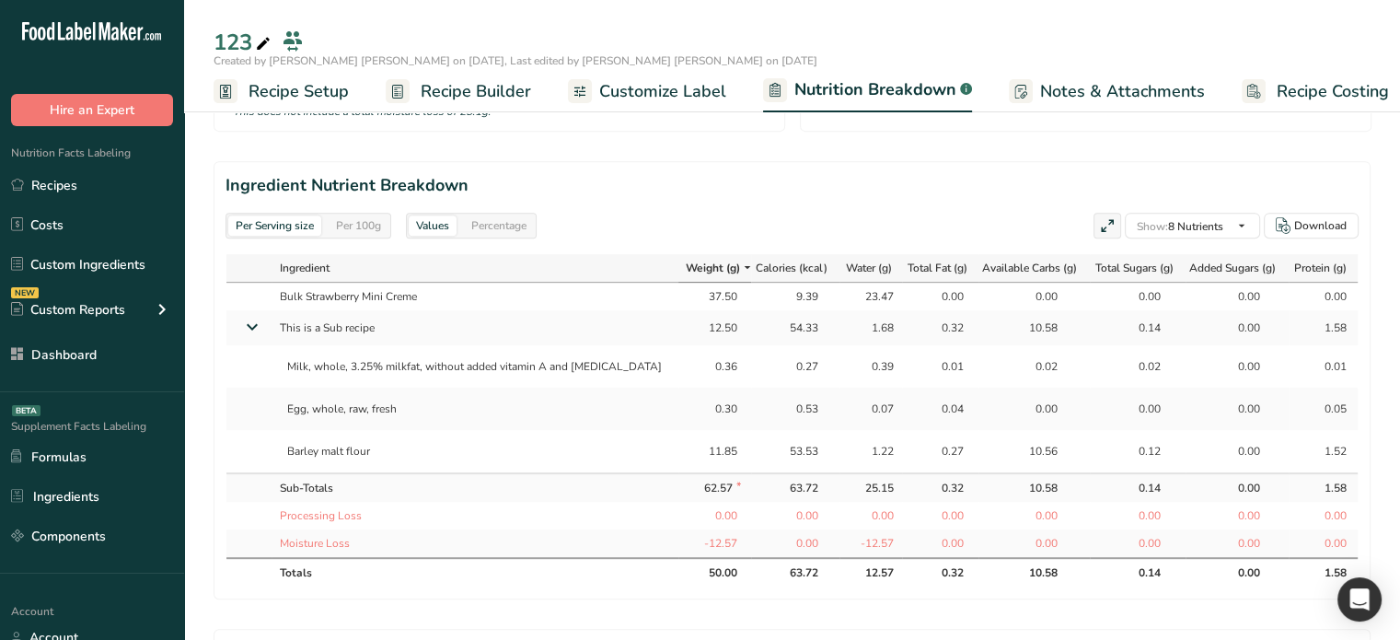
click at [858, 364] on div "0.39" at bounding box center [871, 366] width 46 height 17
click at [863, 446] on div "1.22" at bounding box center [871, 451] width 46 height 17
click at [868, 325] on div "1.68" at bounding box center [871, 327] width 46 height 17
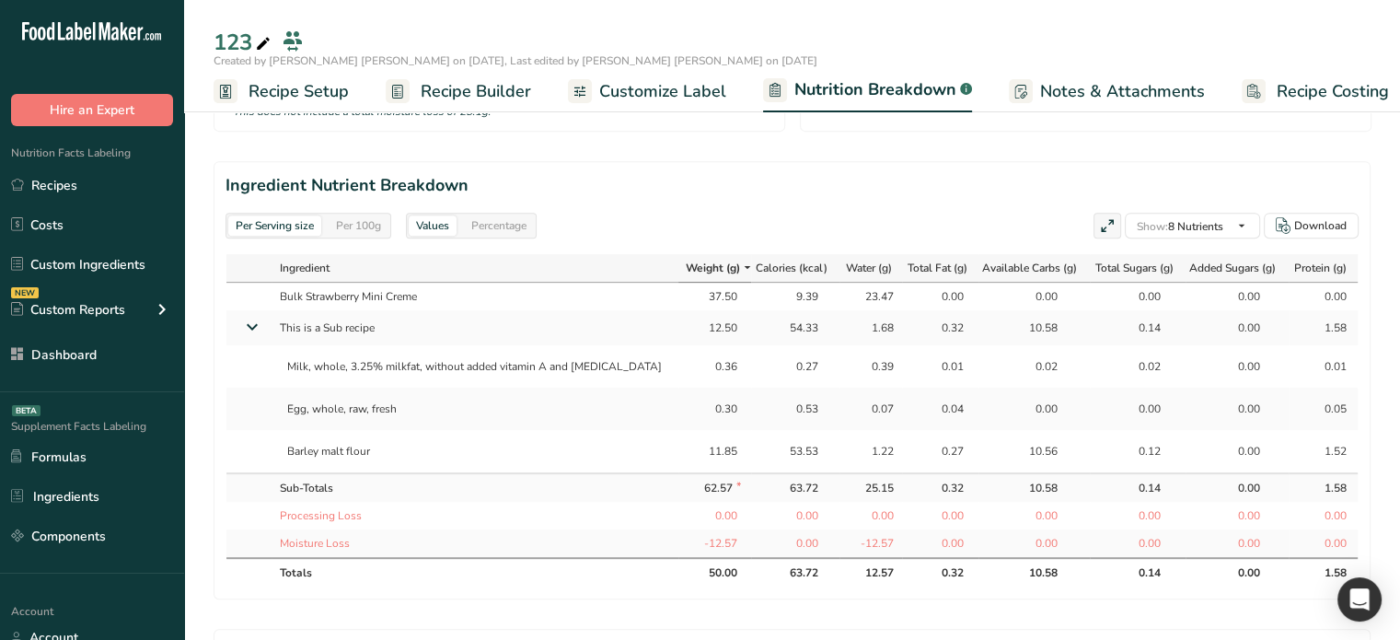
click at [868, 325] on div "1.68" at bounding box center [871, 327] width 46 height 17
click at [851, 328] on div "1.68" at bounding box center [871, 327] width 46 height 17
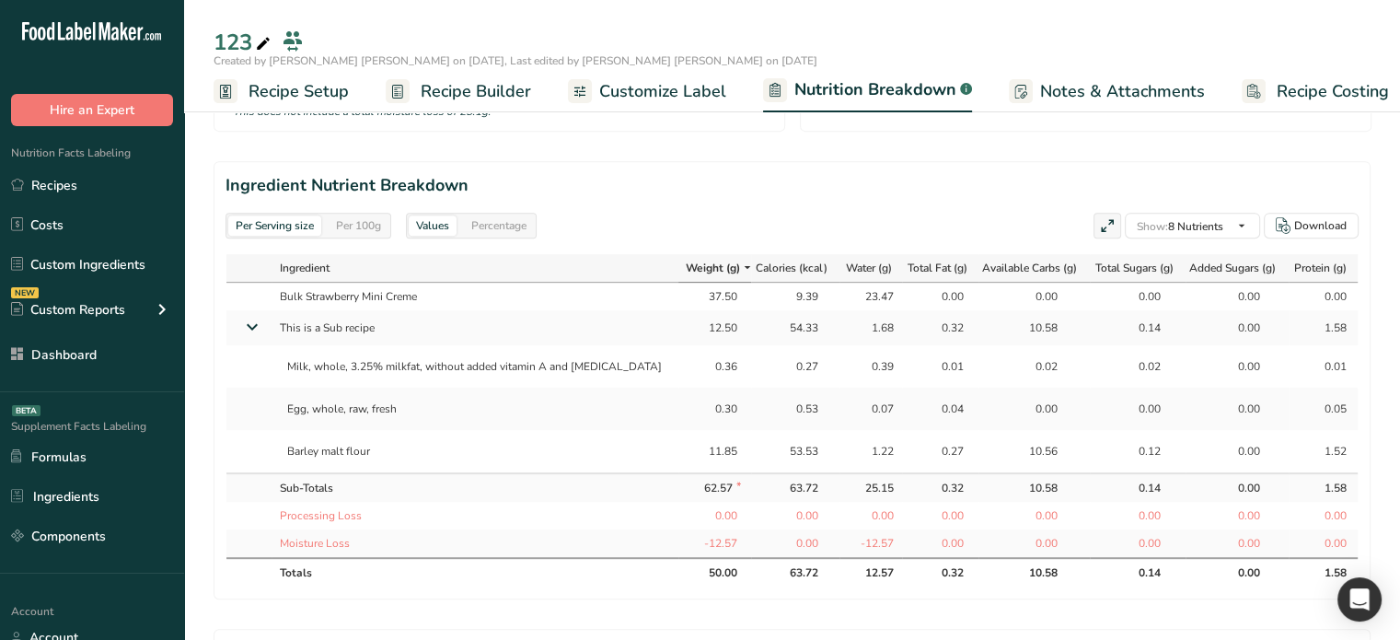
click at [851, 328] on div "1.68" at bounding box center [871, 327] width 46 height 17
click at [849, 371] on div "0.39" at bounding box center [871, 366] width 46 height 17
click at [507, 87] on span "Recipe Builder" at bounding box center [476, 91] width 110 height 25
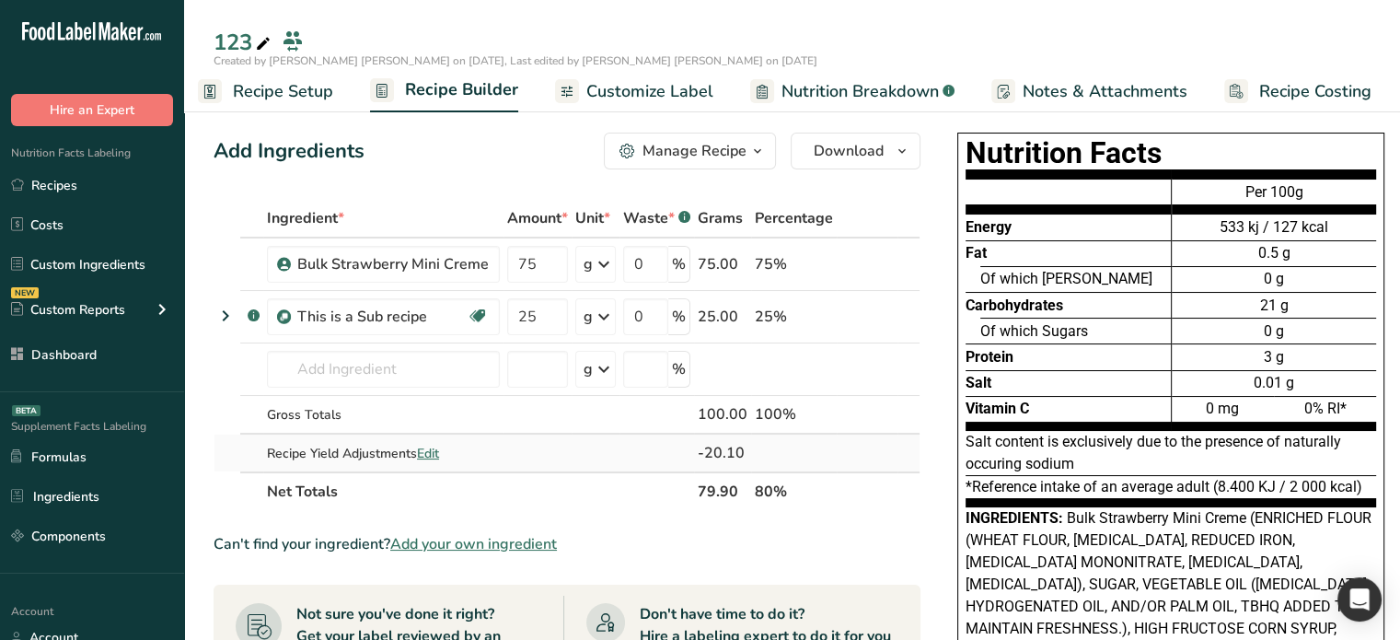
click at [433, 456] on span "Edit" at bounding box center [428, 453] width 22 height 17
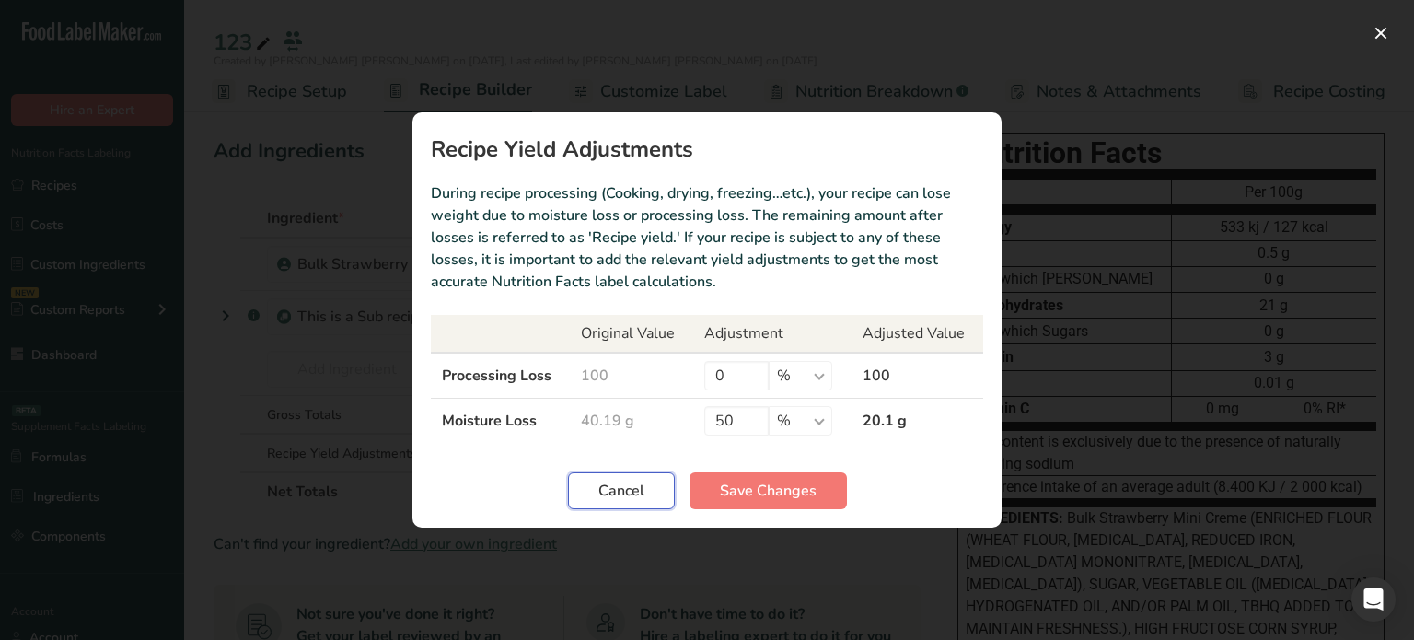
click at [606, 481] on span "Cancel" at bounding box center [621, 491] width 46 height 22
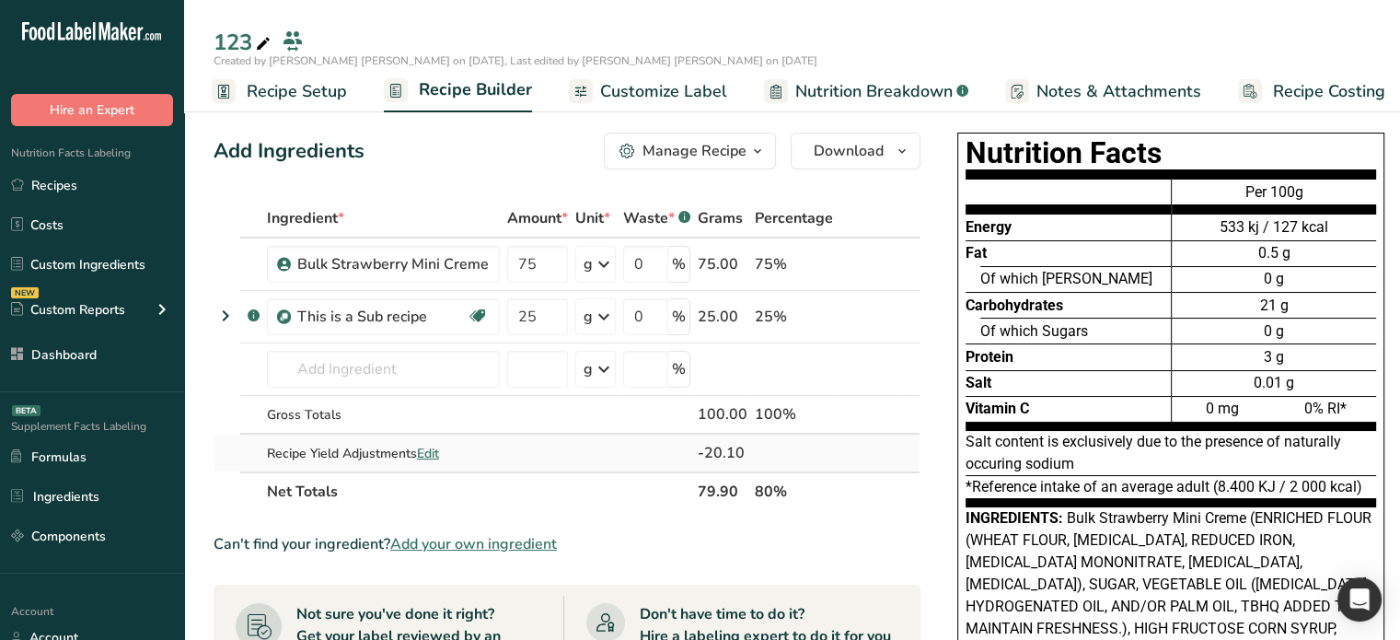
click at [438, 453] on span "Edit" at bounding box center [428, 453] width 22 height 17
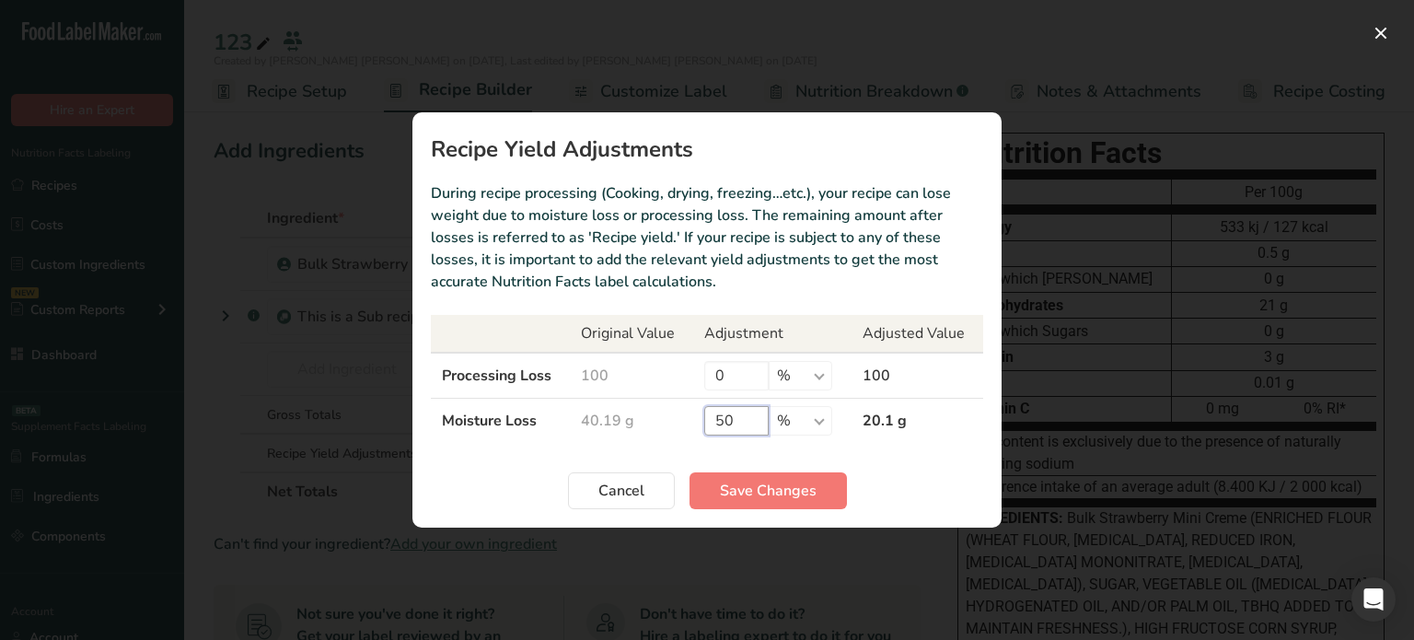
click at [720, 419] on input "50" at bounding box center [736, 420] width 64 height 29
click at [747, 489] on span "Save Changes" at bounding box center [768, 491] width 97 height 22
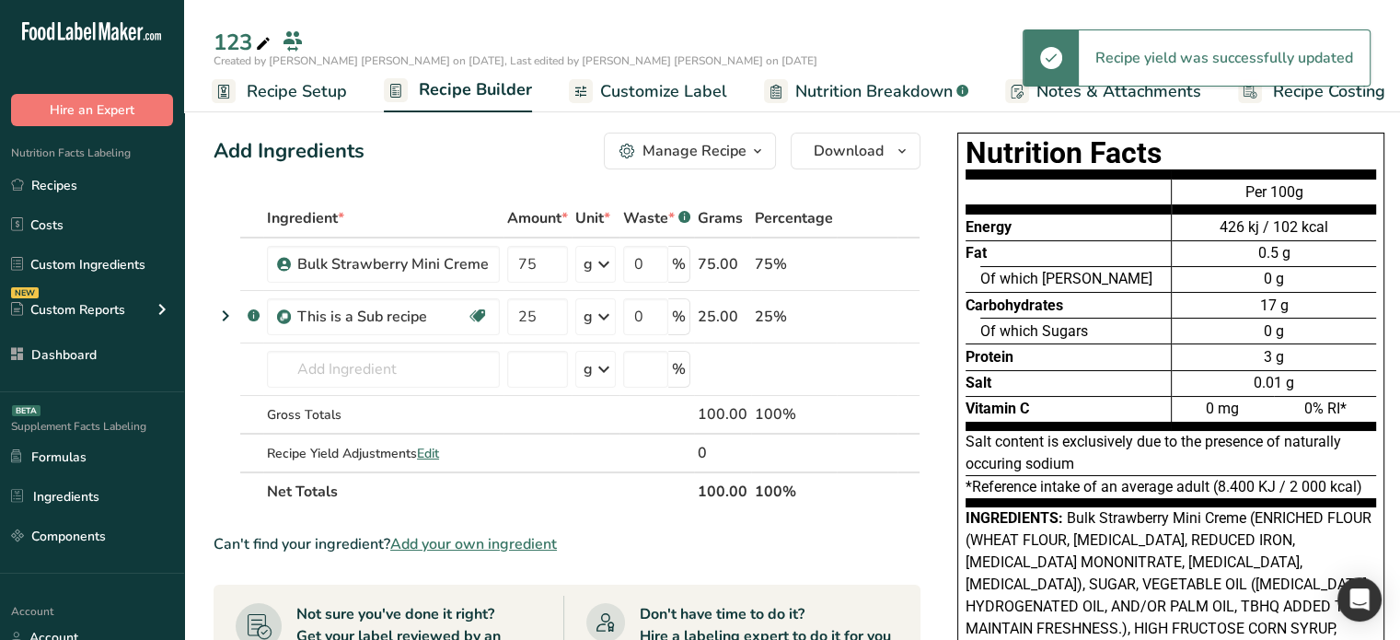
click at [832, 95] on span "Nutrition Breakdown" at bounding box center [873, 91] width 157 height 25
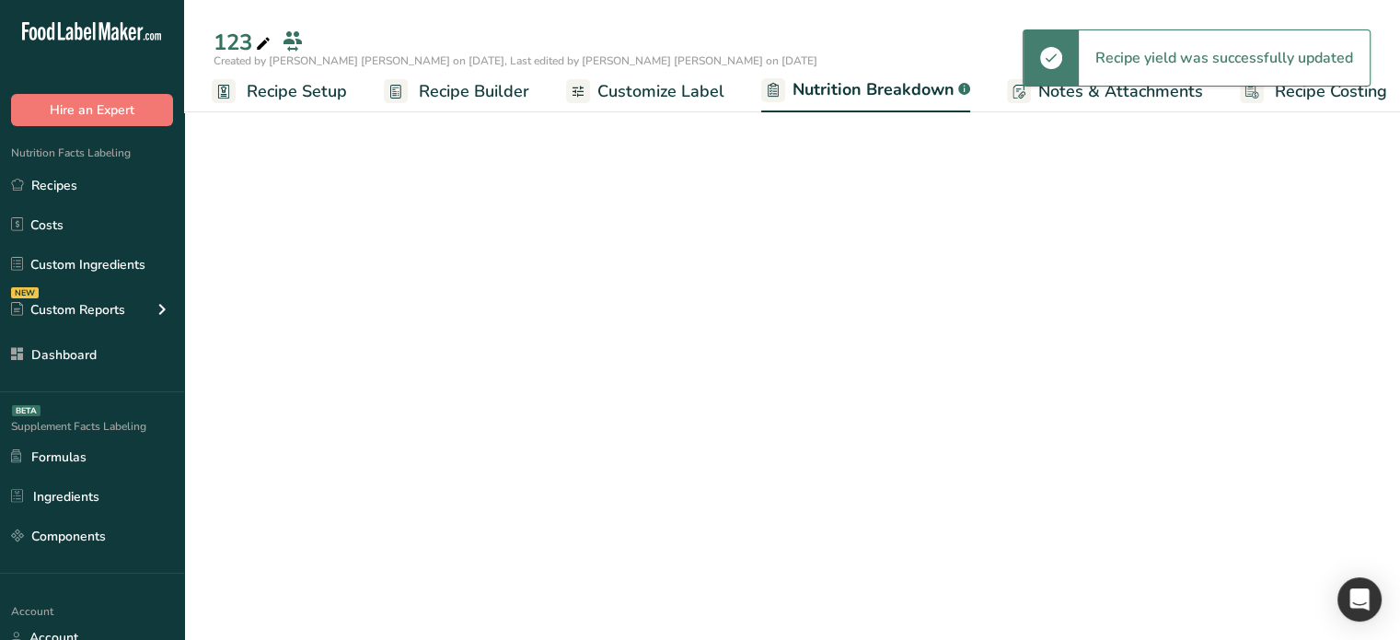
scroll to position [0, 17]
select select "Calories"
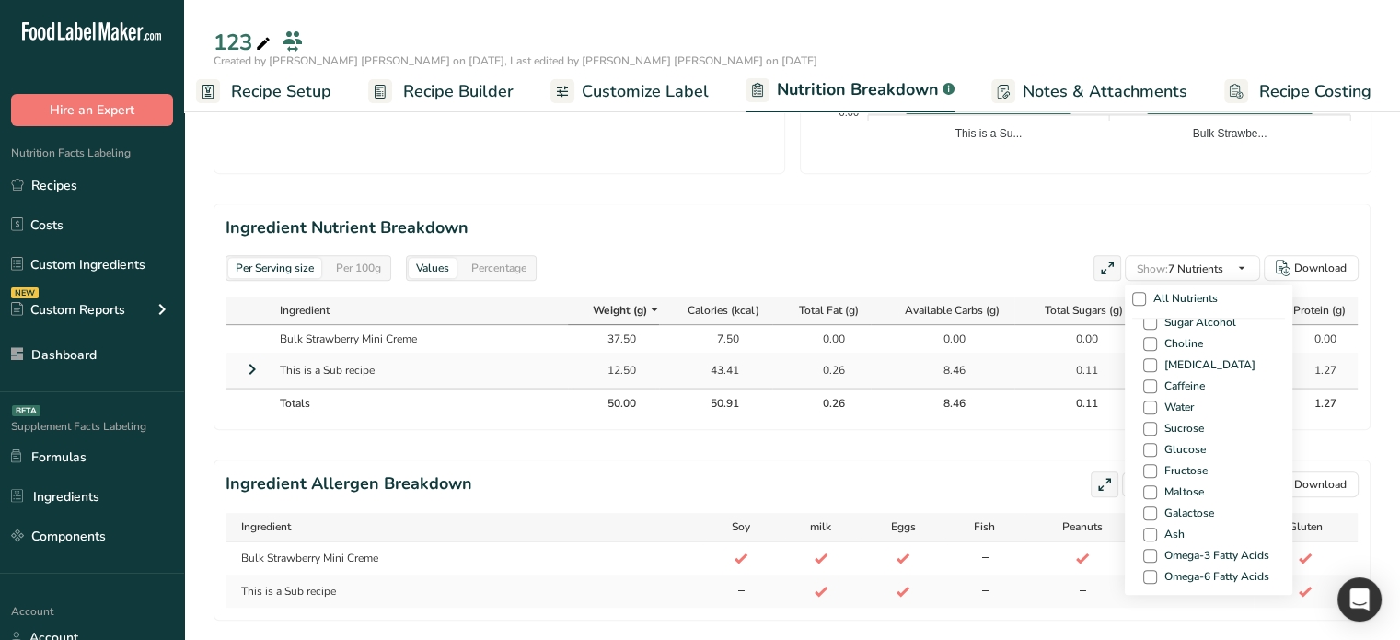
scroll to position [1197, 0]
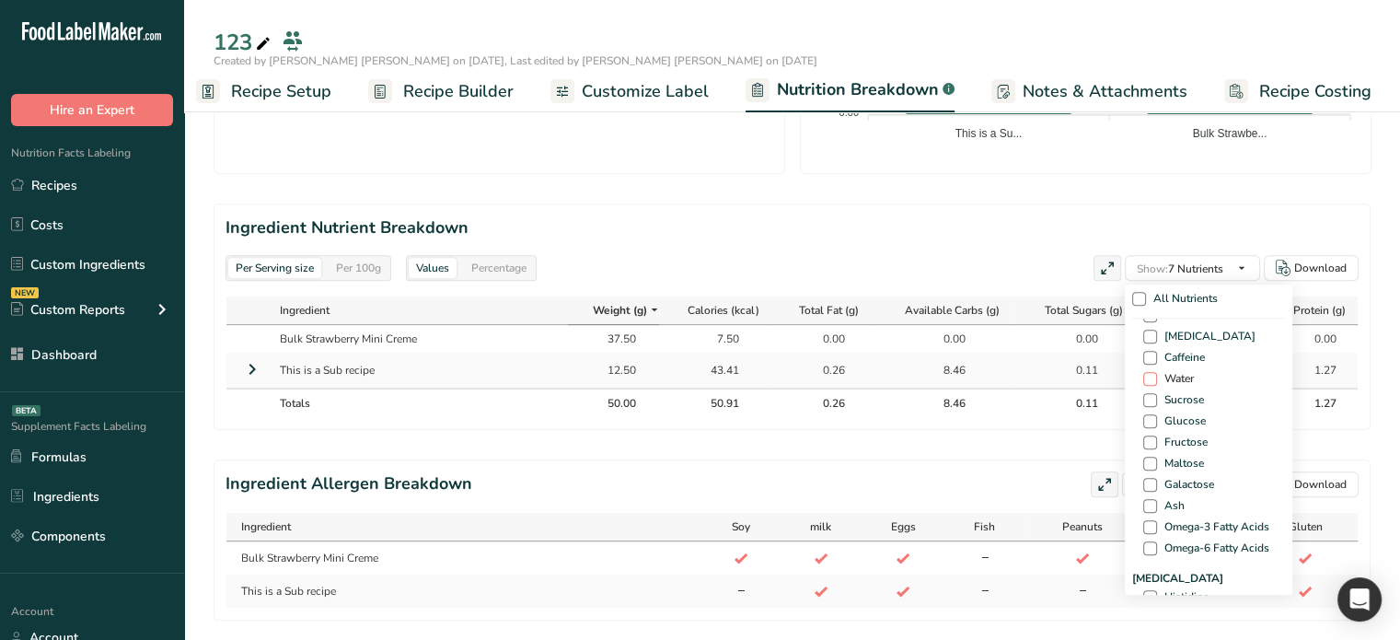
click at [1147, 378] on span at bounding box center [1150, 379] width 14 height 14
click at [1147, 378] on input "Water" at bounding box center [1149, 379] width 12 height 12
checkbox input "true"
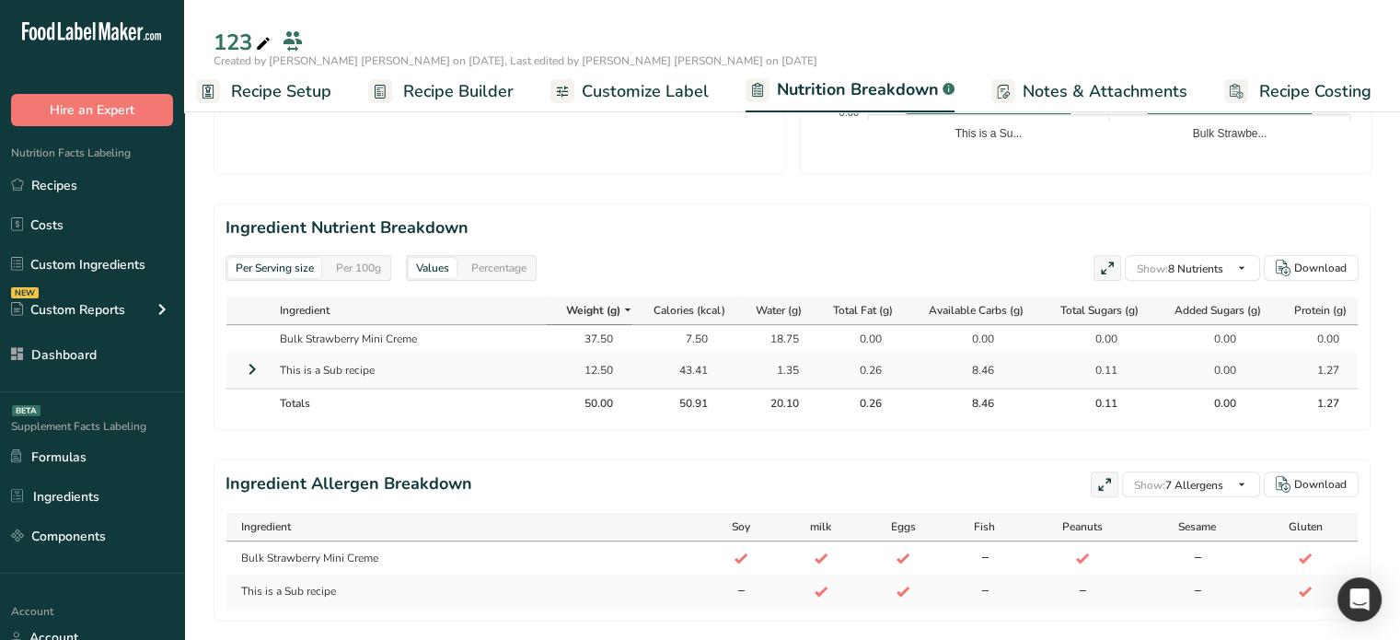
click at [786, 371] on div "1.35" at bounding box center [775, 370] width 46 height 17
click at [256, 370] on icon at bounding box center [252, 369] width 22 height 33
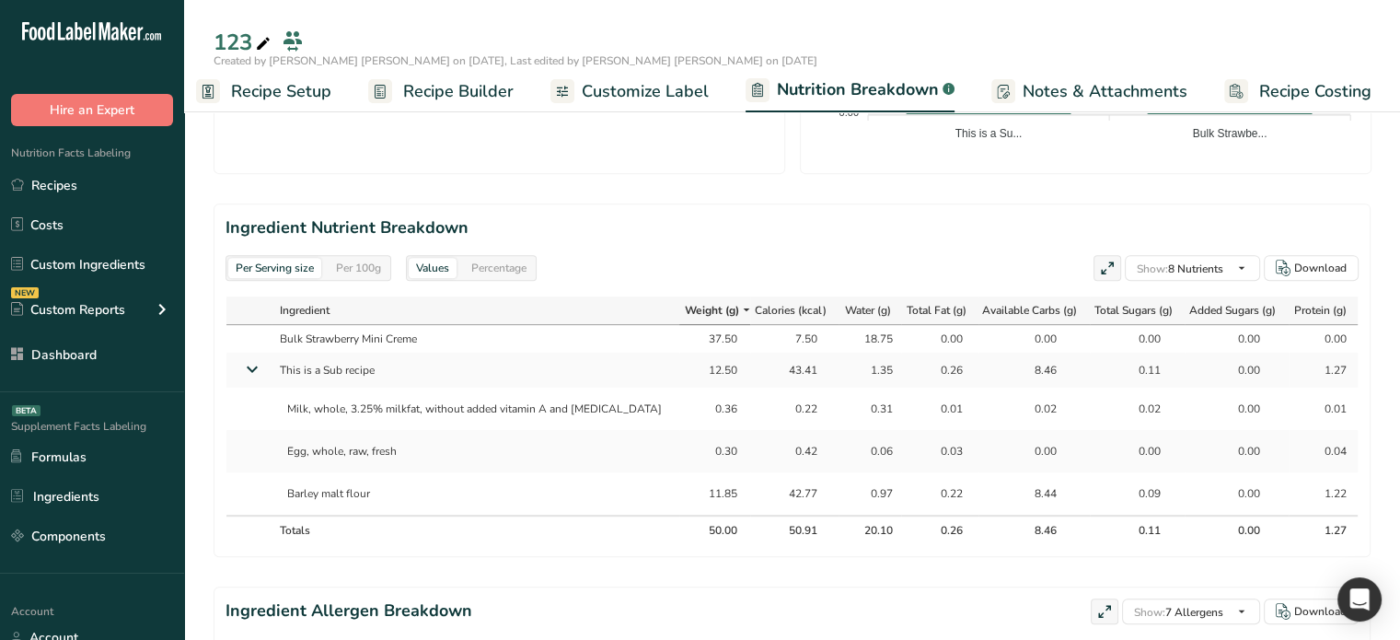
click at [864, 365] on div "1.35" at bounding box center [870, 370] width 46 height 17
click at [865, 485] on div "0.97" at bounding box center [870, 493] width 46 height 17
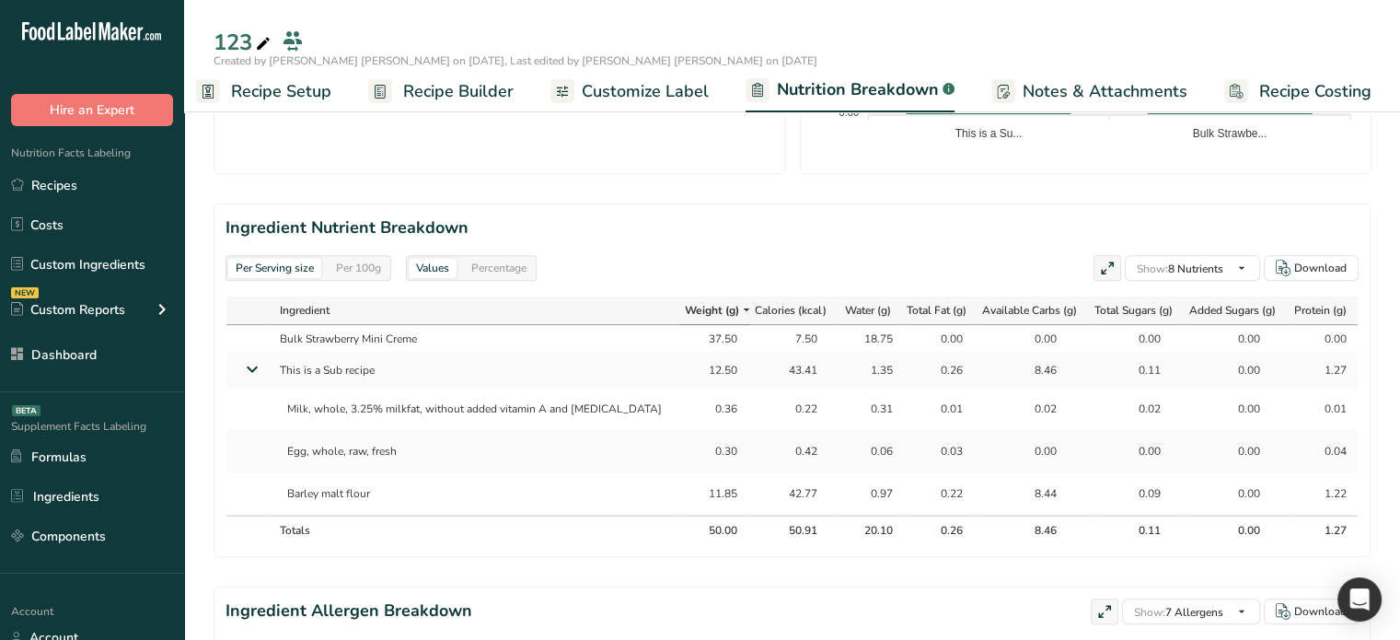
click at [864, 495] on div "0.97" at bounding box center [870, 493] width 46 height 17
click at [857, 369] on div "1.35" at bounding box center [870, 370] width 46 height 17
drag, startPoint x: 837, startPoint y: 489, endPoint x: 875, endPoint y: 493, distance: 37.9
click at [875, 493] on td "0.97" at bounding box center [870, 493] width 63 height 42
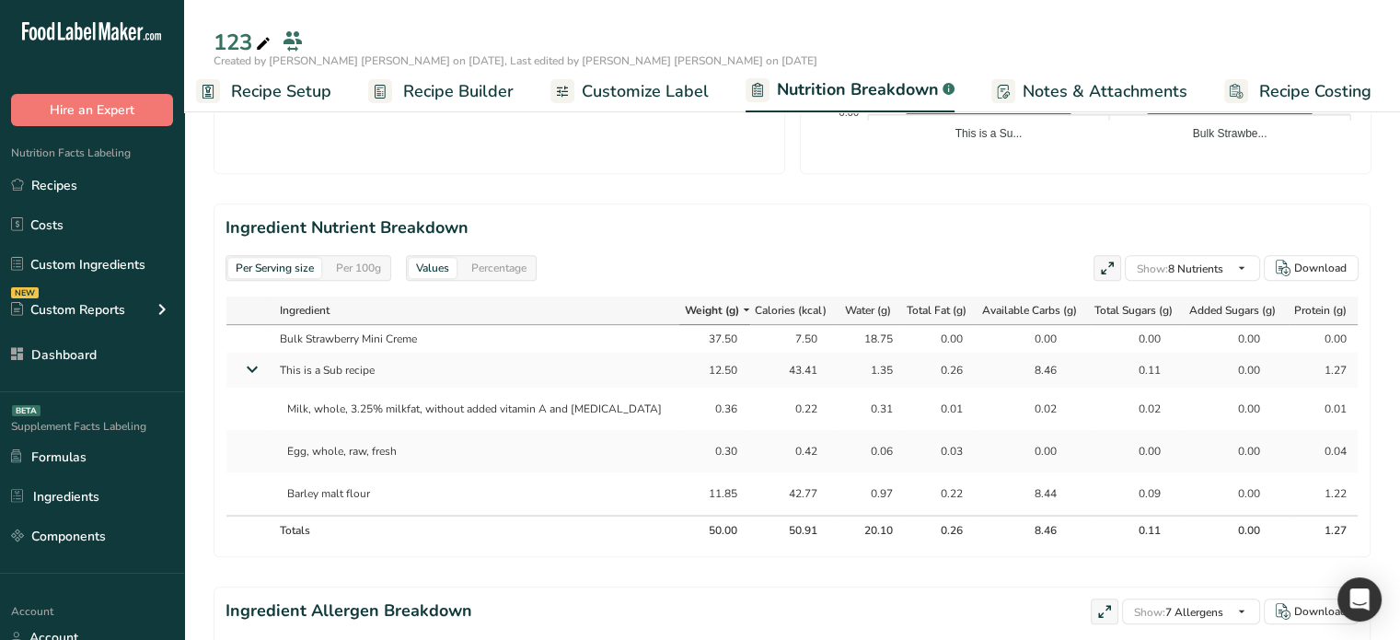
drag, startPoint x: 843, startPoint y: 447, endPoint x: 887, endPoint y: 440, distance: 43.9
click at [887, 440] on tr "Egg, whole, raw, fresh 0.30 0.42 0.06 0.03 0.00 0.00 0.00 0.04" at bounding box center [791, 451] width 1131 height 42
drag, startPoint x: 831, startPoint y: 404, endPoint x: 890, endPoint y: 400, distance: 59.1
click at [890, 400] on tr "Milk, whole, 3.25% milkfat, without added vitamin A and vitamin D 0.36 0.22 0.3…" at bounding box center [791, 409] width 1131 height 42
drag, startPoint x: 876, startPoint y: 402, endPoint x: 864, endPoint y: 388, distance: 19.6
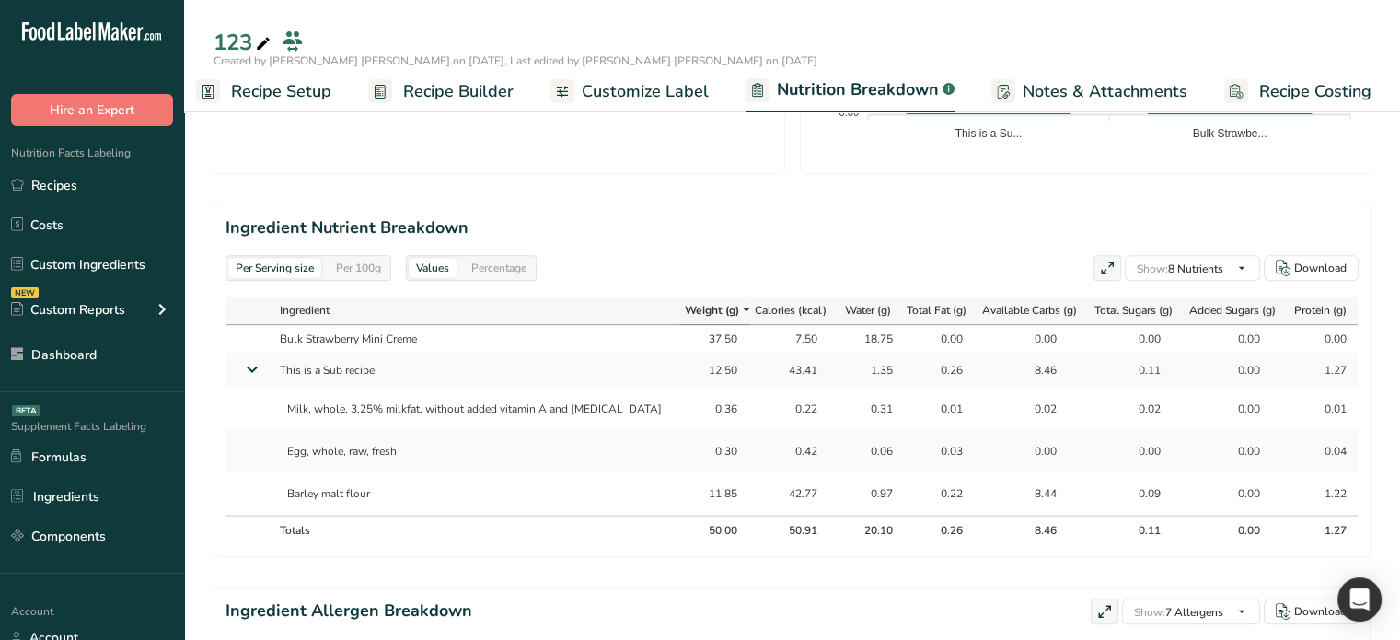
click at [875, 402] on td "0.31" at bounding box center [870, 409] width 63 height 42
click at [857, 376] on div "1.35" at bounding box center [870, 370] width 46 height 17
click at [857, 375] on div "1.35" at bounding box center [870, 370] width 46 height 17
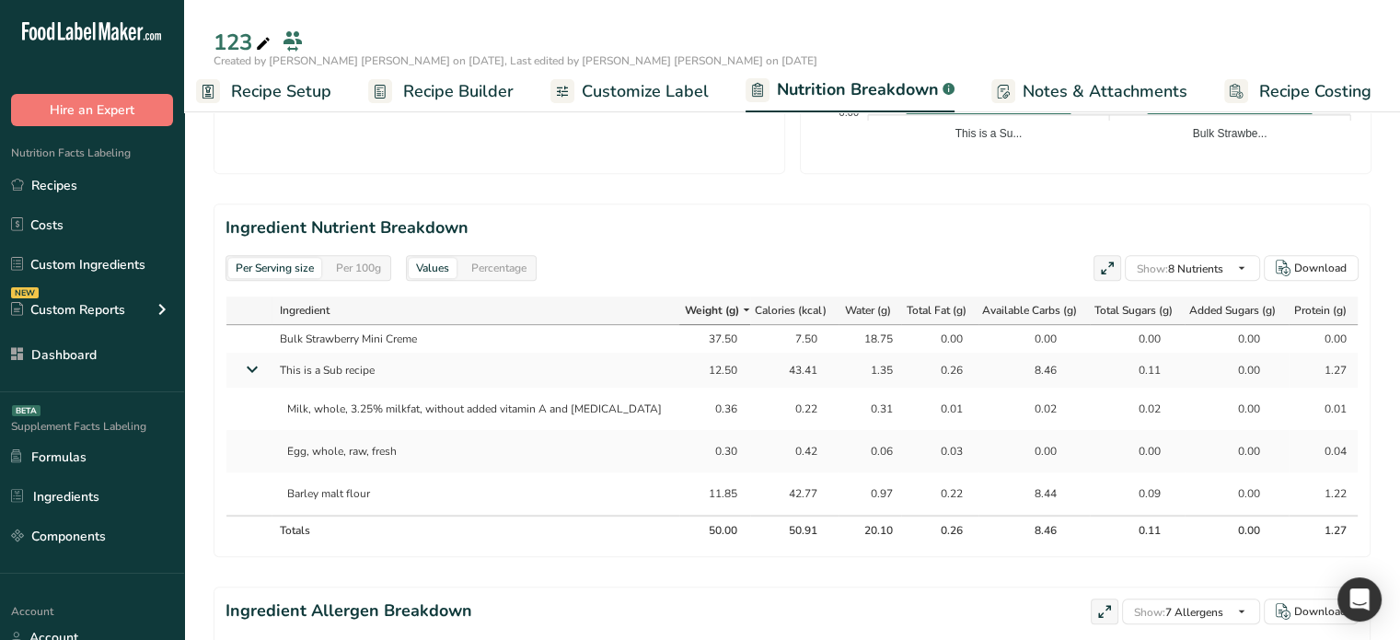
click at [860, 370] on div "1.35" at bounding box center [870, 370] width 46 height 17
click at [854, 364] on div "1.35" at bounding box center [870, 370] width 46 height 17
click at [735, 292] on section "Ingredient Nutrient Breakdown Per Serving size Per 100g Values Percentage Show:…" at bounding box center [792, 380] width 1157 height 354
click at [427, 105] on link "Recipe Builder" at bounding box center [440, 91] width 145 height 41
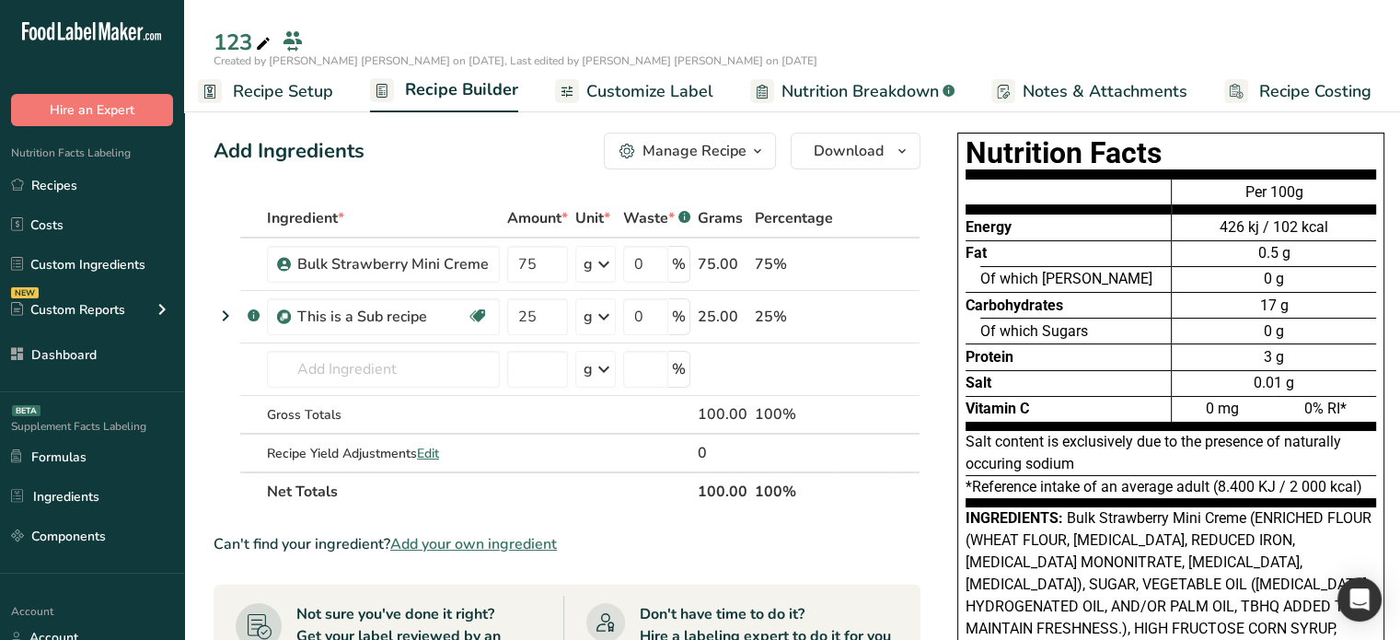
click at [247, 95] on span "Recipe Setup" at bounding box center [283, 91] width 100 height 25
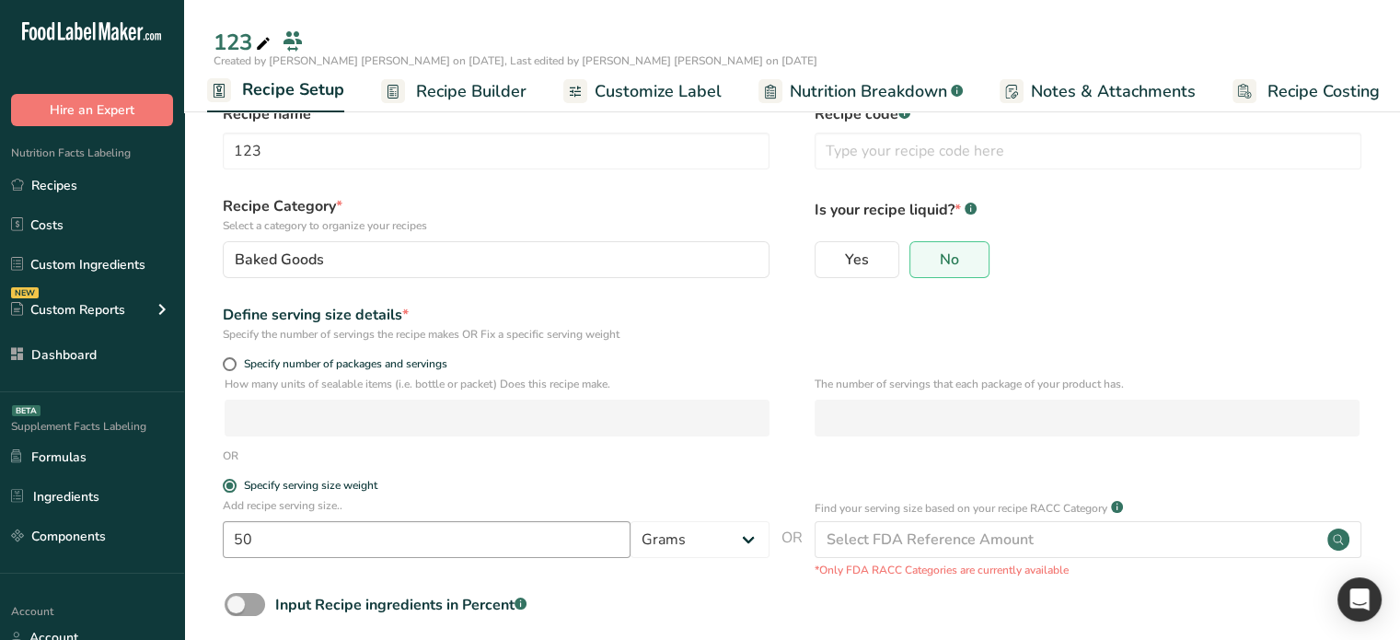
scroll to position [92, 0]
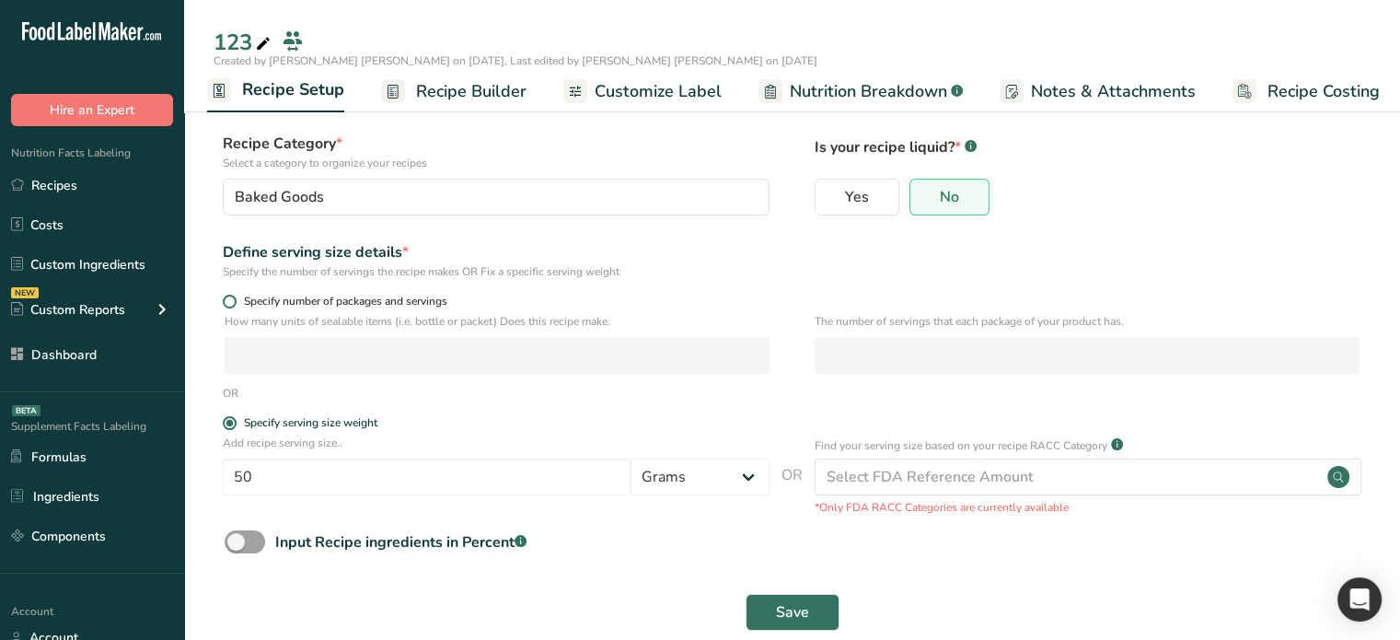
click at [223, 307] on label "Specify number of packages and servings" at bounding box center [496, 302] width 547 height 14
click at [223, 307] on input "Specify number of packages and servings" at bounding box center [229, 302] width 12 height 12
radio input "true"
radio input "false"
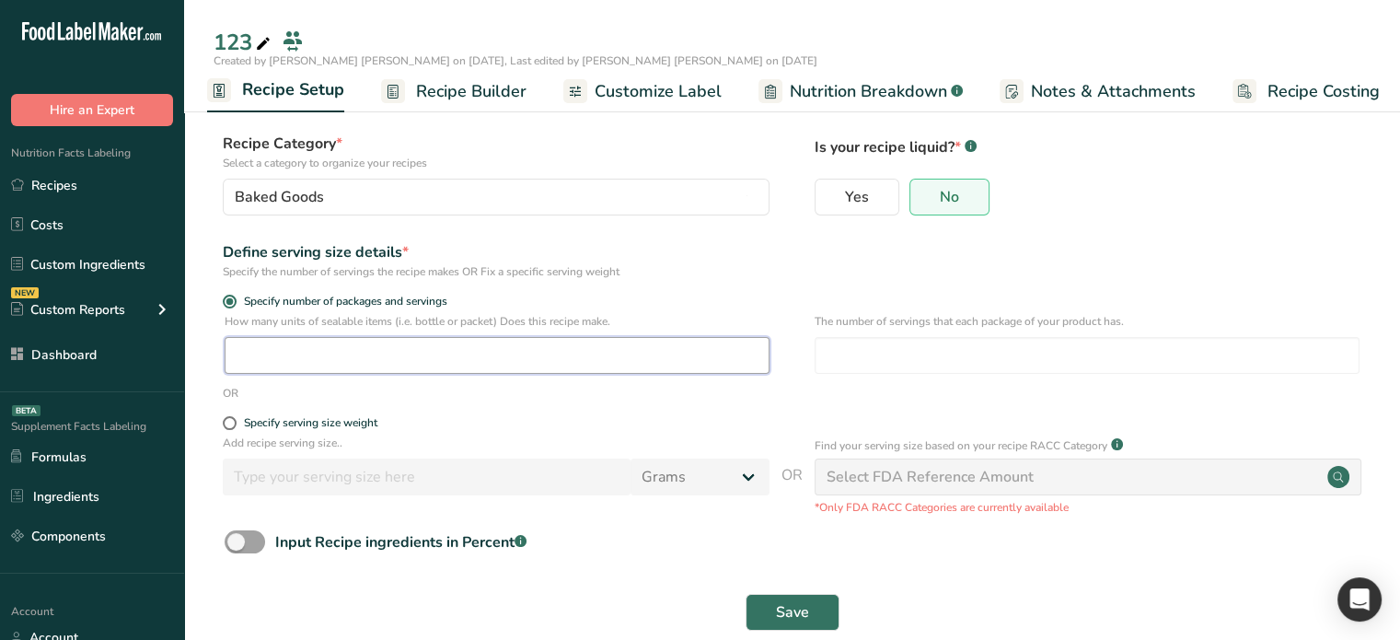
click at [358, 344] on input "number" at bounding box center [497, 355] width 545 height 37
type input "1"
click at [904, 350] on input "number" at bounding box center [1087, 355] width 545 height 37
type input "1"
click at [782, 618] on span "Save" at bounding box center [792, 612] width 33 height 22
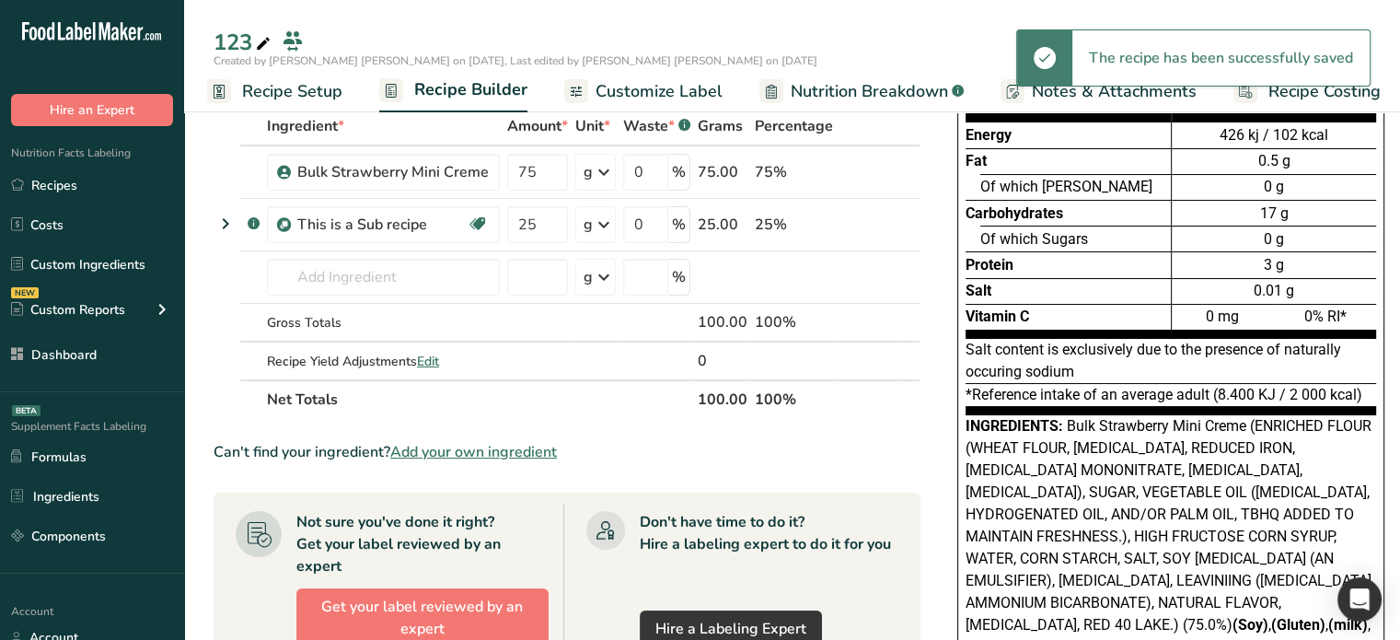
click at [847, 93] on span "Nutrition Breakdown" at bounding box center [869, 91] width 157 height 25
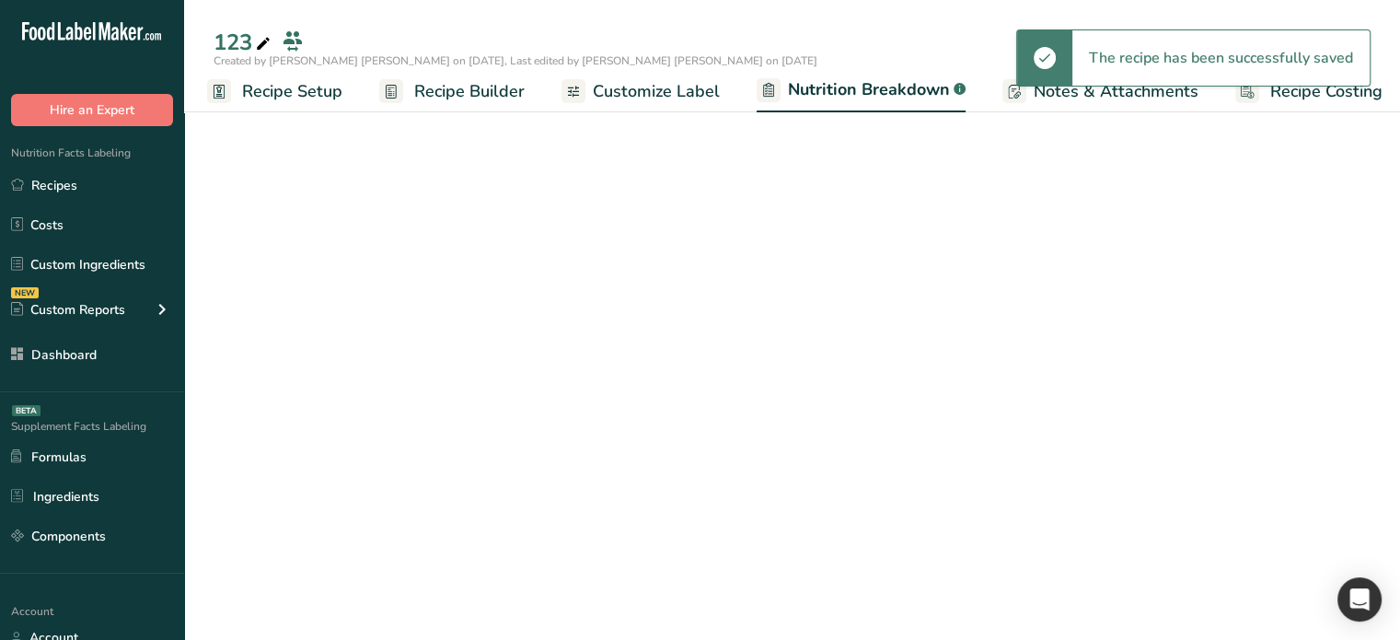
scroll to position [0, 17]
select select "Calories"
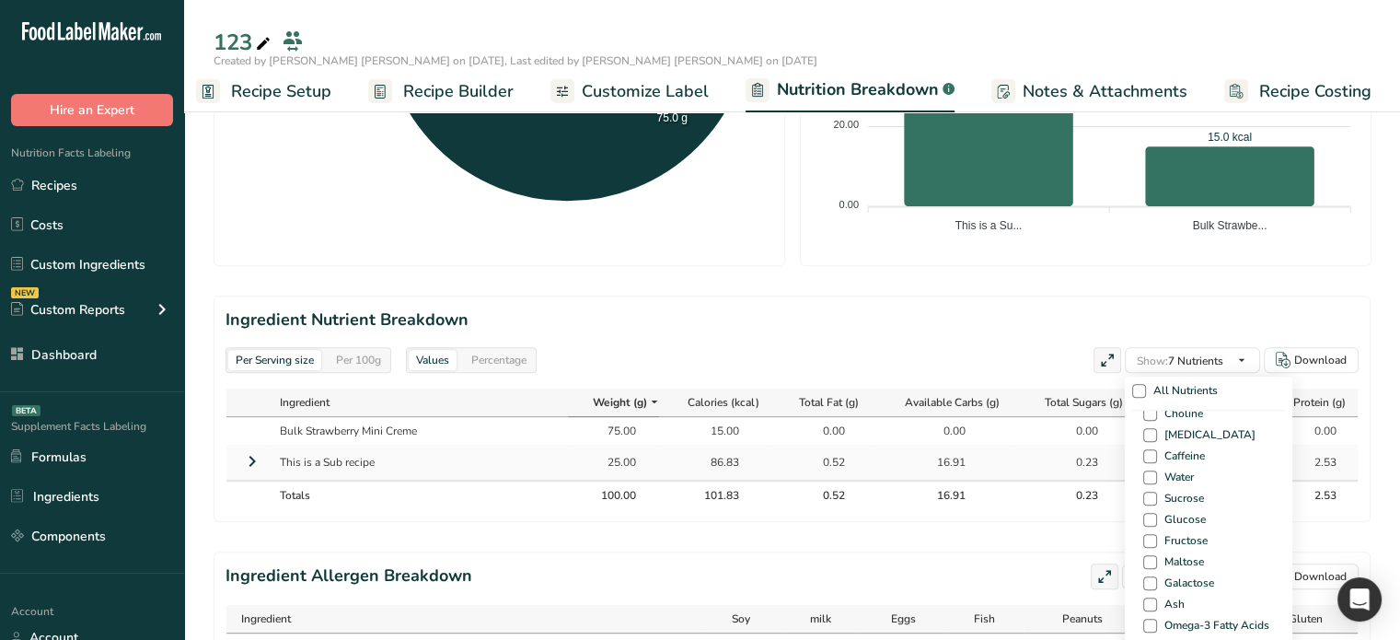
scroll to position [1197, 0]
click at [1146, 471] on span at bounding box center [1150, 471] width 14 height 14
click at [1146, 471] on input "Water" at bounding box center [1149, 471] width 12 height 12
checkbox input "true"
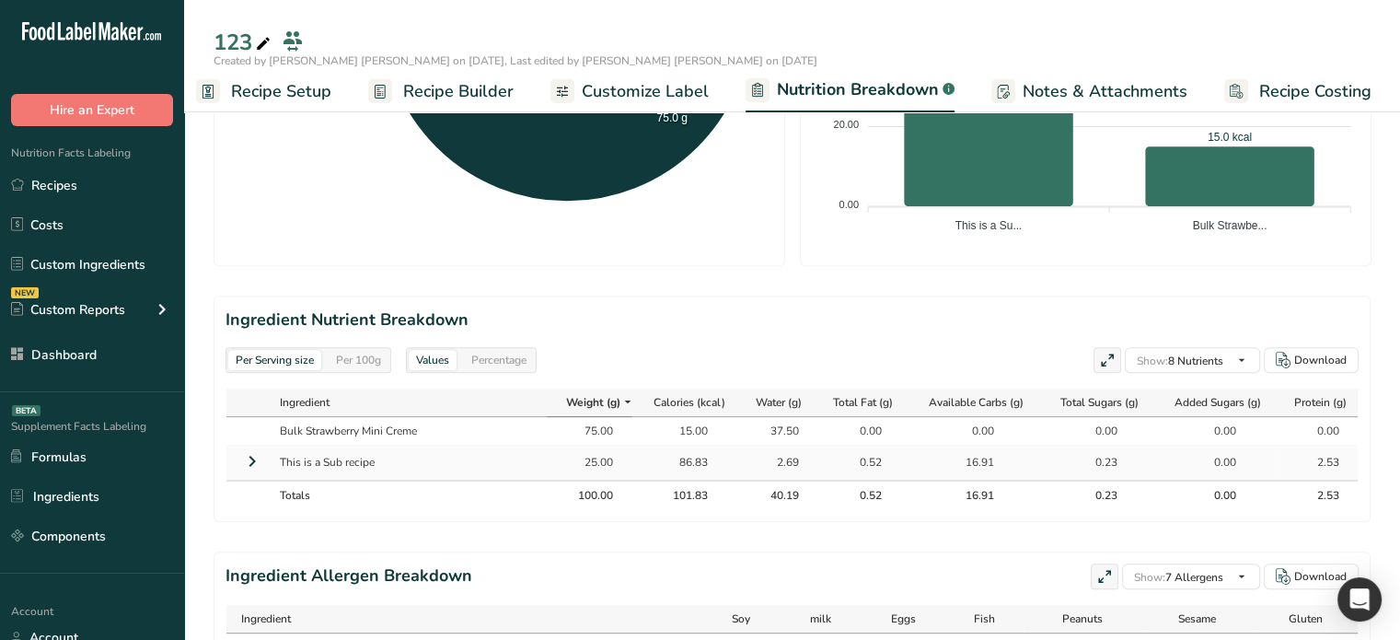
click at [895, 457] on td "0.52" at bounding box center [858, 462] width 91 height 35
click at [250, 466] on icon at bounding box center [252, 461] width 22 height 33
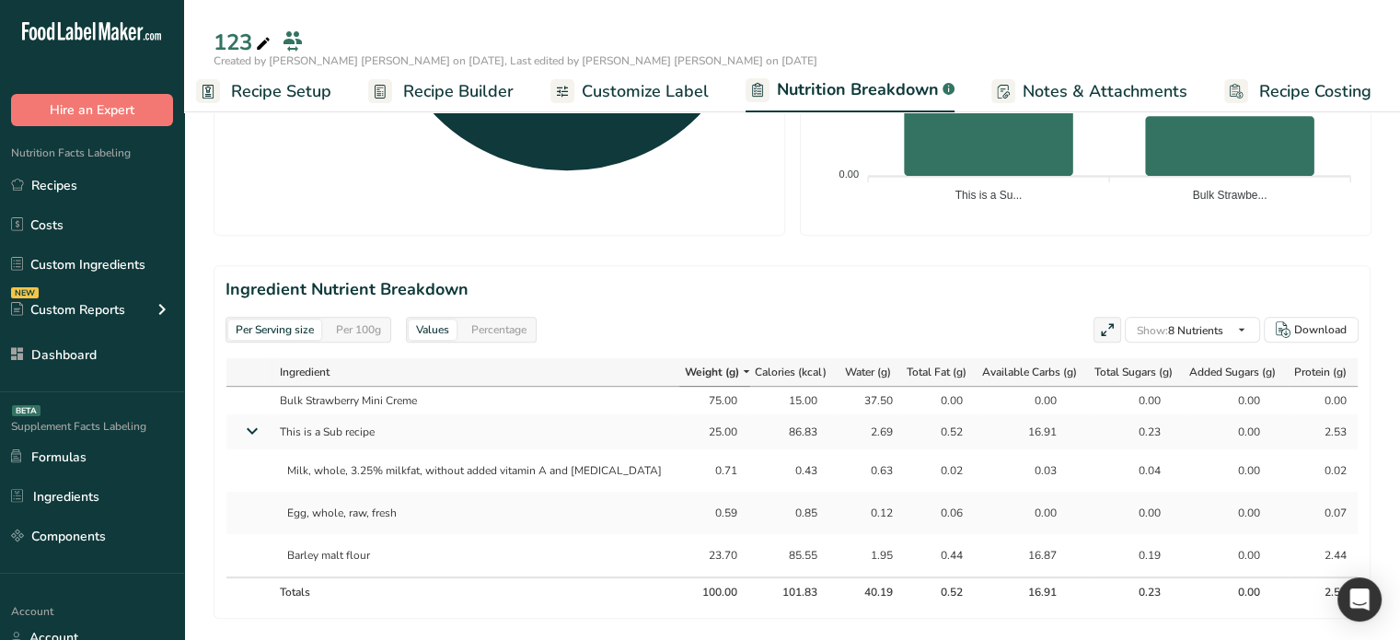
scroll to position [829, 0]
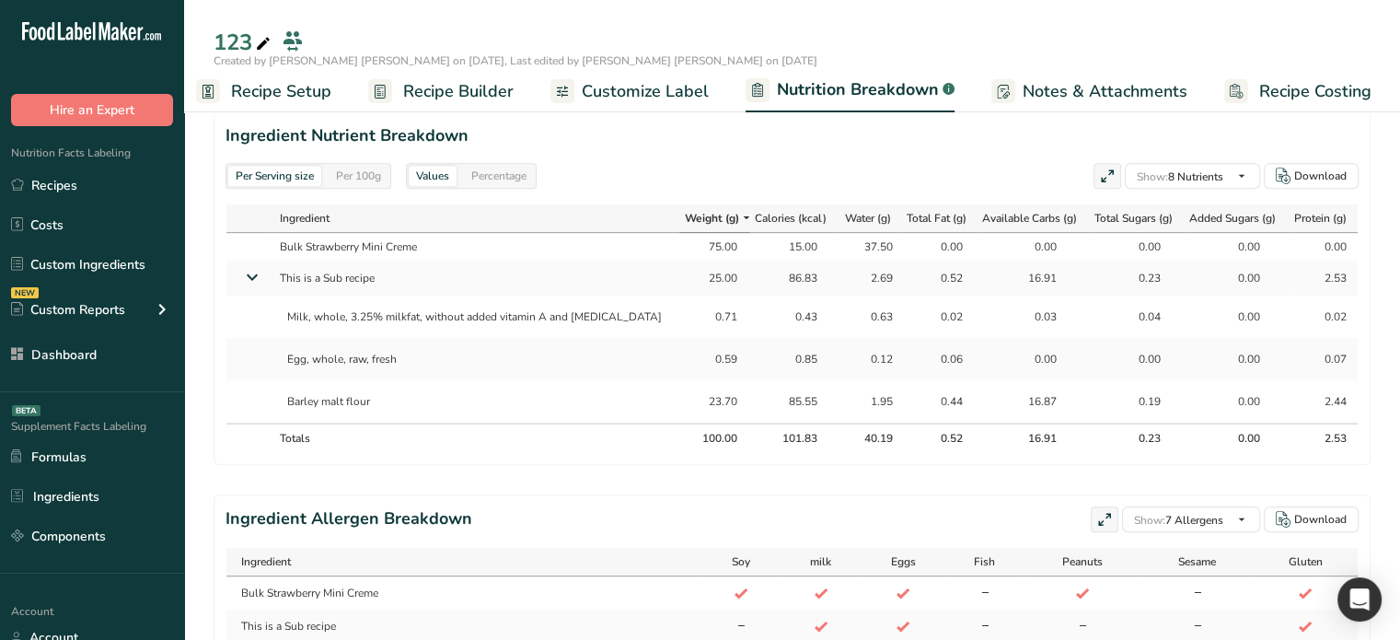
click at [858, 311] on div "0.63" at bounding box center [870, 316] width 46 height 17
click at [856, 309] on div "0.63" at bounding box center [870, 316] width 46 height 17
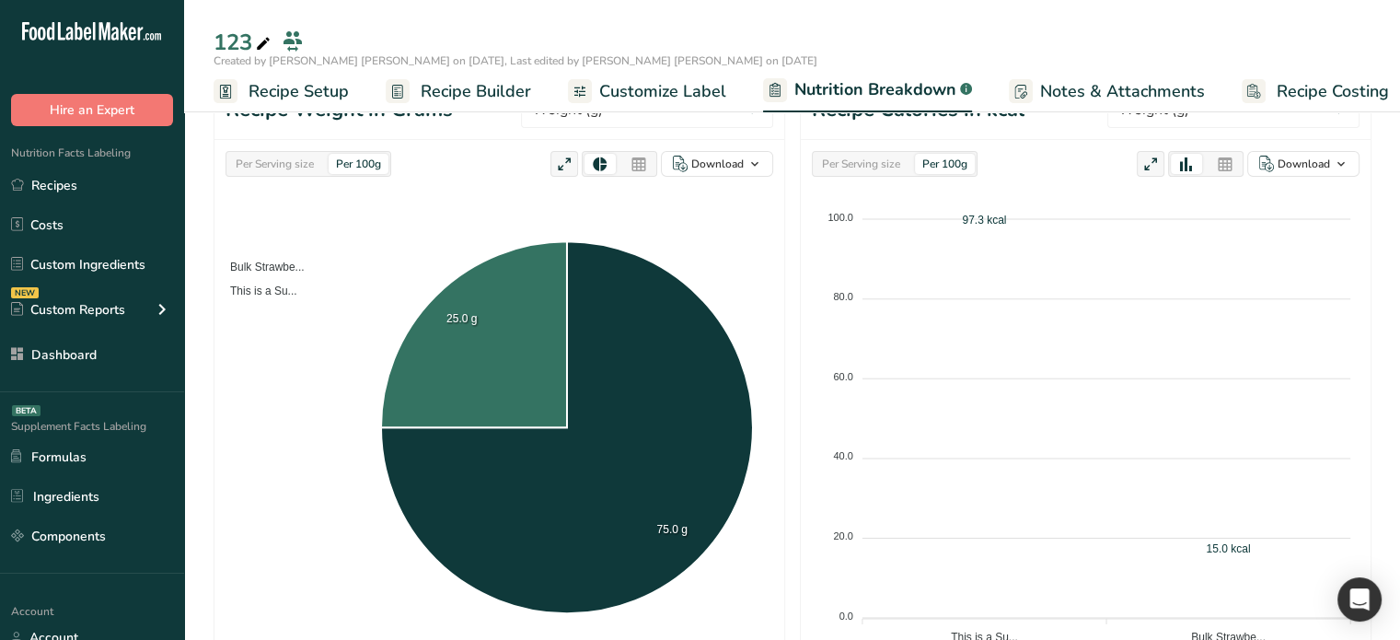
select select "Calories"
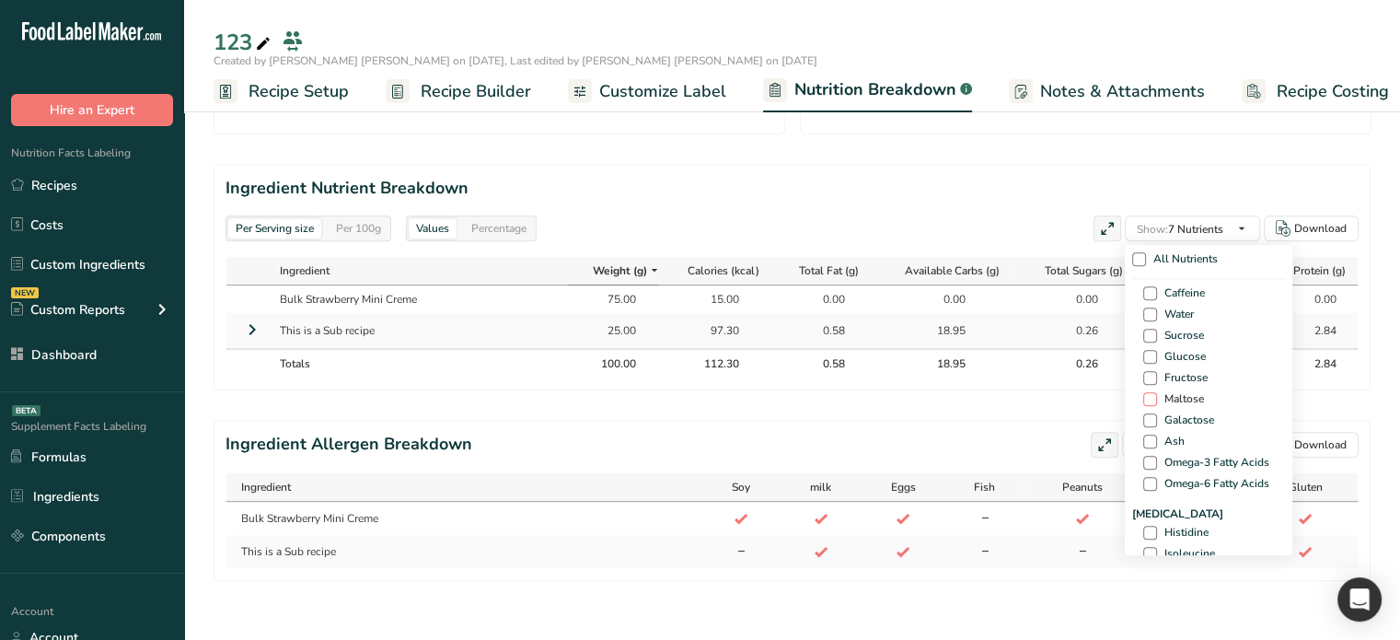
scroll to position [1234, 0]
click at [1146, 296] on span at bounding box center [1150, 303] width 14 height 14
click at [1146, 296] on input "Water" at bounding box center [1149, 302] width 12 height 12
checkbox input "true"
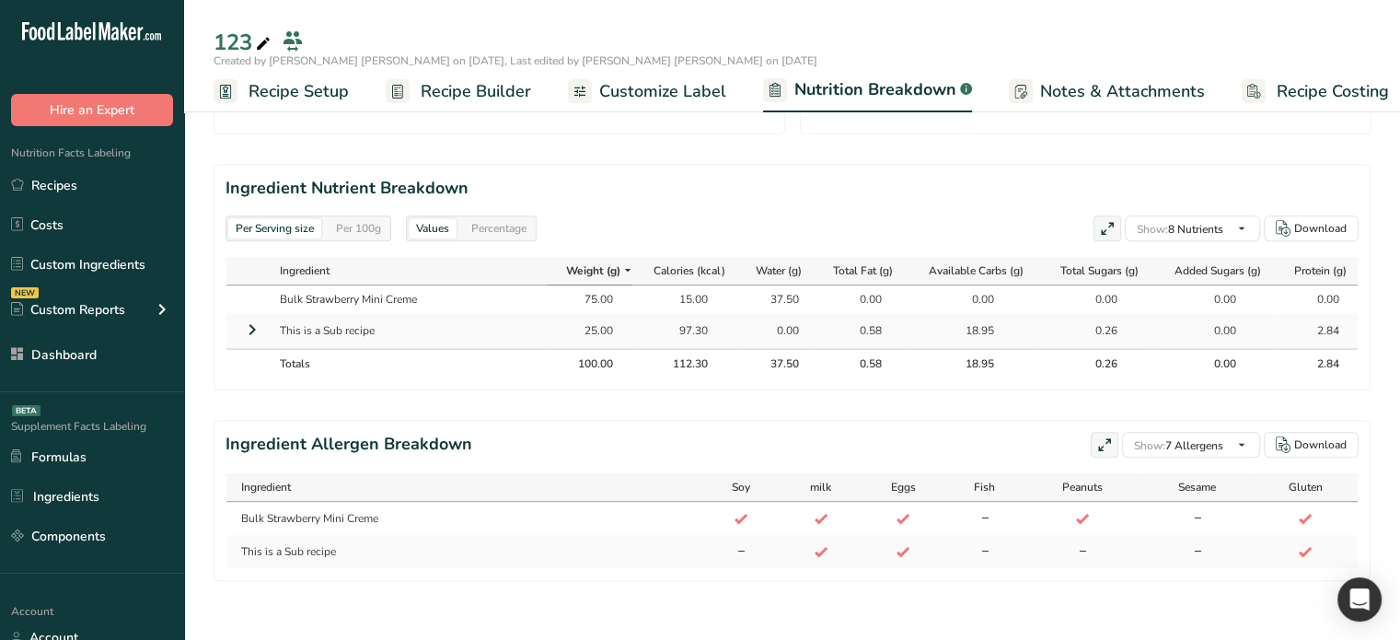
click at [922, 322] on div "18.95" at bounding box center [971, 330] width 117 height 17
click at [248, 323] on icon at bounding box center [252, 329] width 22 height 33
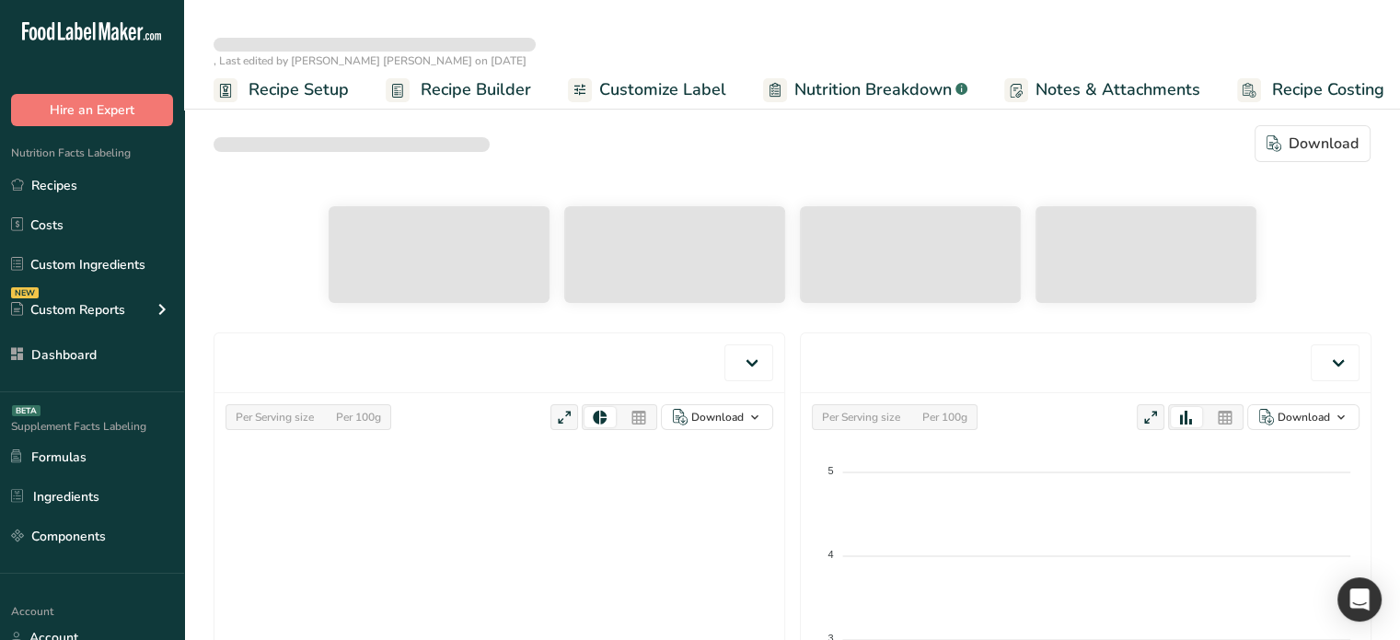
select select "Calories"
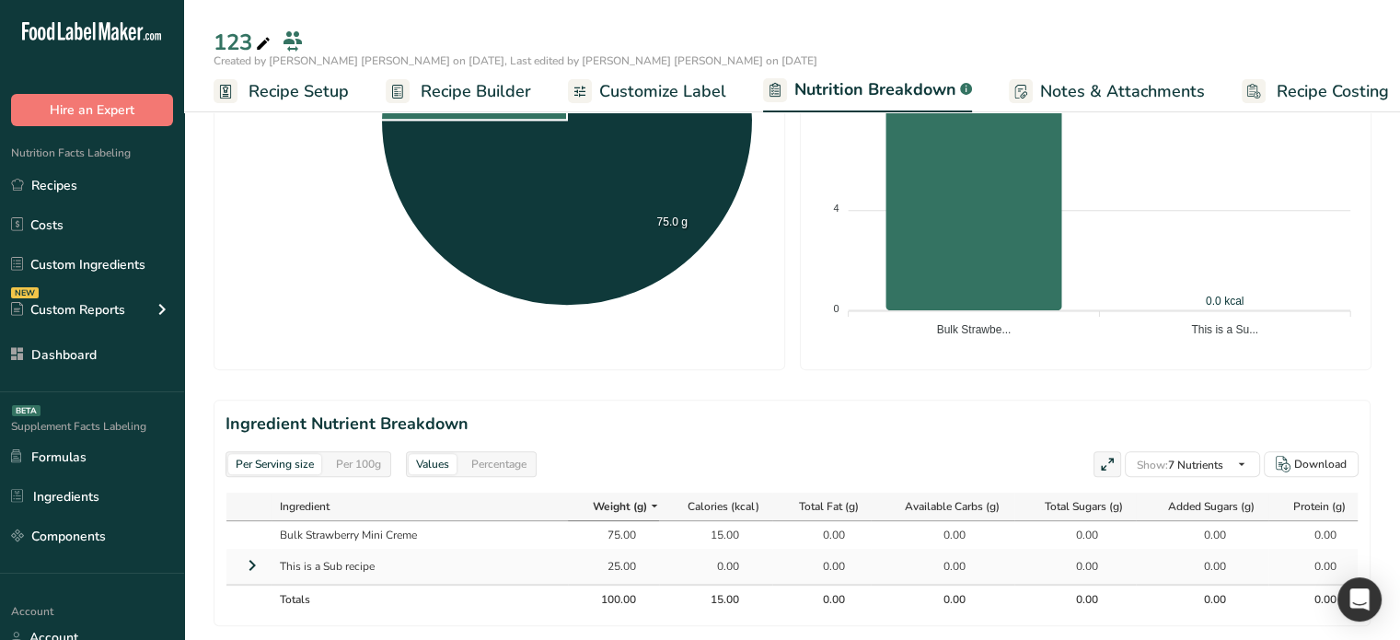
scroll to position [603, 0]
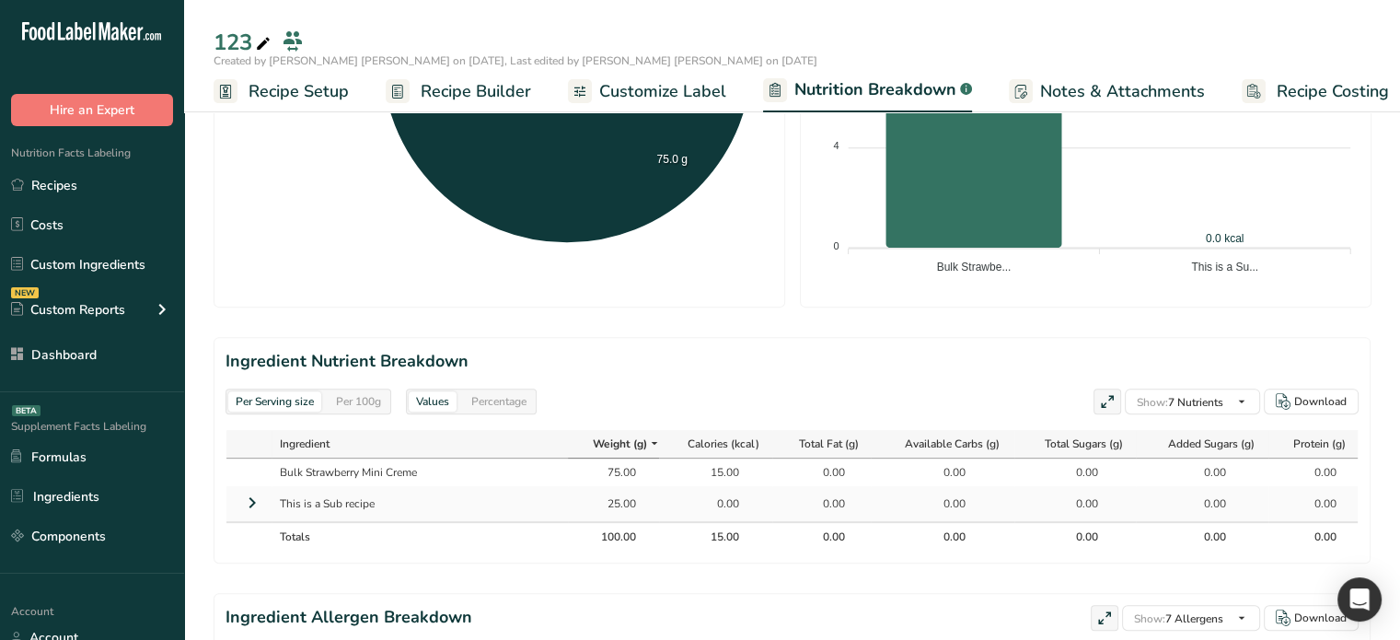
click at [254, 508] on icon at bounding box center [252, 502] width 22 height 33
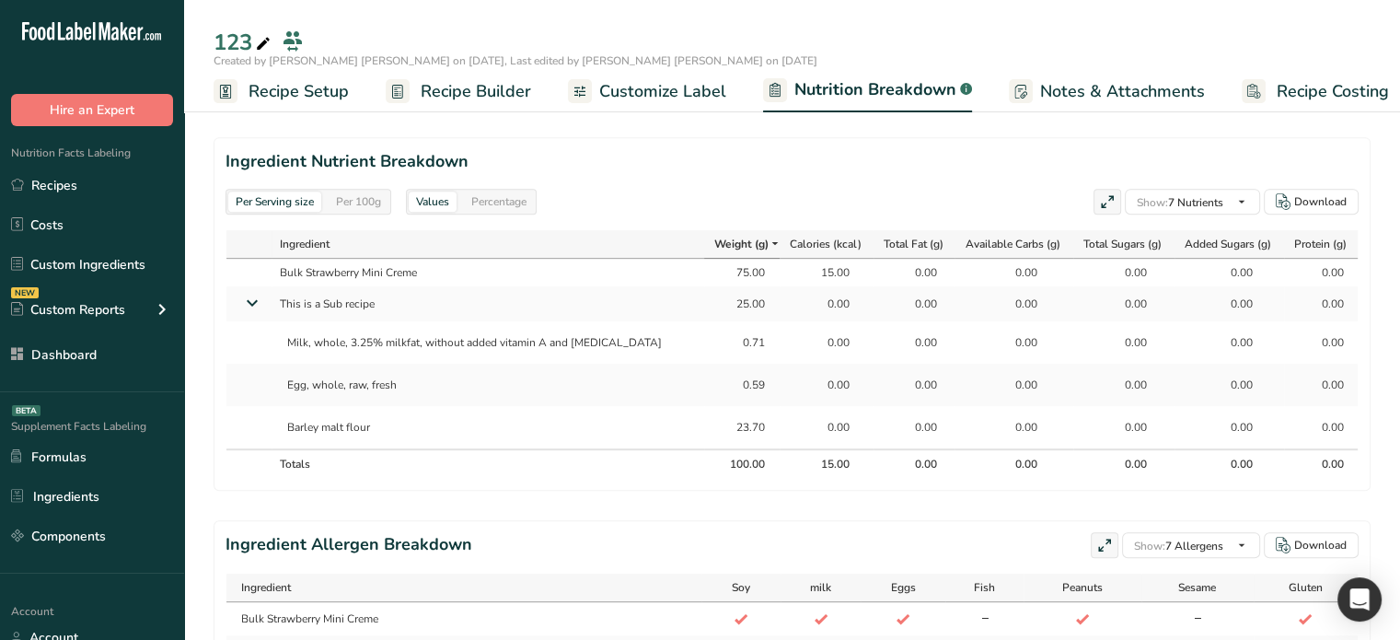
scroll to position [787, 0]
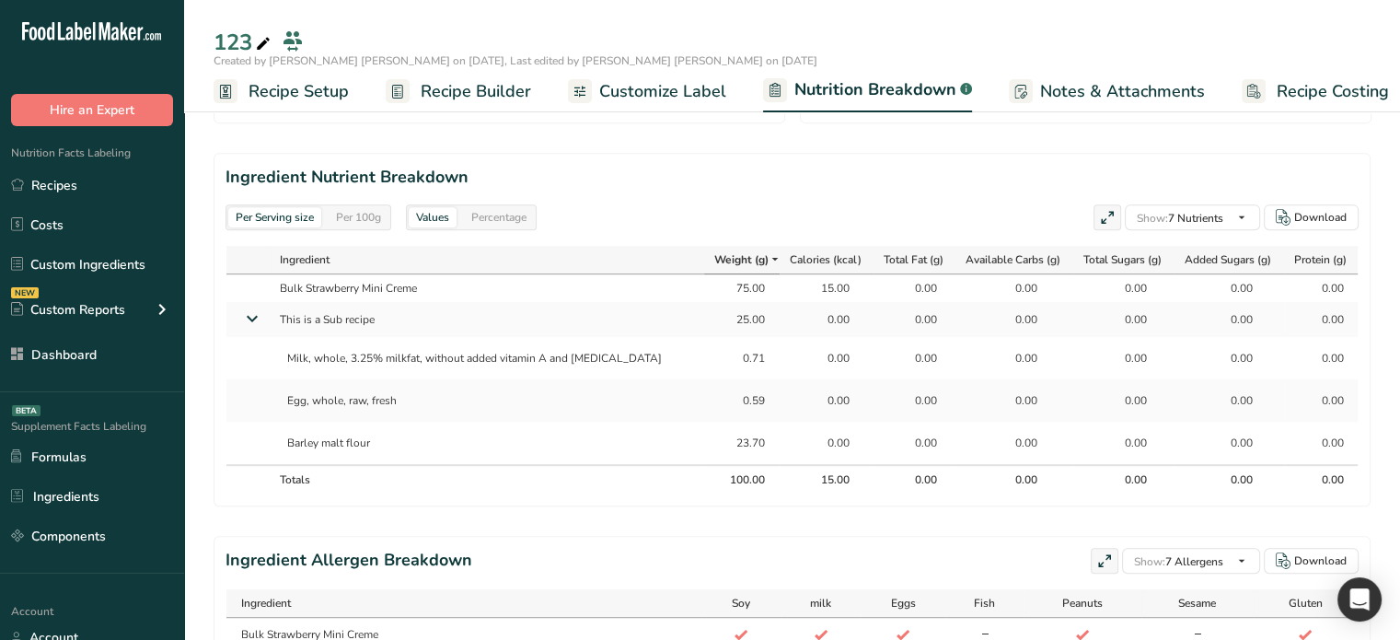
click at [456, 87] on span "Recipe Builder" at bounding box center [476, 91] width 110 height 25
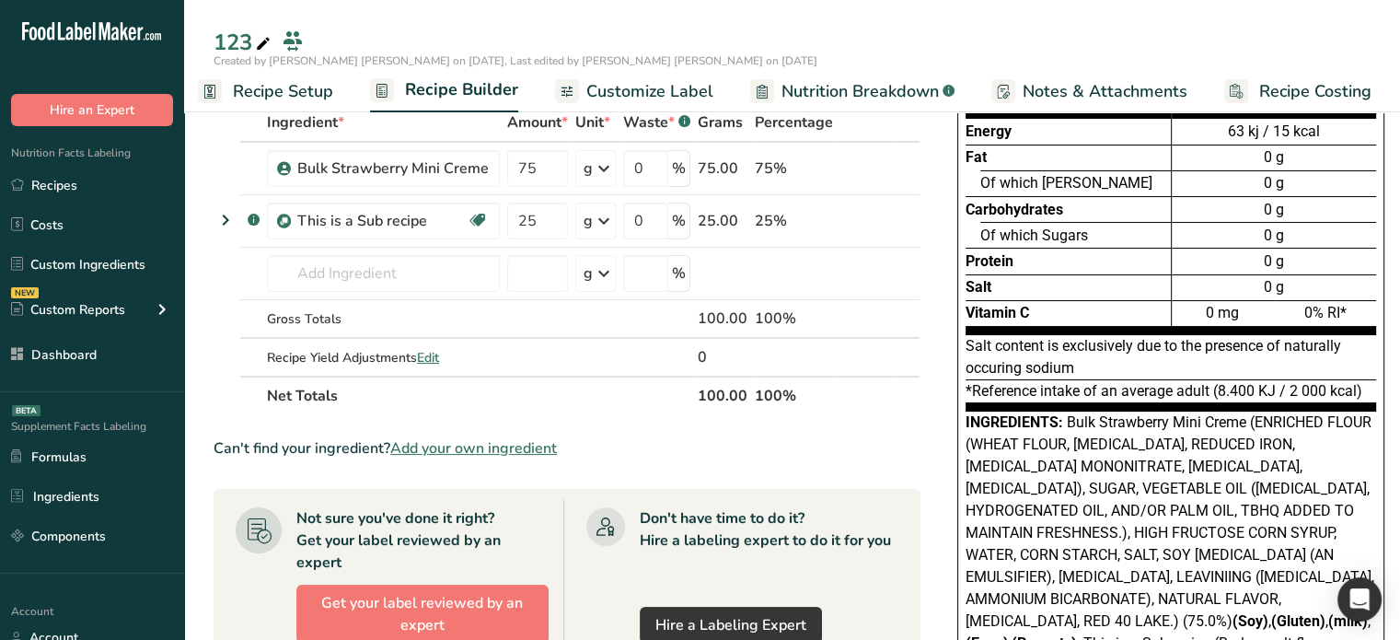
scroll to position [72, 0]
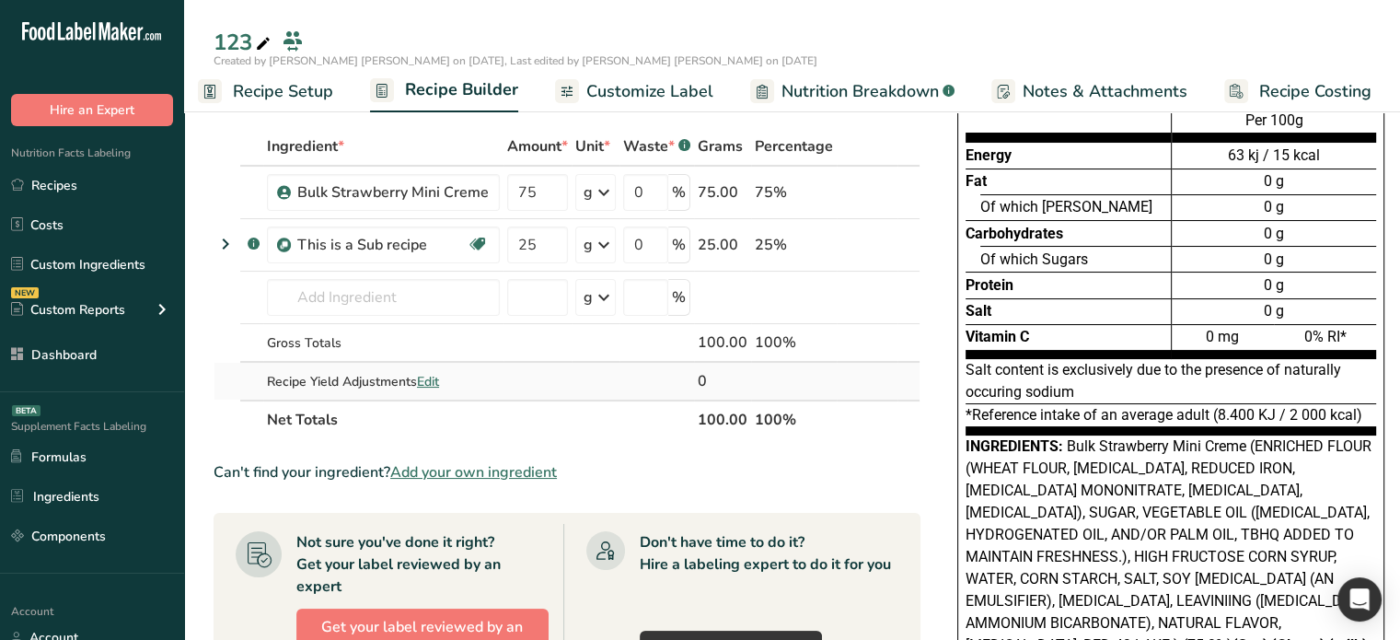
click at [430, 376] on span "Edit" at bounding box center [428, 381] width 22 height 17
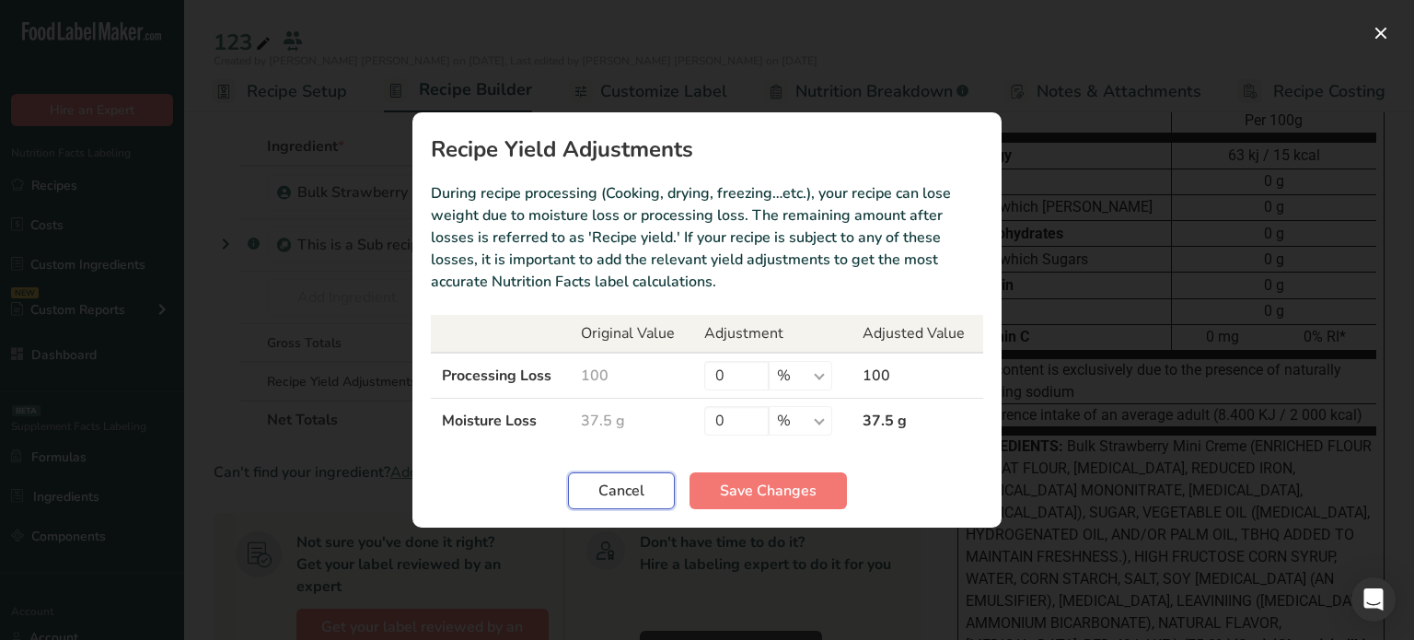
click at [620, 492] on span "Cancel" at bounding box center [621, 491] width 46 height 22
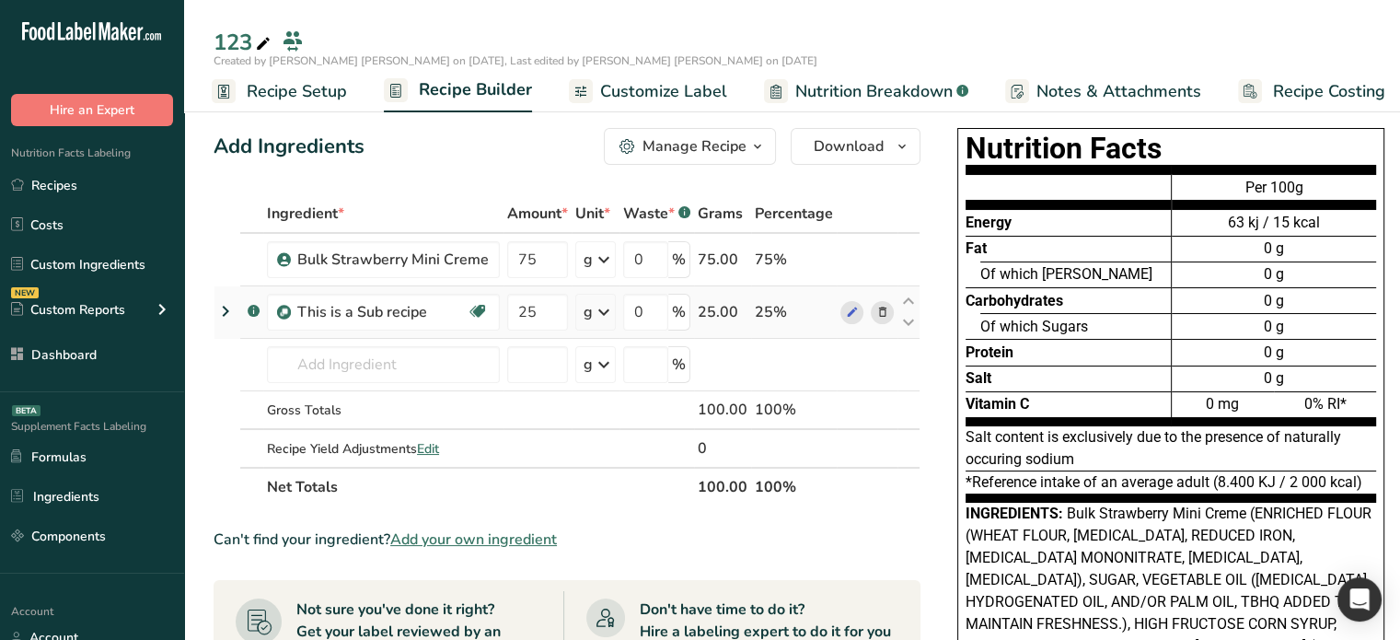
scroll to position [0, 0]
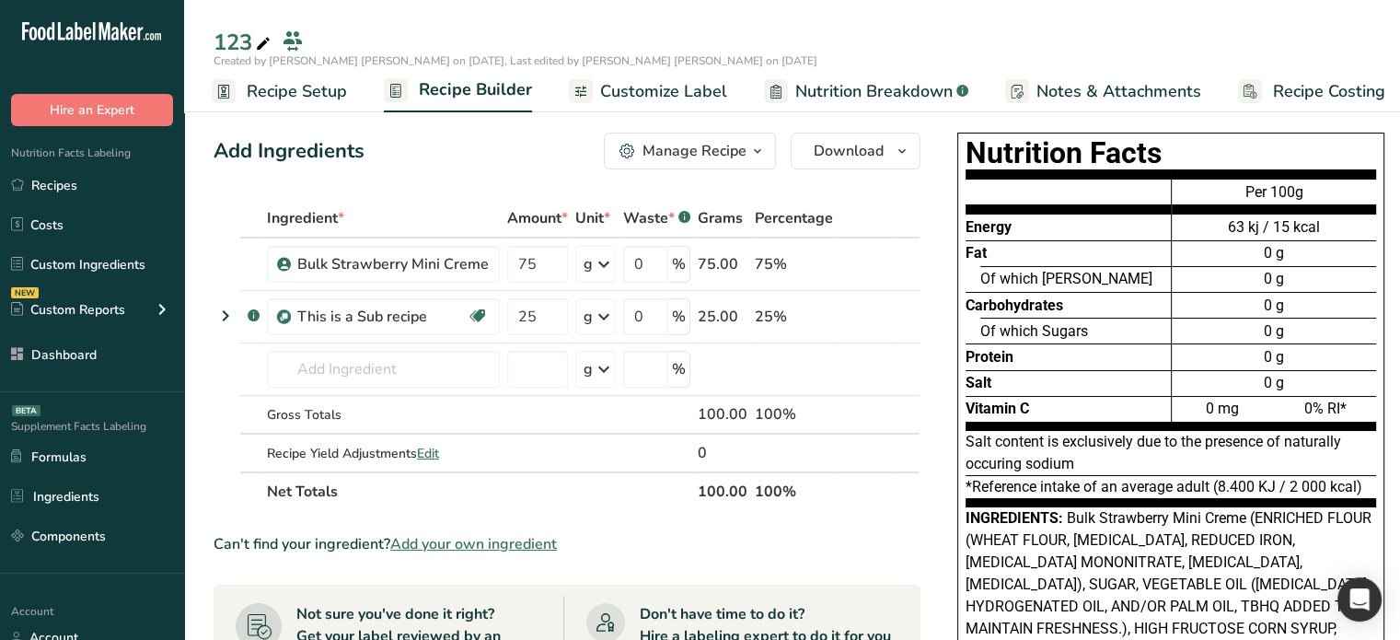
click at [865, 81] on span "Nutrition Breakdown" at bounding box center [873, 91] width 157 height 25
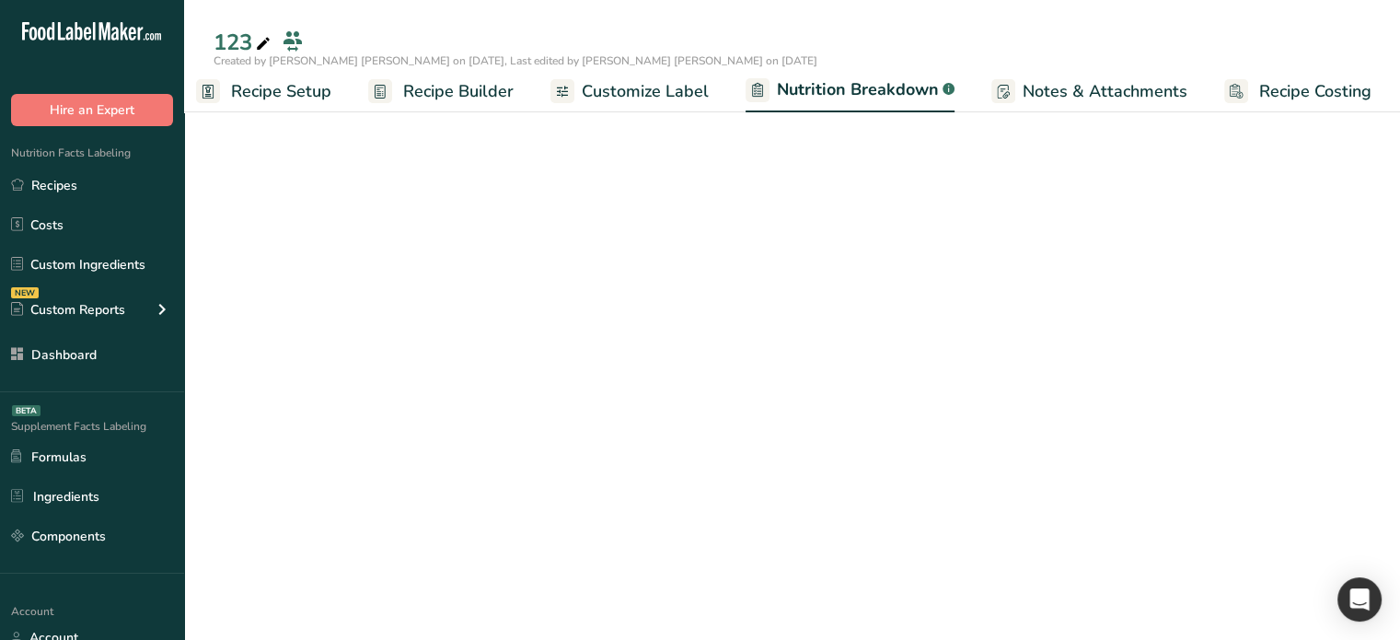
select select "Calories"
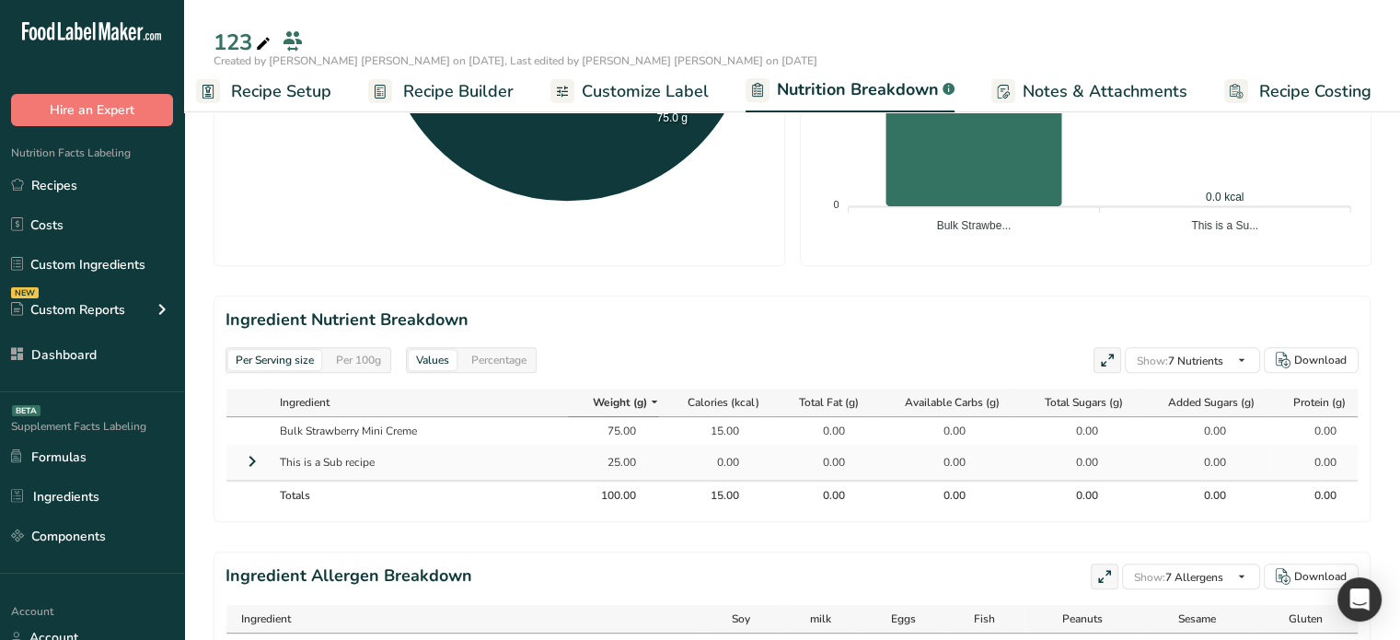
scroll to position [0, 2]
click at [692, 465] on div "0.00" at bounding box center [714, 462] width 46 height 17
click at [725, 431] on div "15.00" at bounding box center [714, 431] width 46 height 17
click at [797, 454] on div "0.00" at bounding box center [820, 462] width 46 height 17
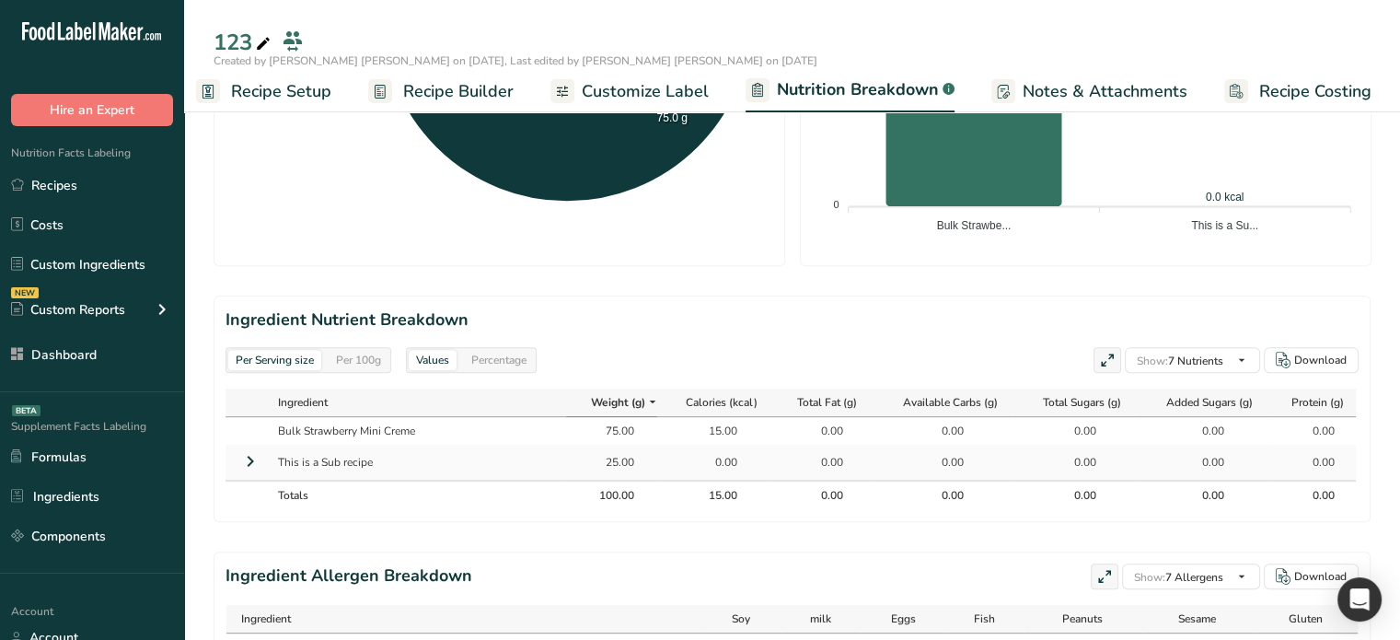
click at [852, 507] on table "Ingredient Weight (g) Calories (kcal) Total Fat (g) Available Carbs (g) Total S…" at bounding box center [790, 449] width 1133 height 122
click at [242, 458] on icon at bounding box center [250, 461] width 22 height 33
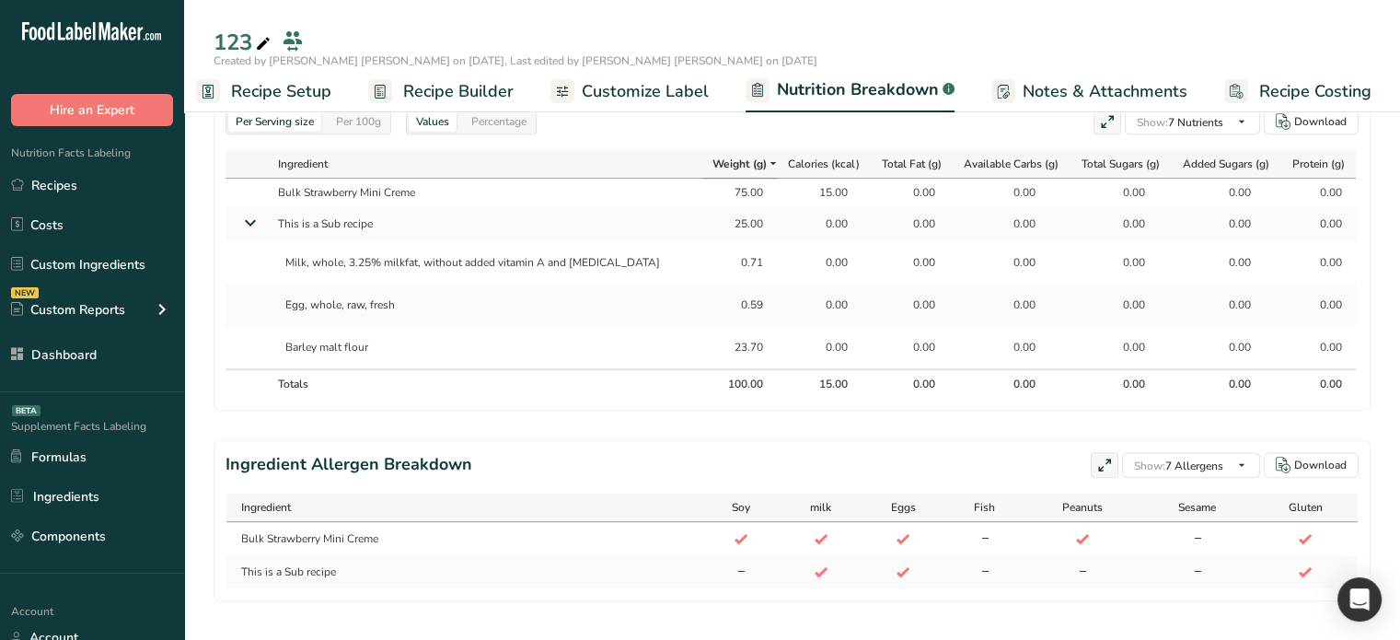
scroll to position [821, 0]
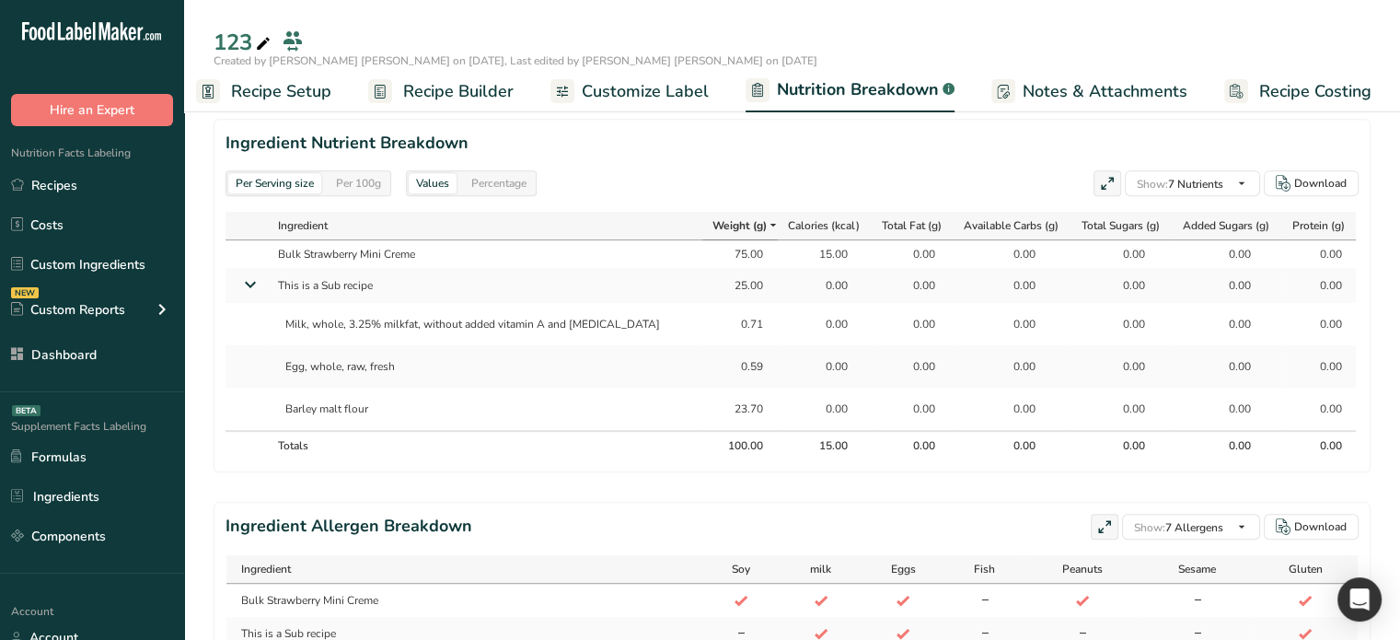
click at [717, 432] on th "100.00" at bounding box center [739, 444] width 75 height 29
click at [717, 440] on div "100.00" at bounding box center [740, 445] width 46 height 17
click at [368, 183] on div "Per 100g" at bounding box center [359, 183] width 60 height 20
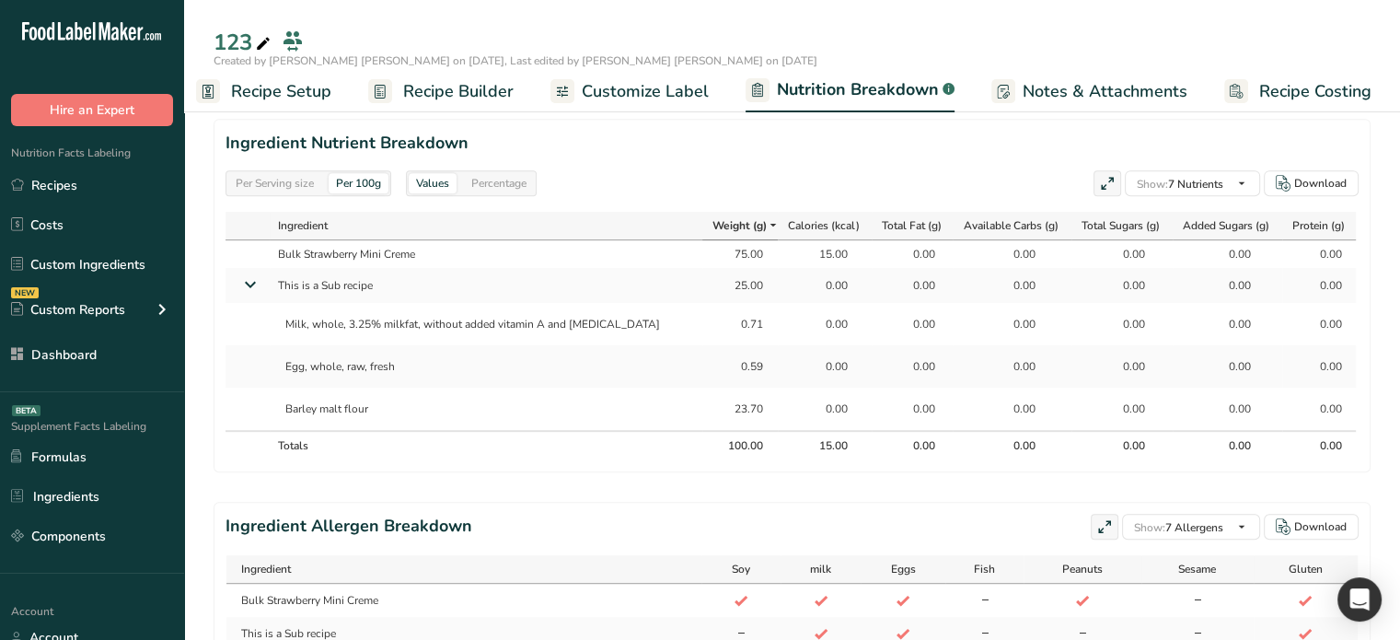
click at [265, 191] on div "Per Serving size" at bounding box center [274, 183] width 93 height 20
click at [481, 84] on span "Recipe Builder" at bounding box center [458, 91] width 110 height 25
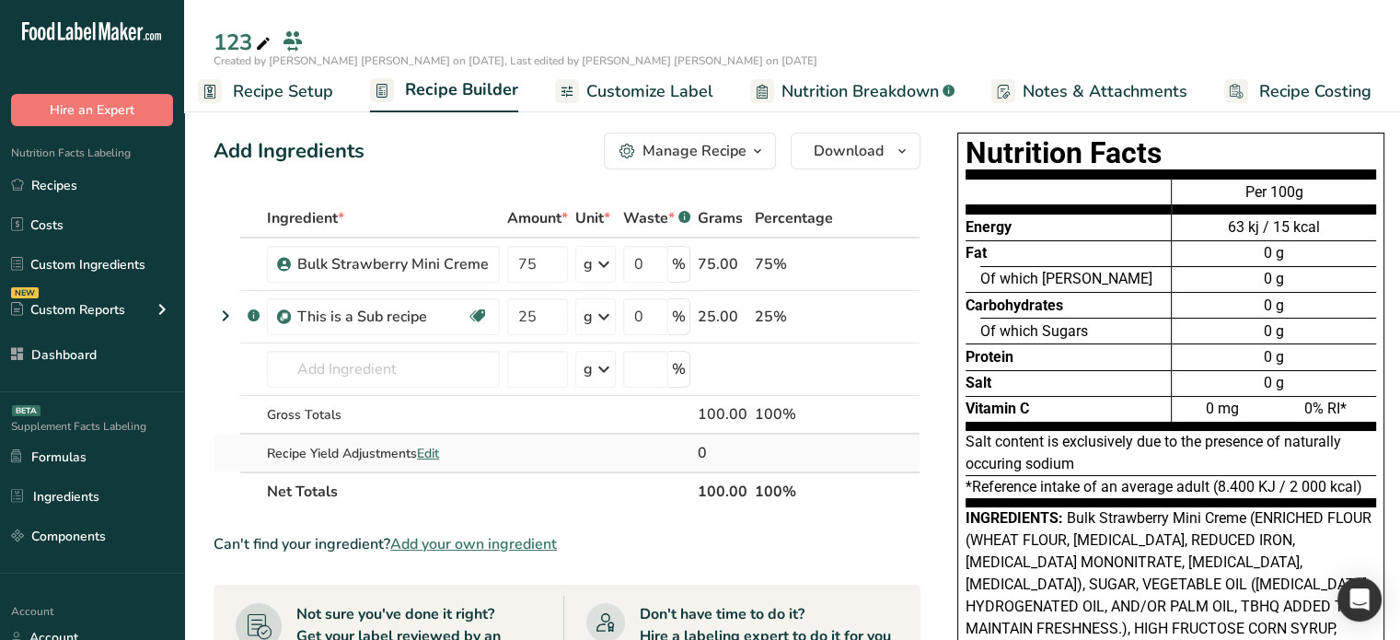
click at [431, 456] on span "Edit" at bounding box center [428, 453] width 22 height 17
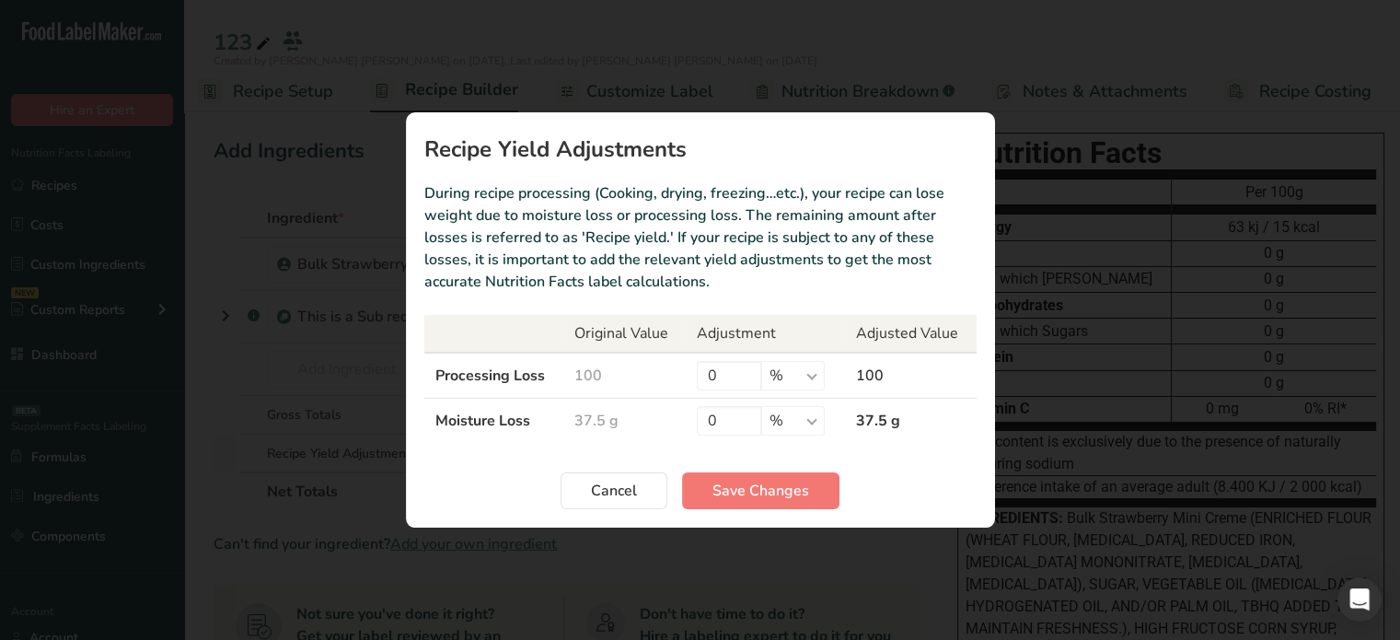
scroll to position [0, 2]
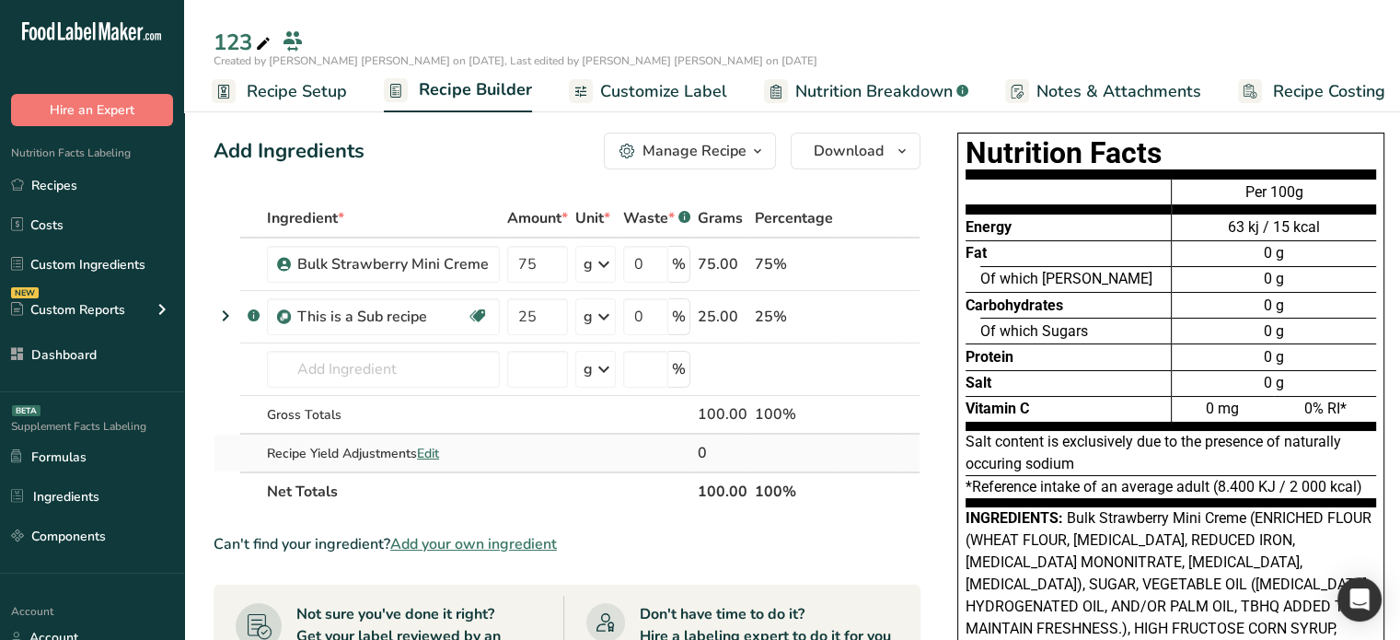
click at [432, 457] on span "Edit" at bounding box center [428, 453] width 22 height 17
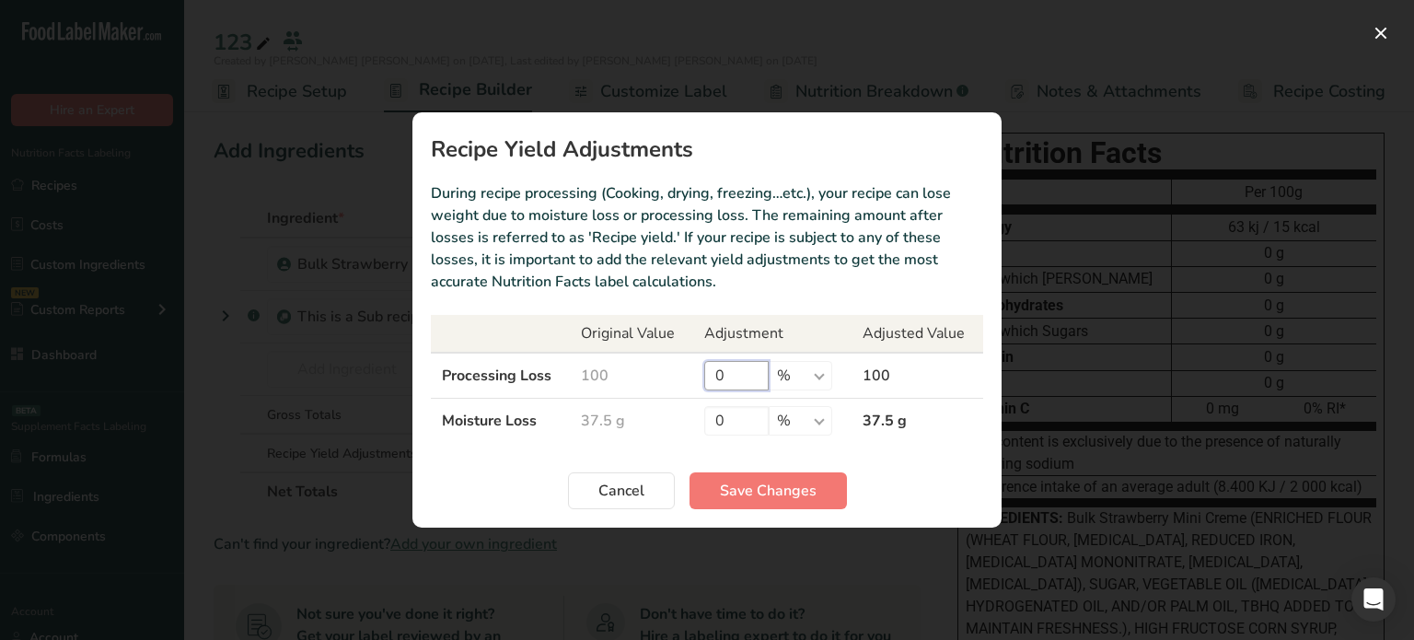
click at [736, 365] on input "0" at bounding box center [736, 375] width 64 height 29
type input "100"
click at [767, 509] on section "Recipe Yield Adjustments During recipe processing (Cooking, drying, freezing…et…" at bounding box center [706, 319] width 589 height 415
click at [772, 499] on span "Save Changes" at bounding box center [768, 491] width 97 height 22
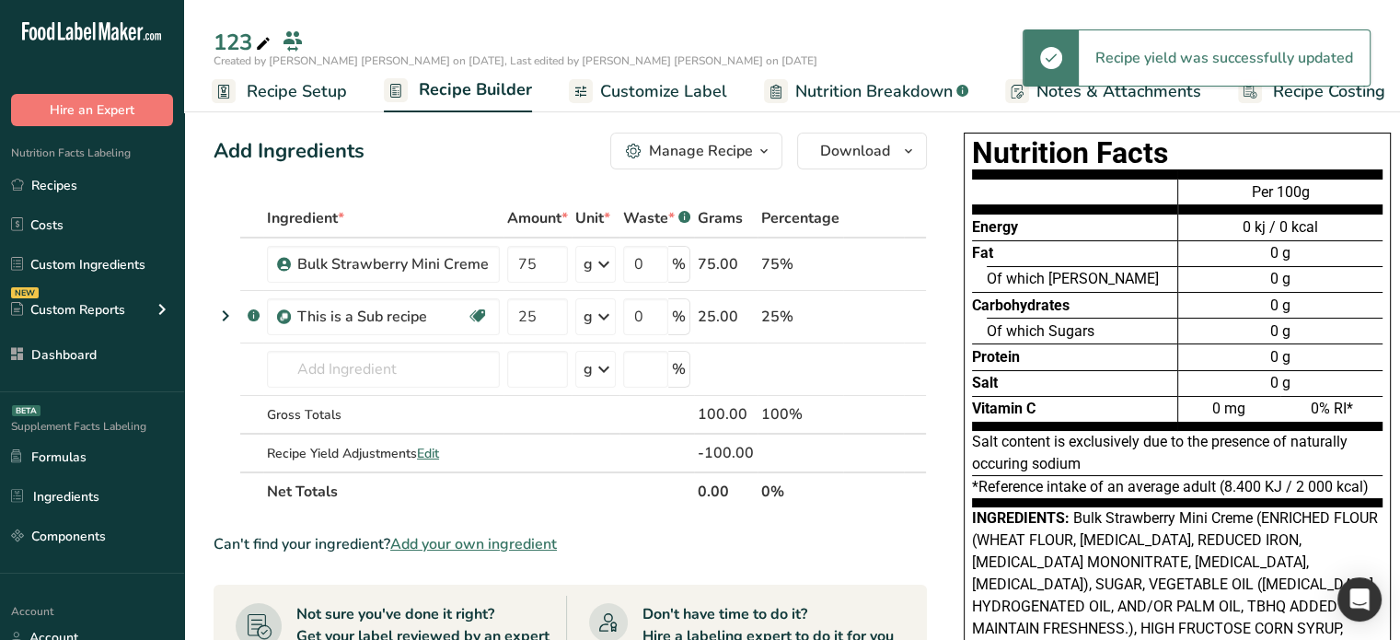
click at [862, 95] on span "Nutrition Breakdown" at bounding box center [873, 91] width 157 height 25
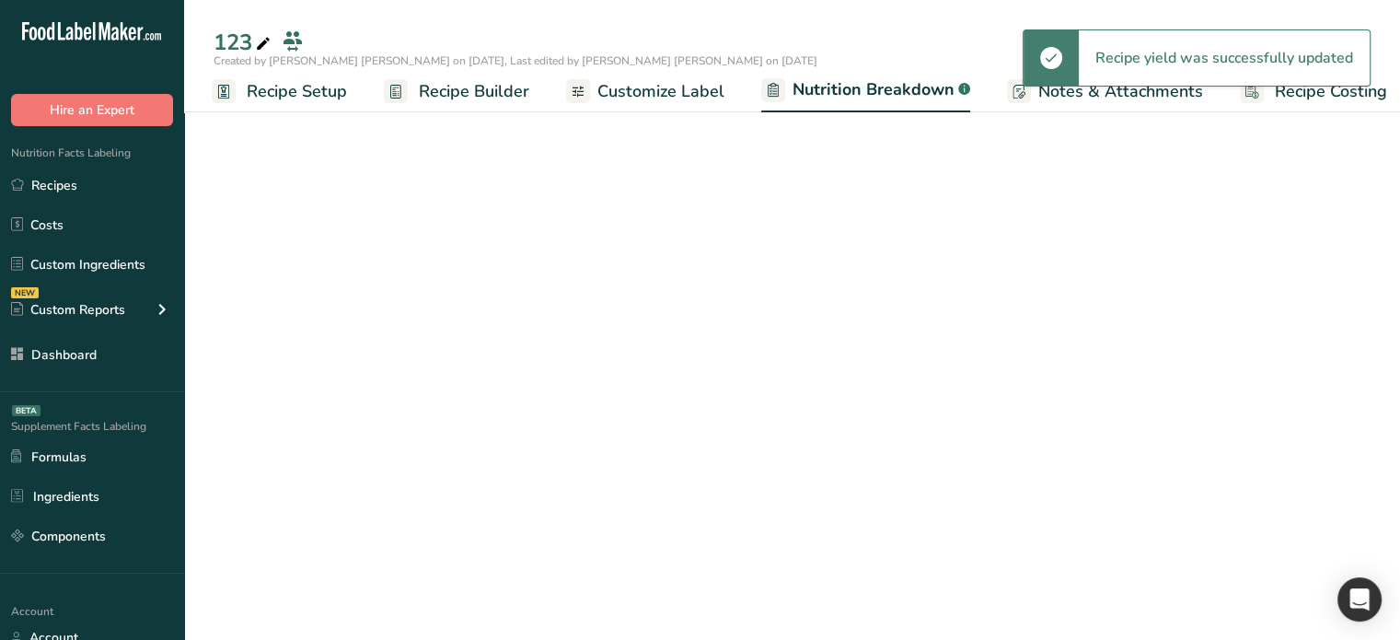
scroll to position [0, 17]
select select "Calories"
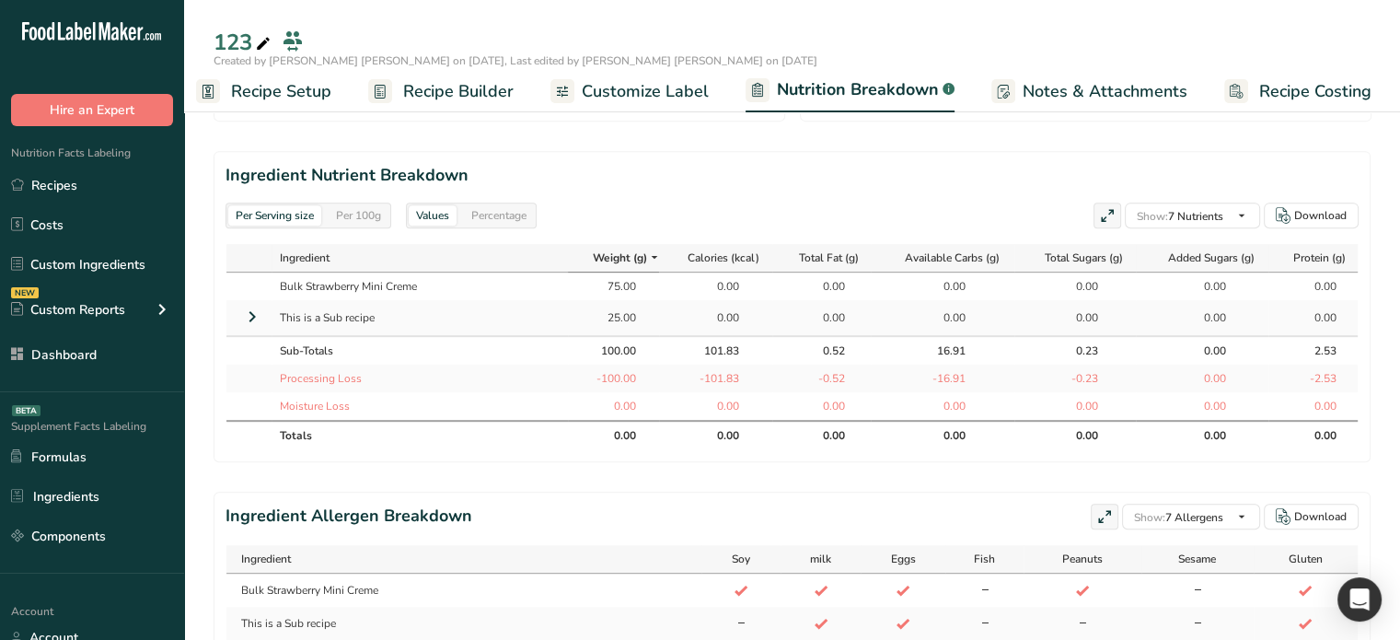
scroll to position [779, 0]
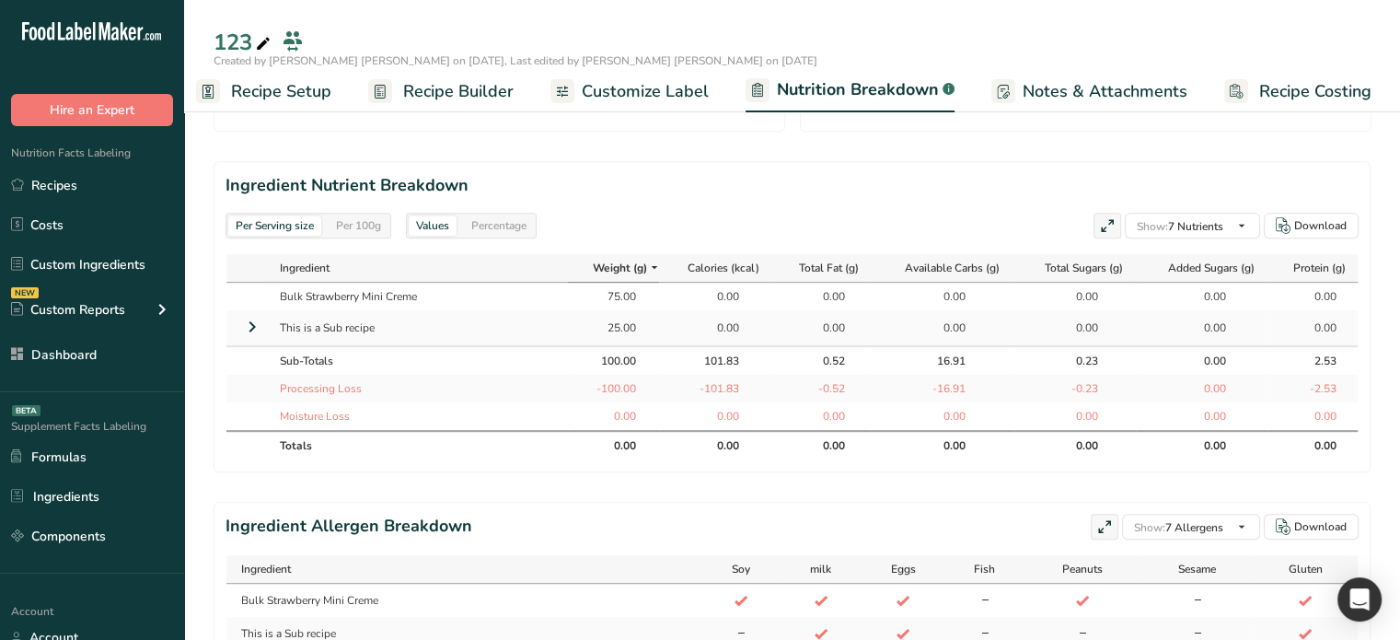
click at [253, 329] on icon at bounding box center [252, 326] width 22 height 33
